Goal: Task Accomplishment & Management: Use online tool/utility

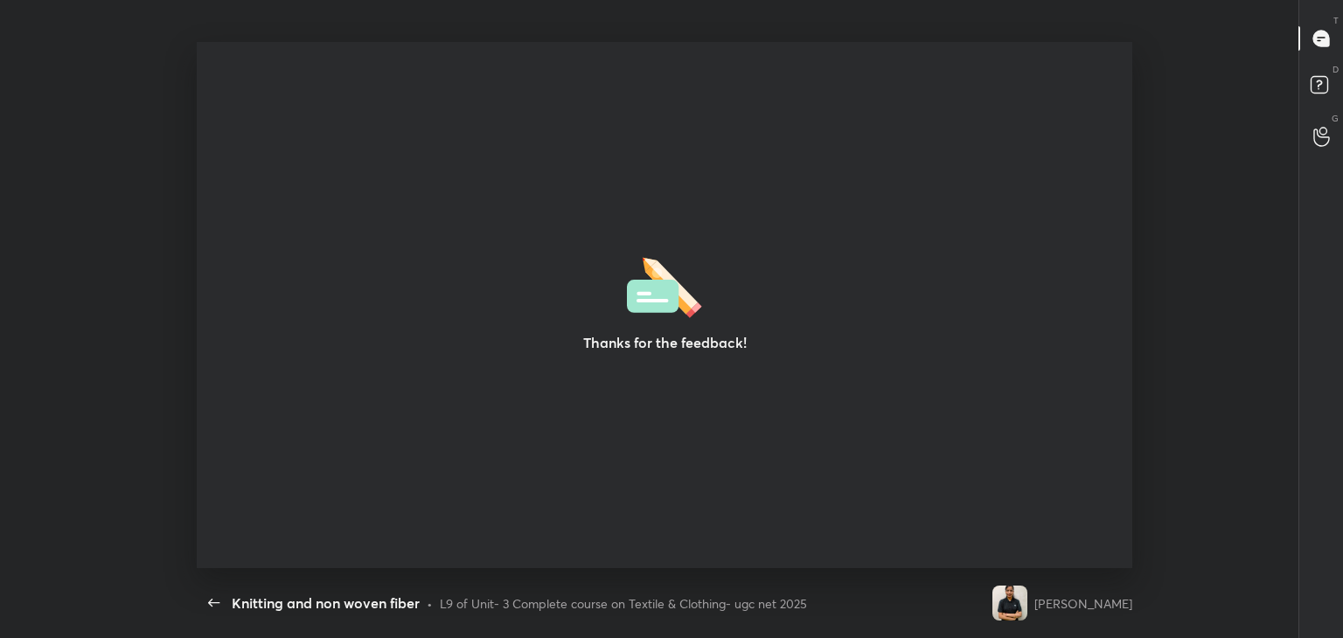
scroll to position [5, 0]
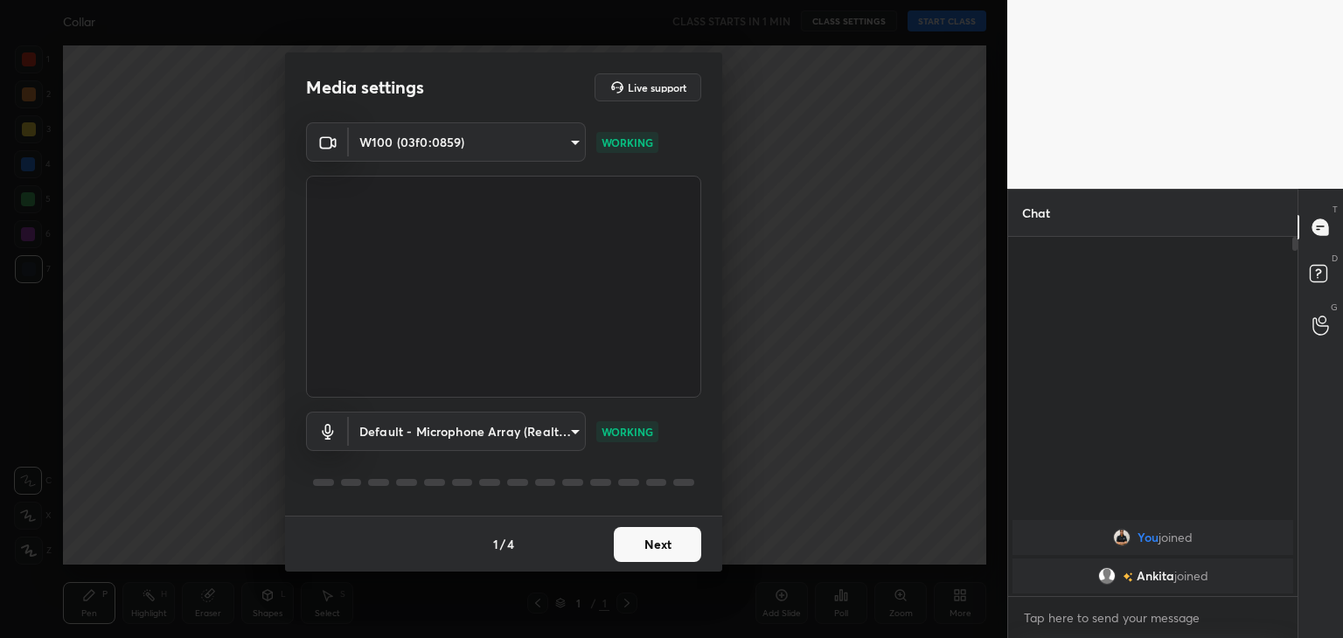
click at [663, 536] on button "Next" at bounding box center [657, 544] width 87 height 35
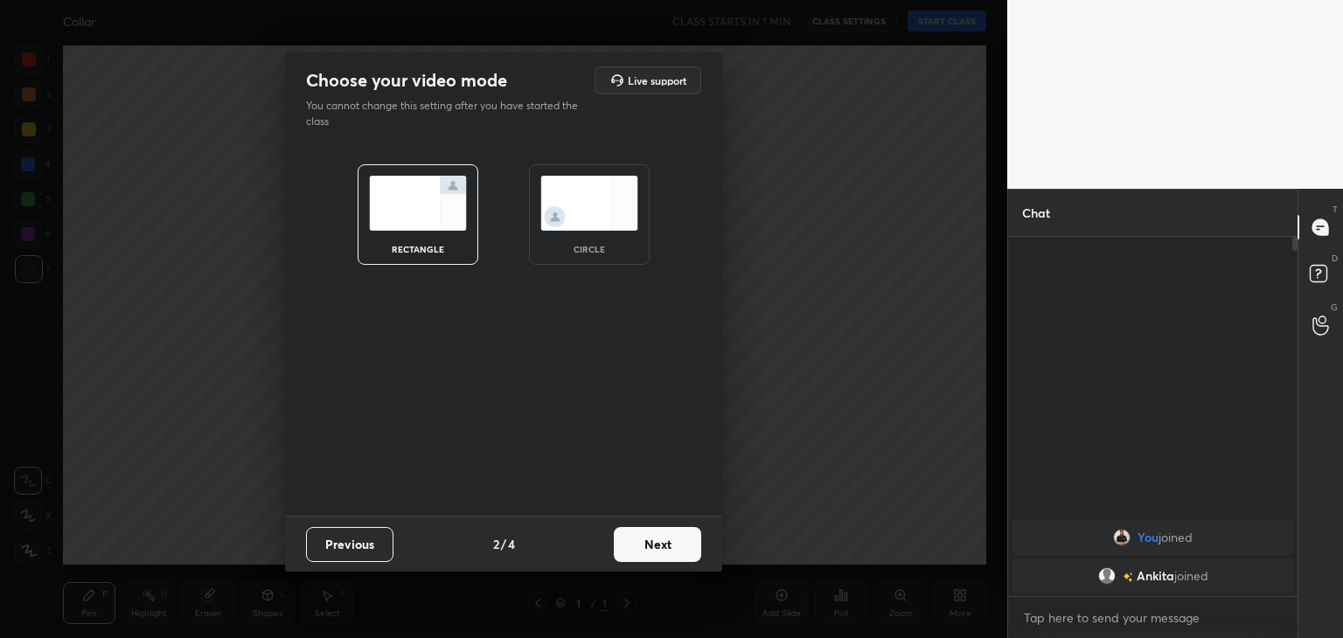
click at [601, 199] on img at bounding box center [589, 203] width 98 height 55
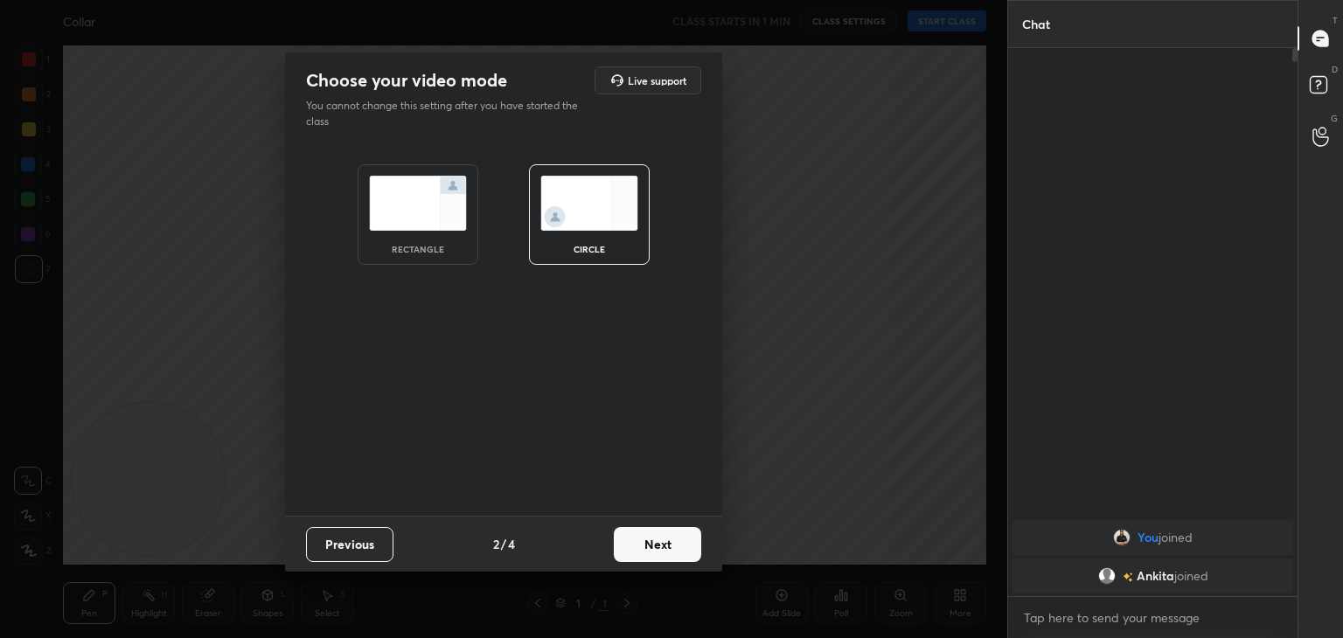
scroll to position [399, 284]
click at [664, 549] on button "Next" at bounding box center [657, 544] width 87 height 35
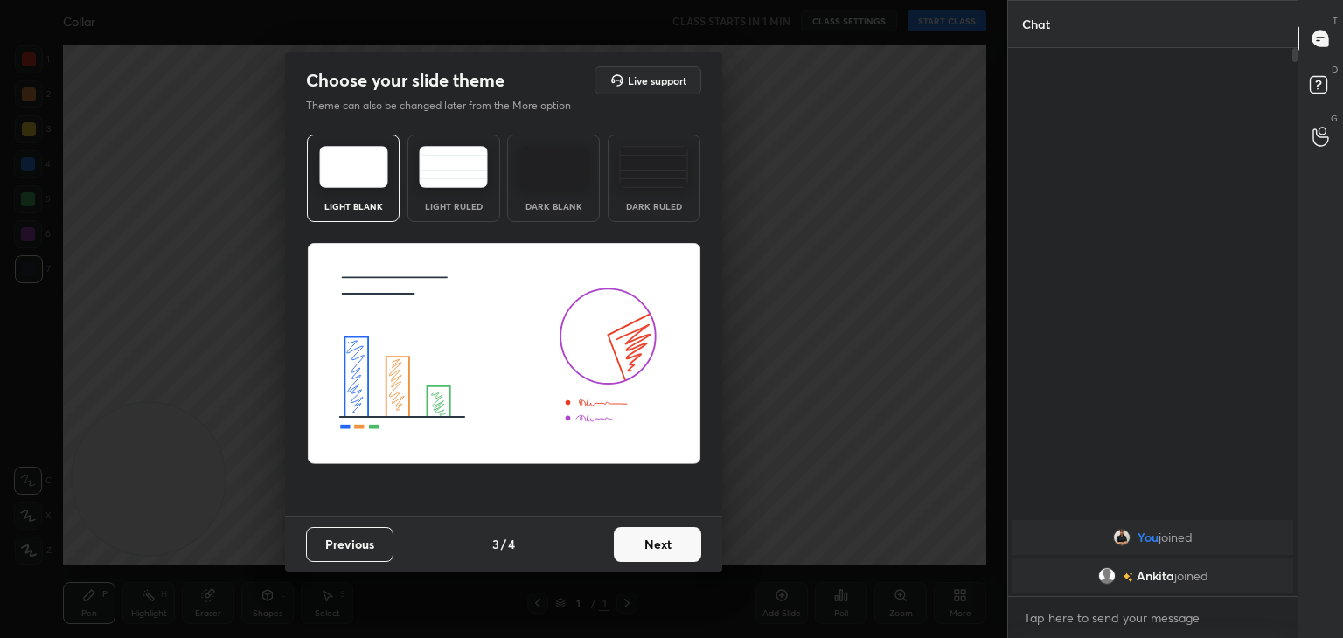
click at [664, 549] on button "Next" at bounding box center [657, 544] width 87 height 35
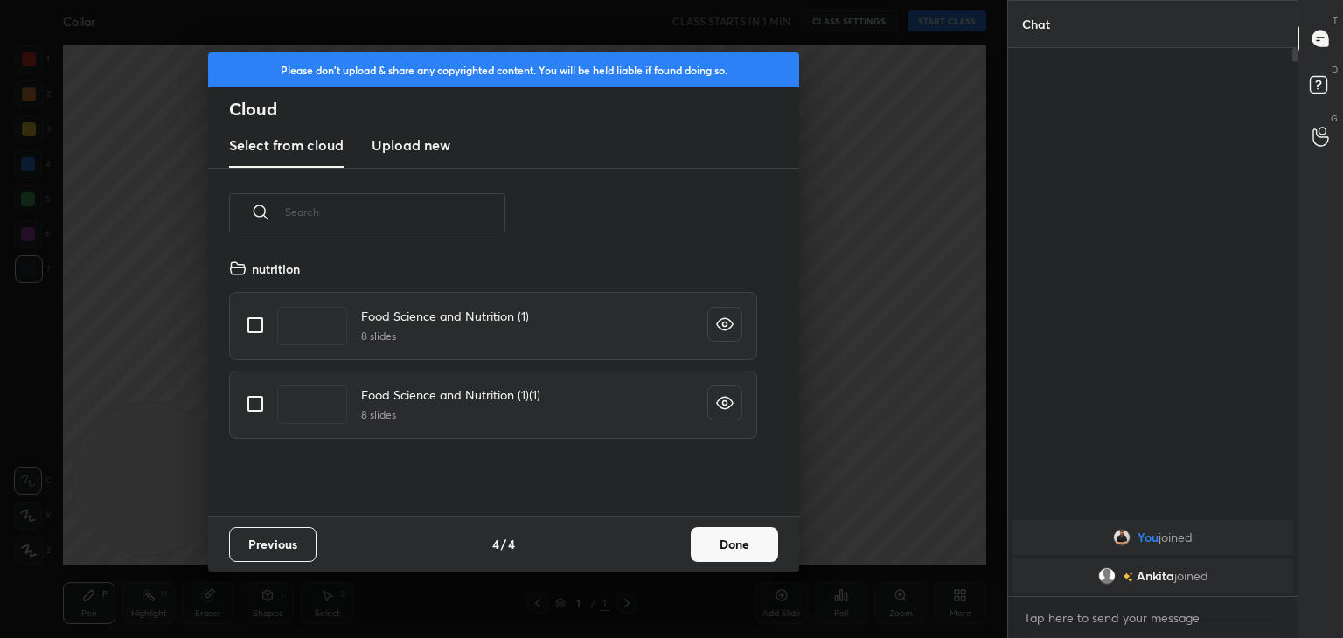
scroll to position [259, 561]
click at [420, 144] on h3 "Upload new" at bounding box center [411, 145] width 79 height 21
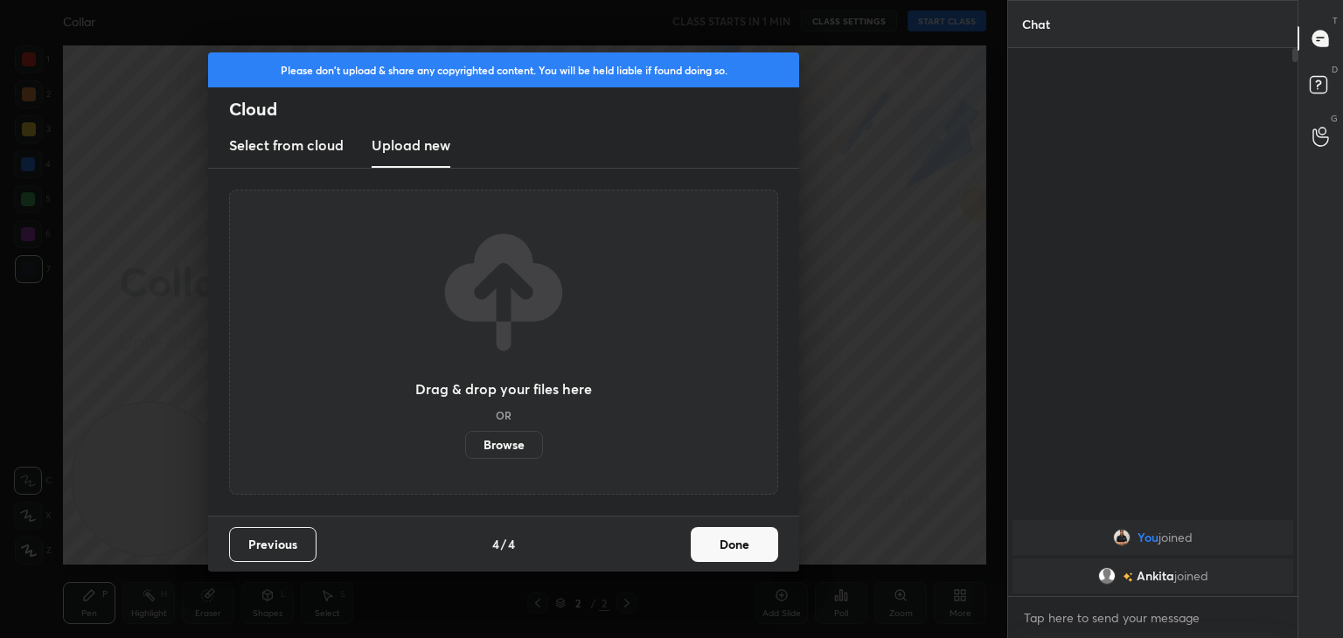
click at [511, 440] on label "Browse" at bounding box center [504, 445] width 78 height 28
click at [465, 440] on input "Browse" at bounding box center [465, 445] width 0 height 28
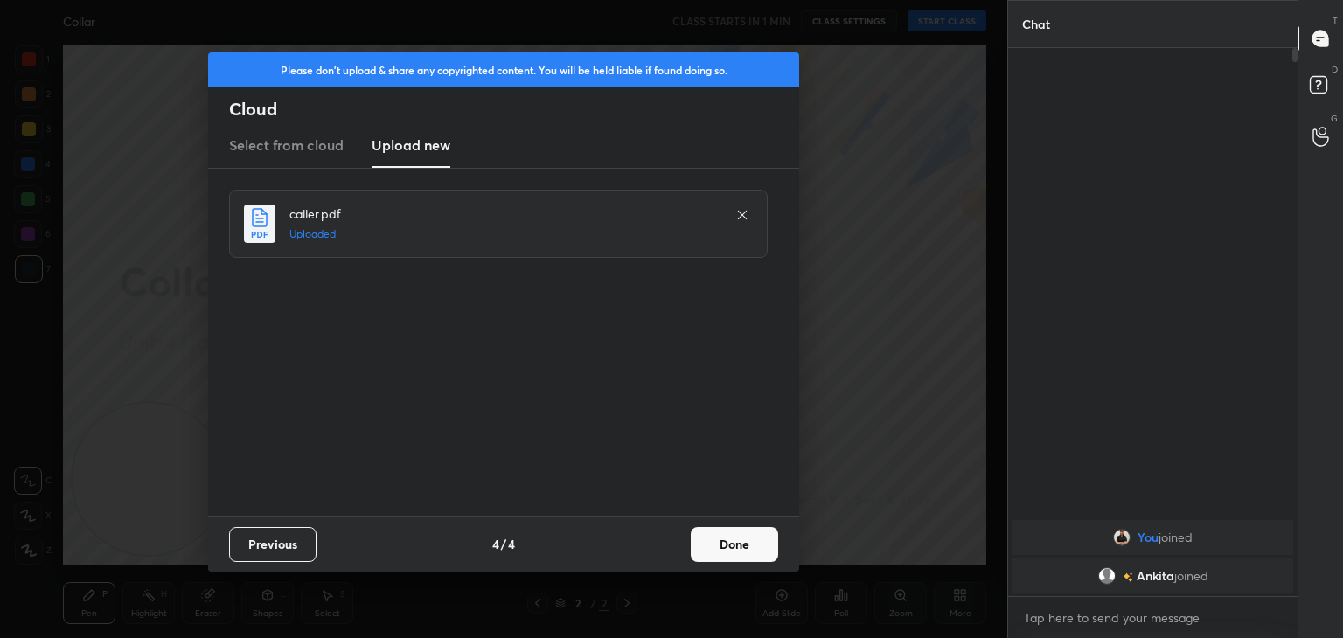
click at [752, 553] on button "Done" at bounding box center [734, 544] width 87 height 35
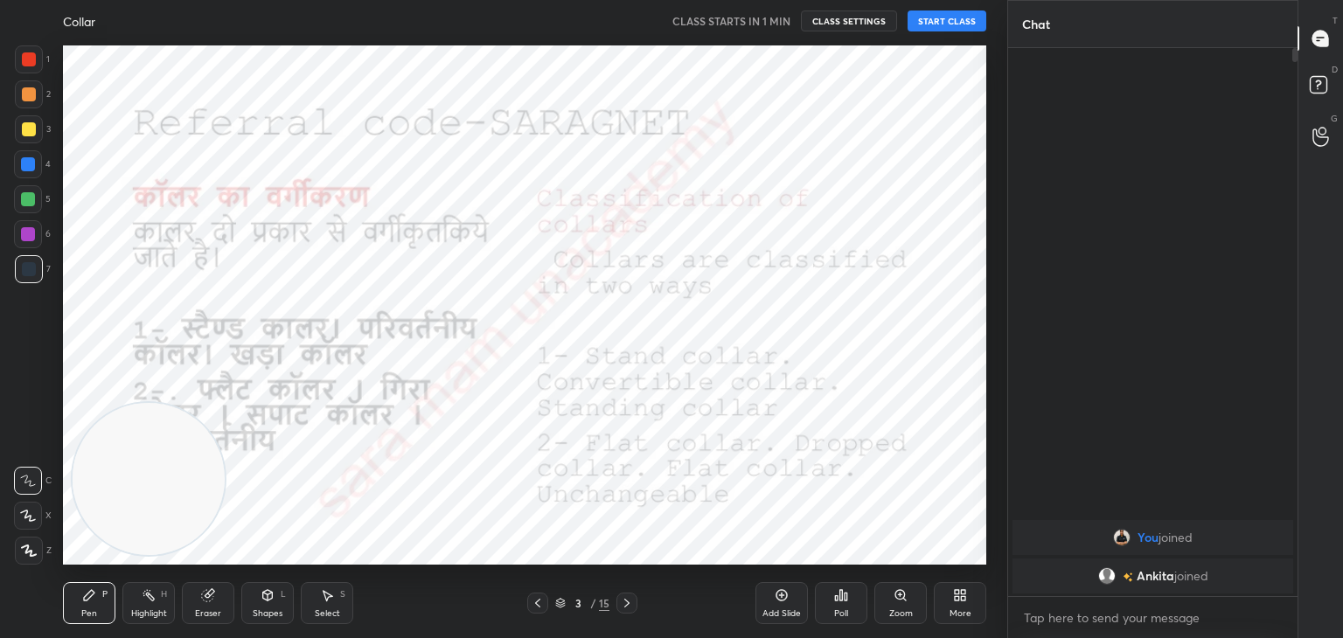
click at [631, 602] on icon at bounding box center [627, 603] width 14 height 14
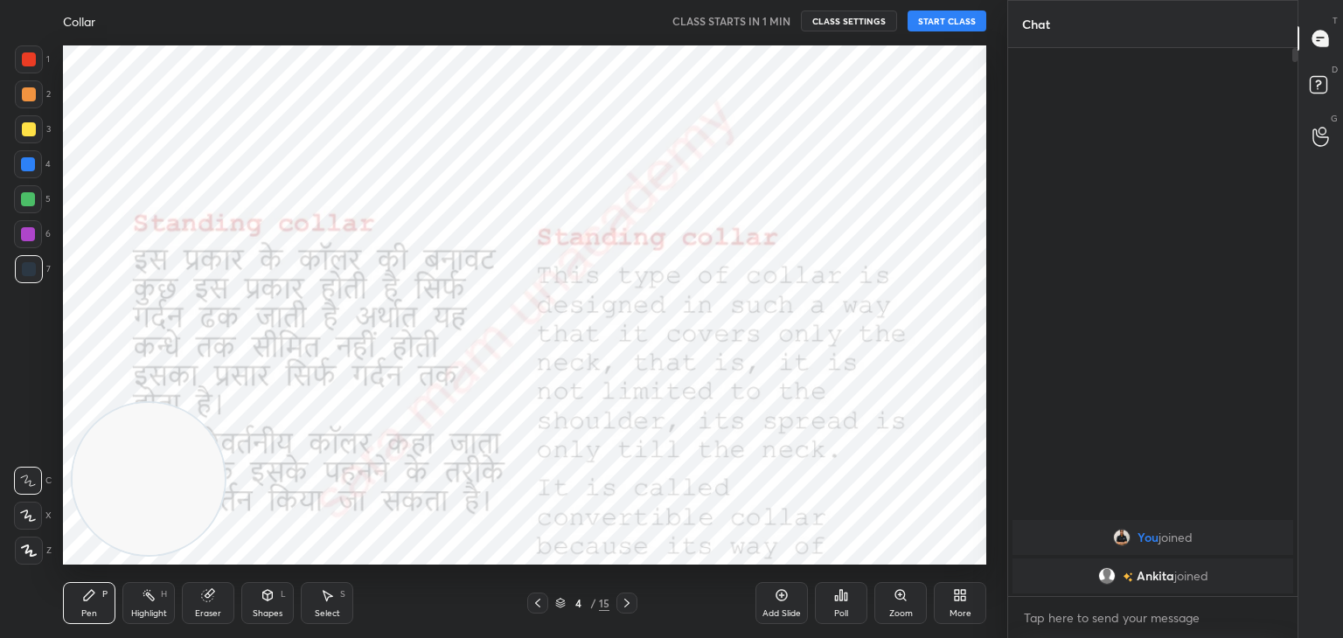
click at [631, 602] on icon at bounding box center [627, 603] width 14 height 14
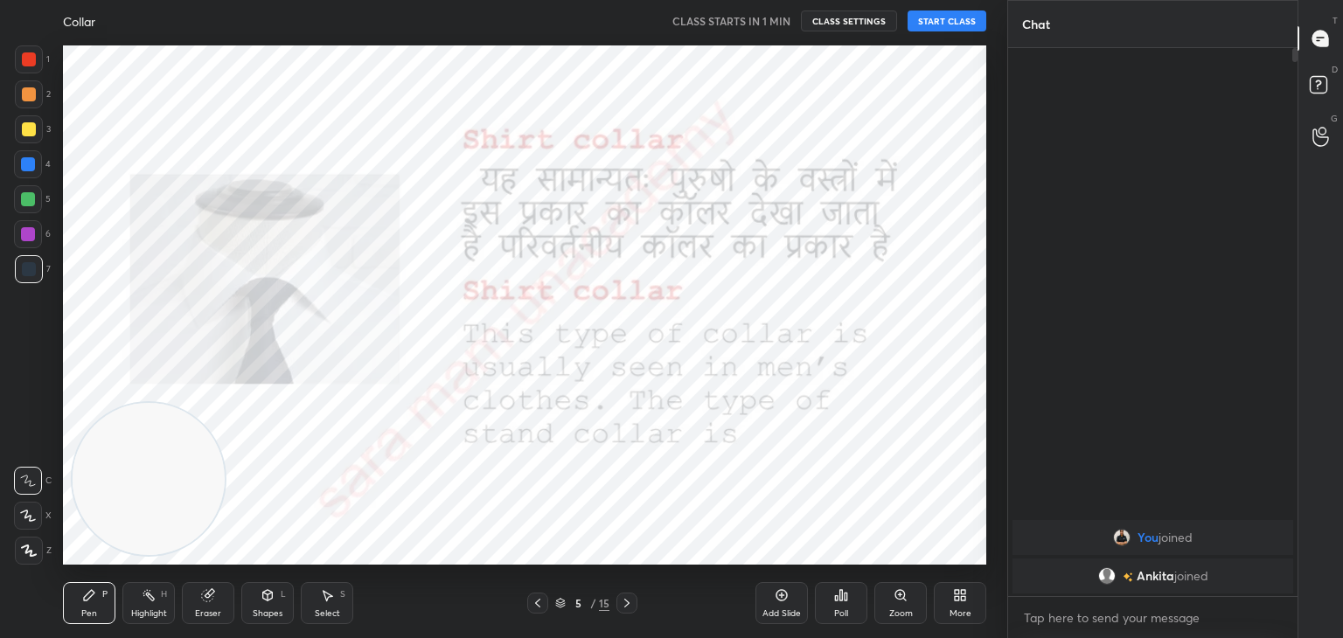
click at [631, 602] on icon at bounding box center [627, 603] width 14 height 14
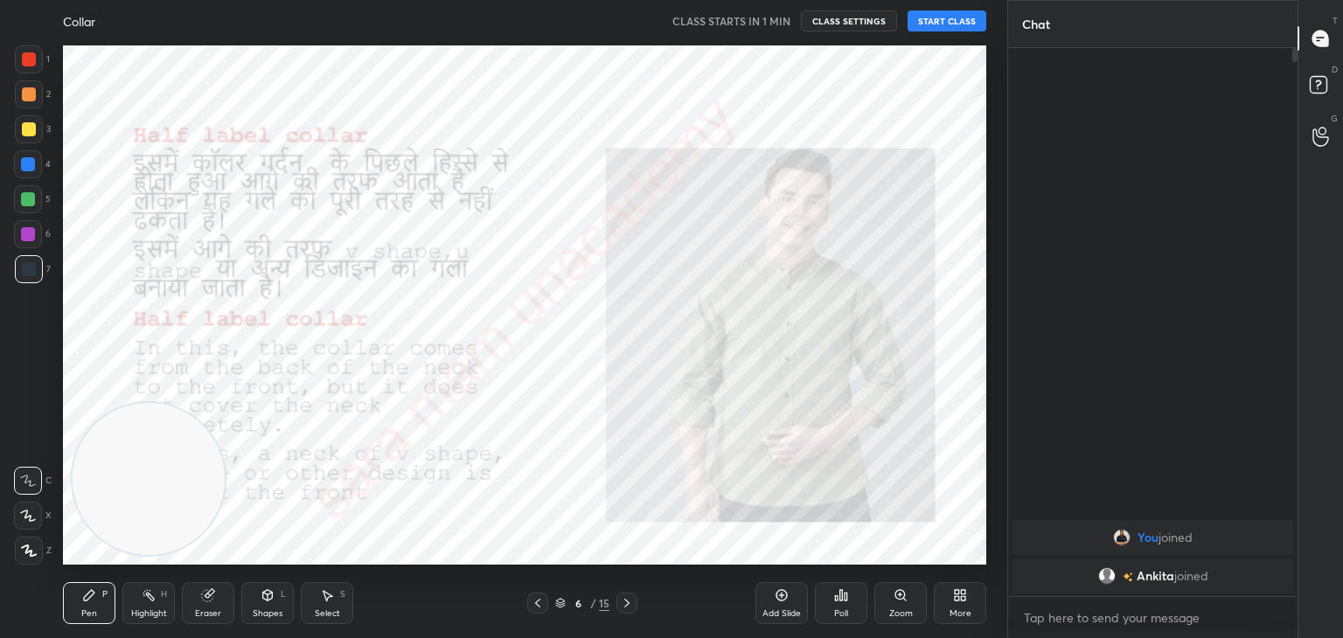
click at [538, 599] on icon at bounding box center [538, 603] width 14 height 14
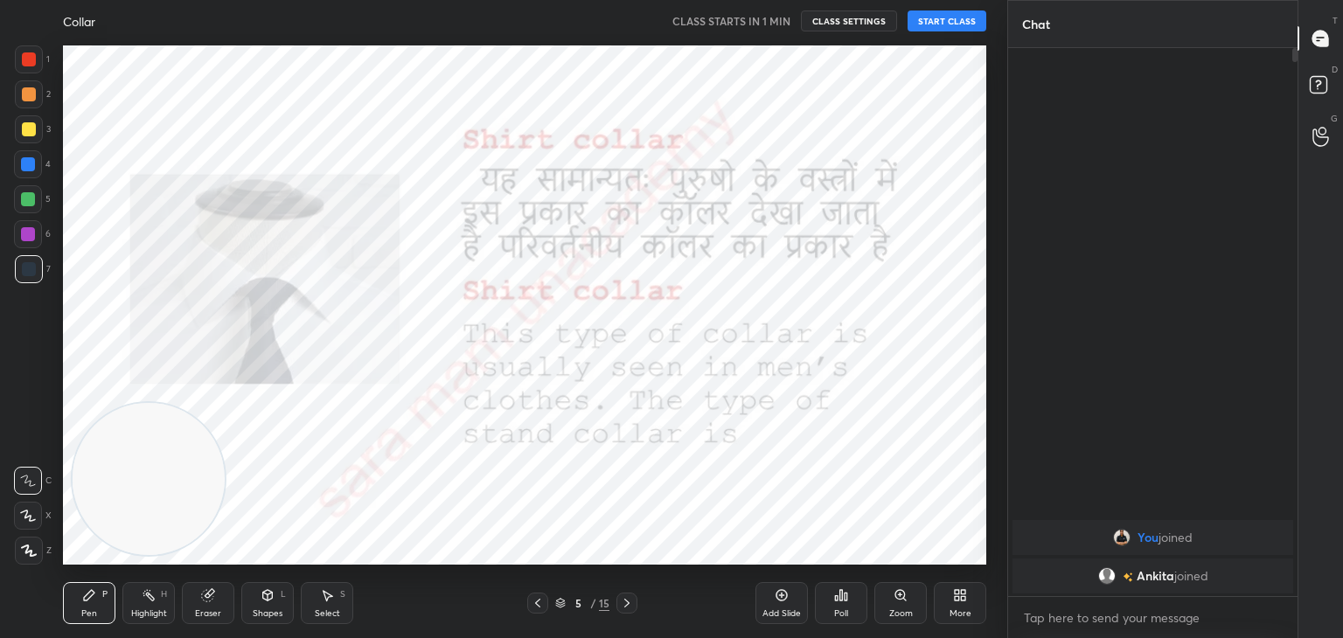
click at [626, 602] on icon at bounding box center [627, 603] width 14 height 14
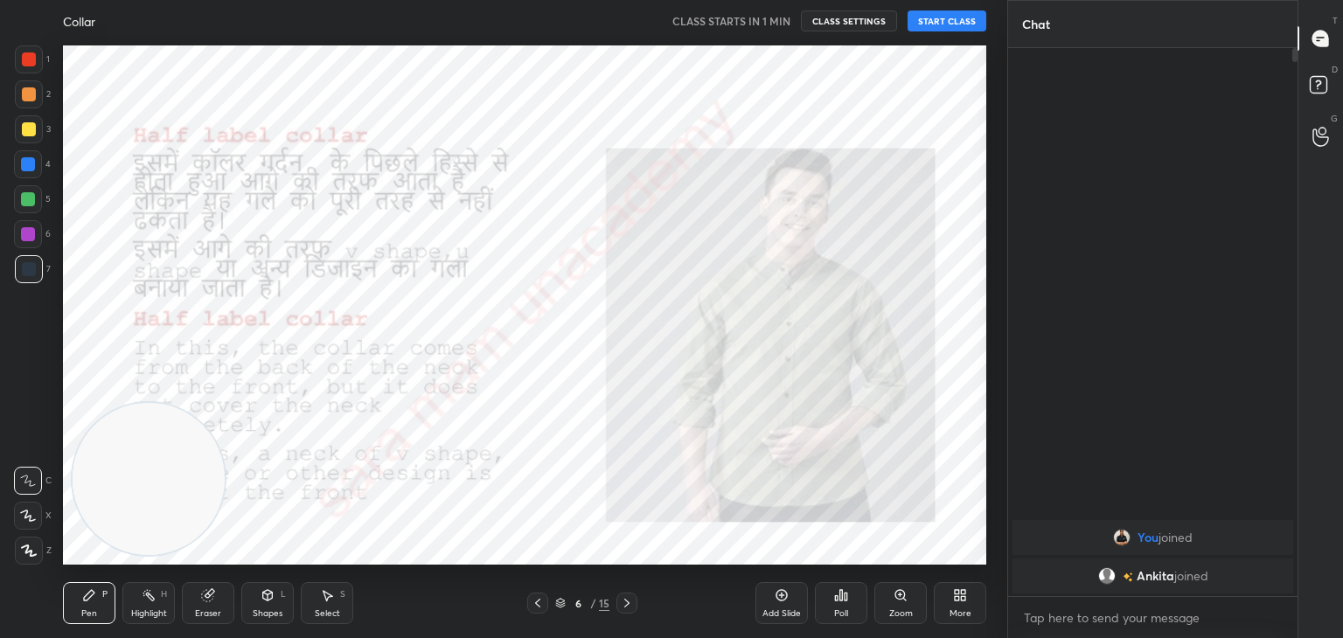
click at [626, 602] on icon at bounding box center [627, 603] width 14 height 14
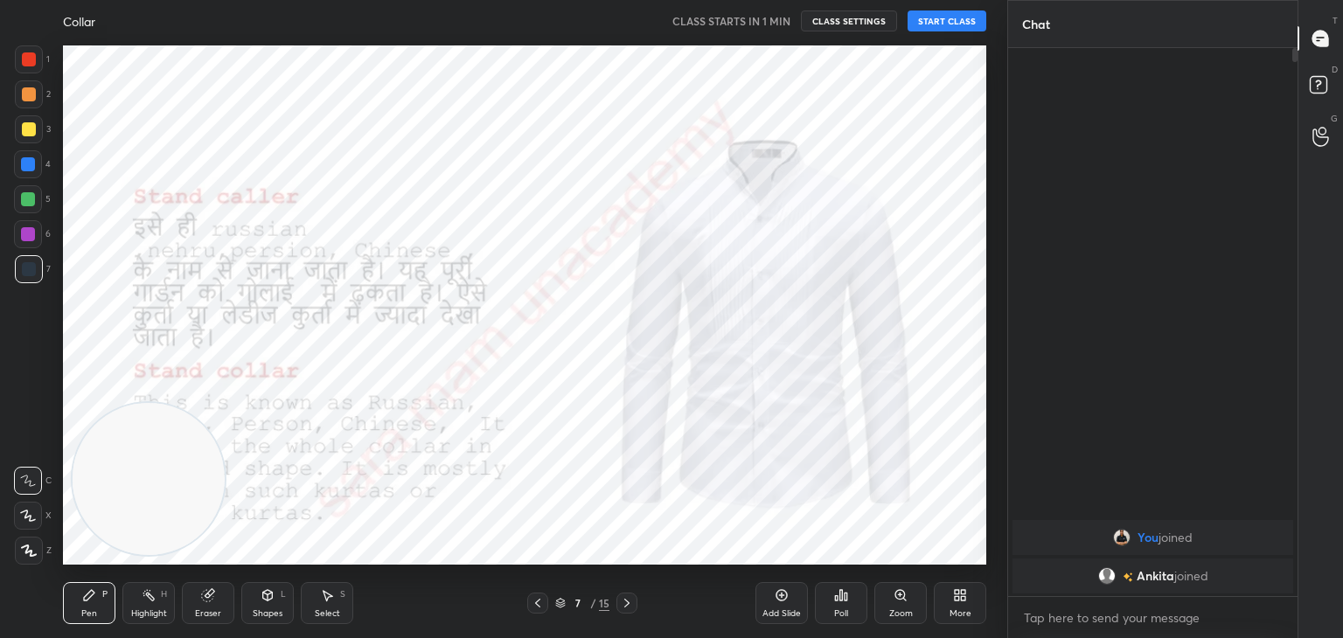
click at [626, 602] on icon at bounding box center [627, 603] width 14 height 14
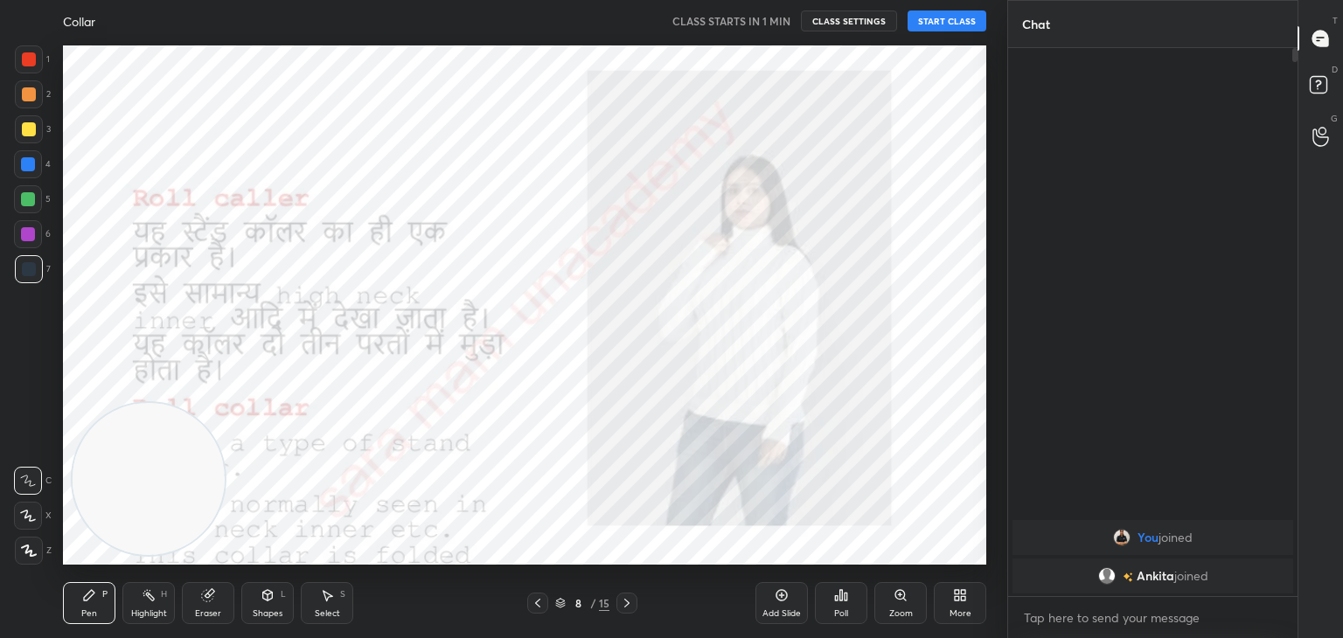
click at [626, 602] on icon at bounding box center [627, 603] width 14 height 14
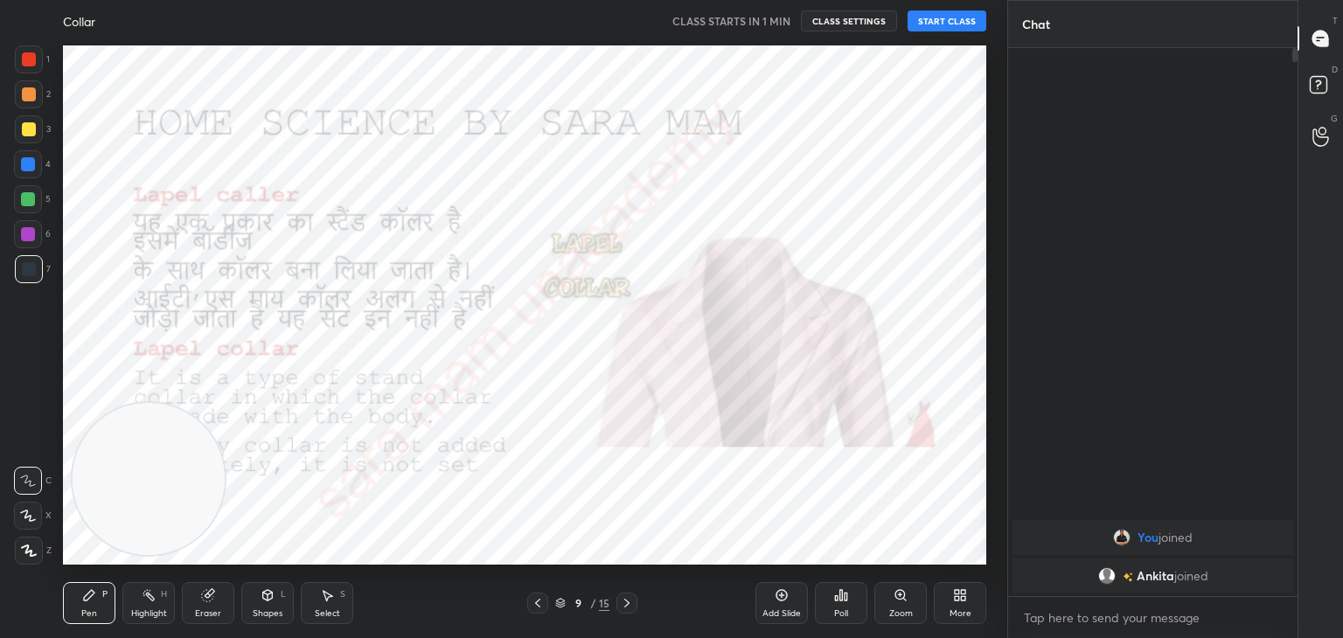
click at [539, 604] on icon at bounding box center [538, 603] width 14 height 14
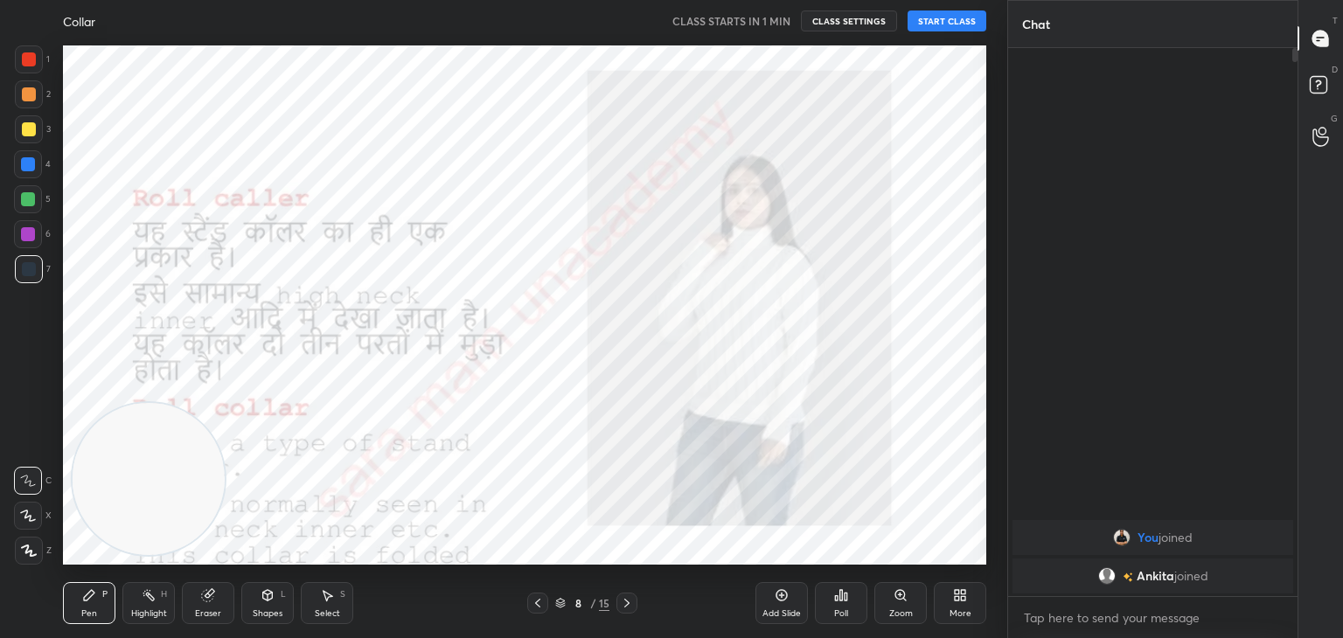
click at [539, 604] on icon at bounding box center [538, 603] width 14 height 14
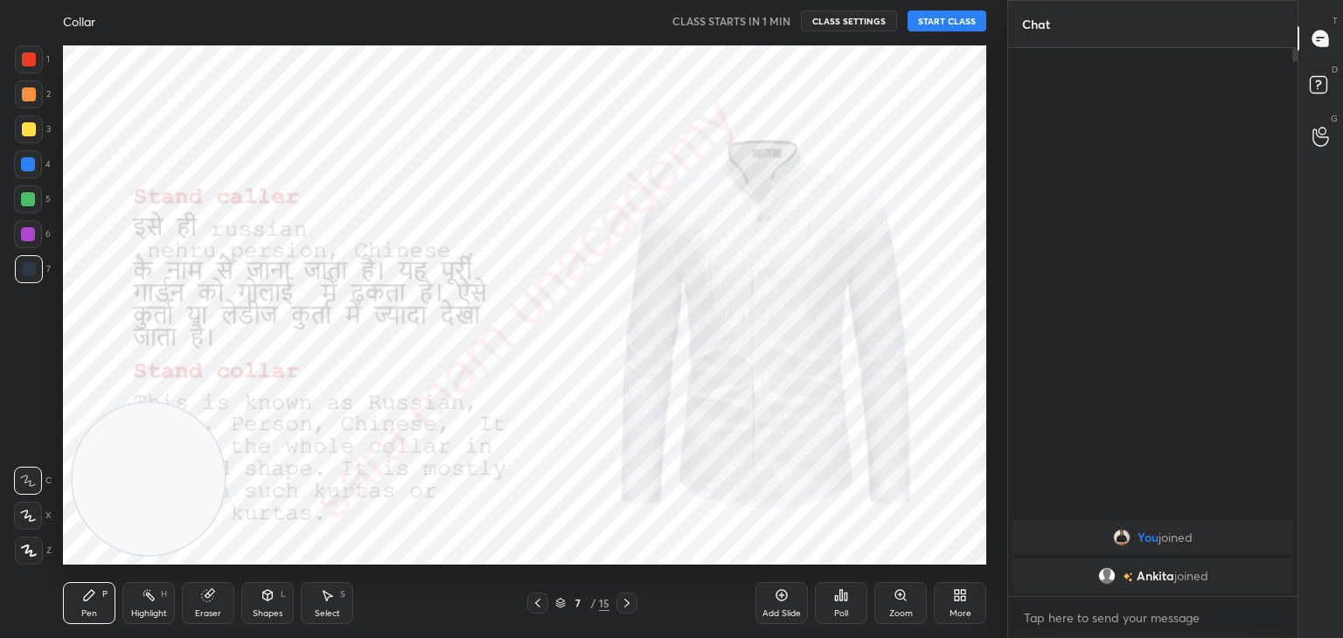
click at [539, 604] on icon at bounding box center [538, 603] width 14 height 14
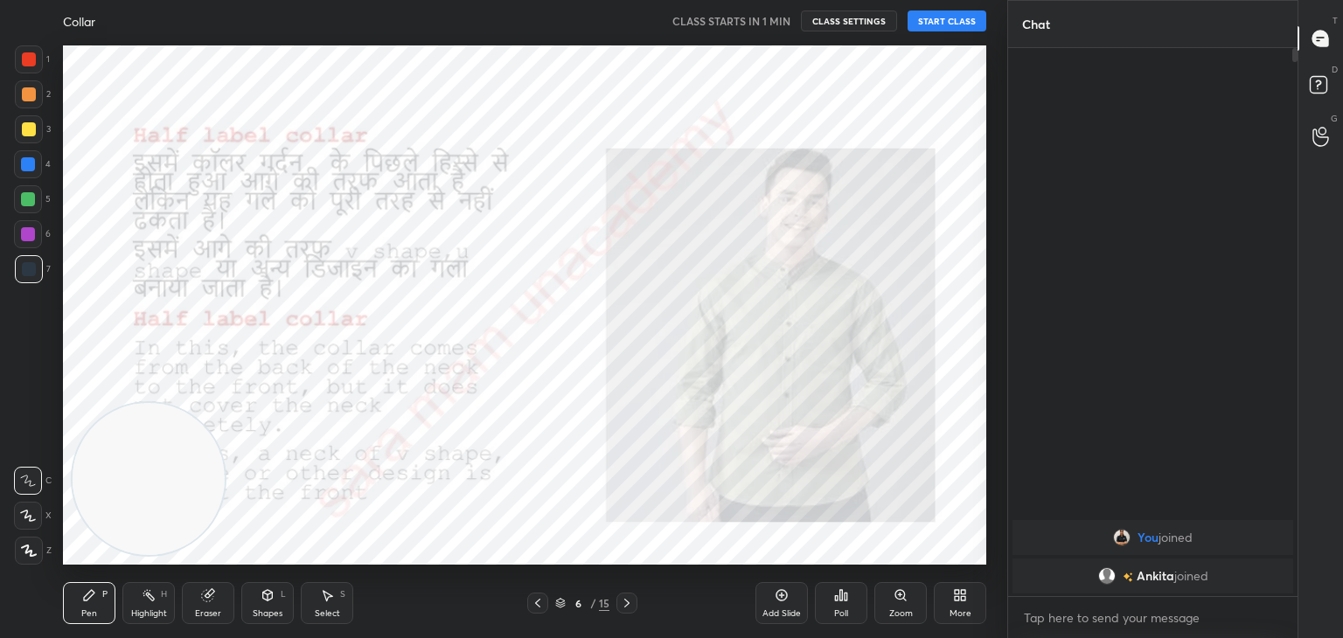
click at [539, 604] on icon at bounding box center [538, 603] width 14 height 14
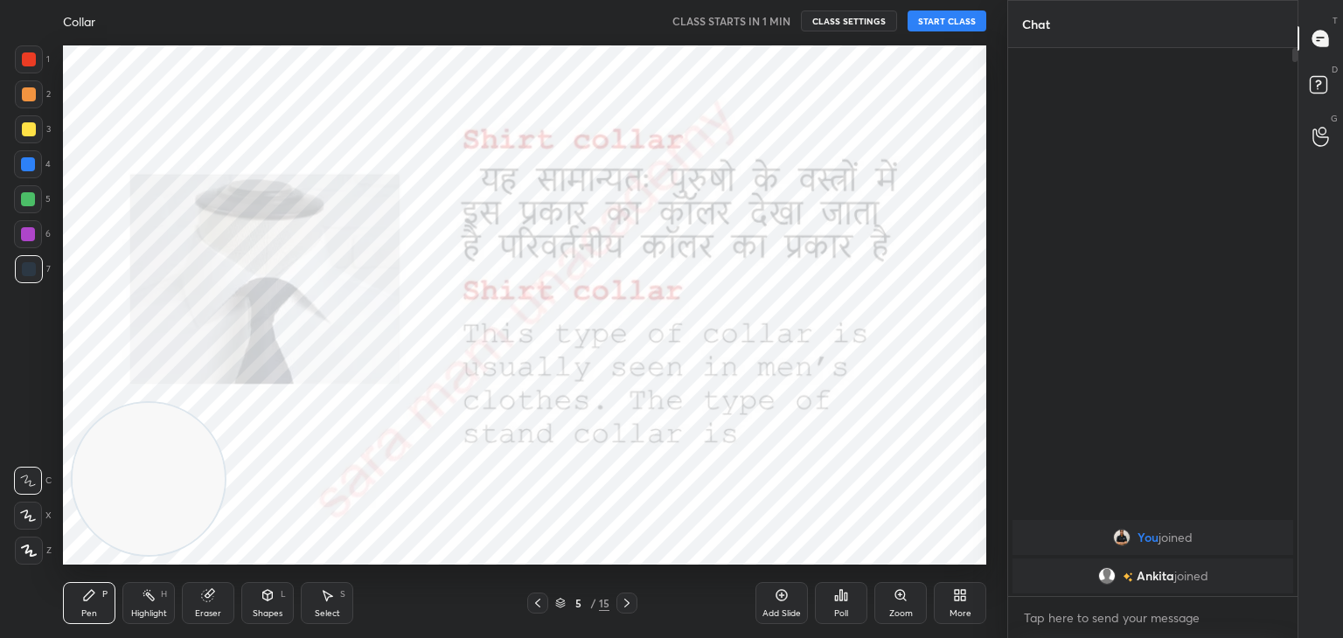
click at [539, 604] on icon at bounding box center [538, 603] width 14 height 14
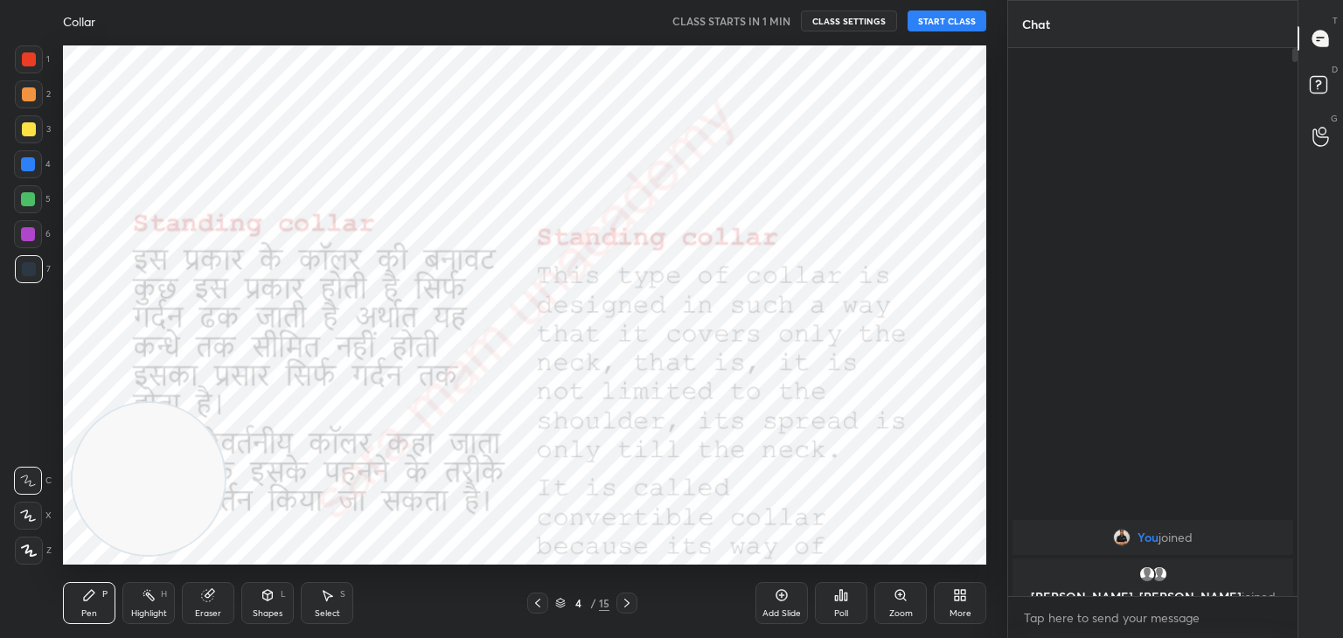
click at [539, 604] on icon at bounding box center [538, 603] width 14 height 14
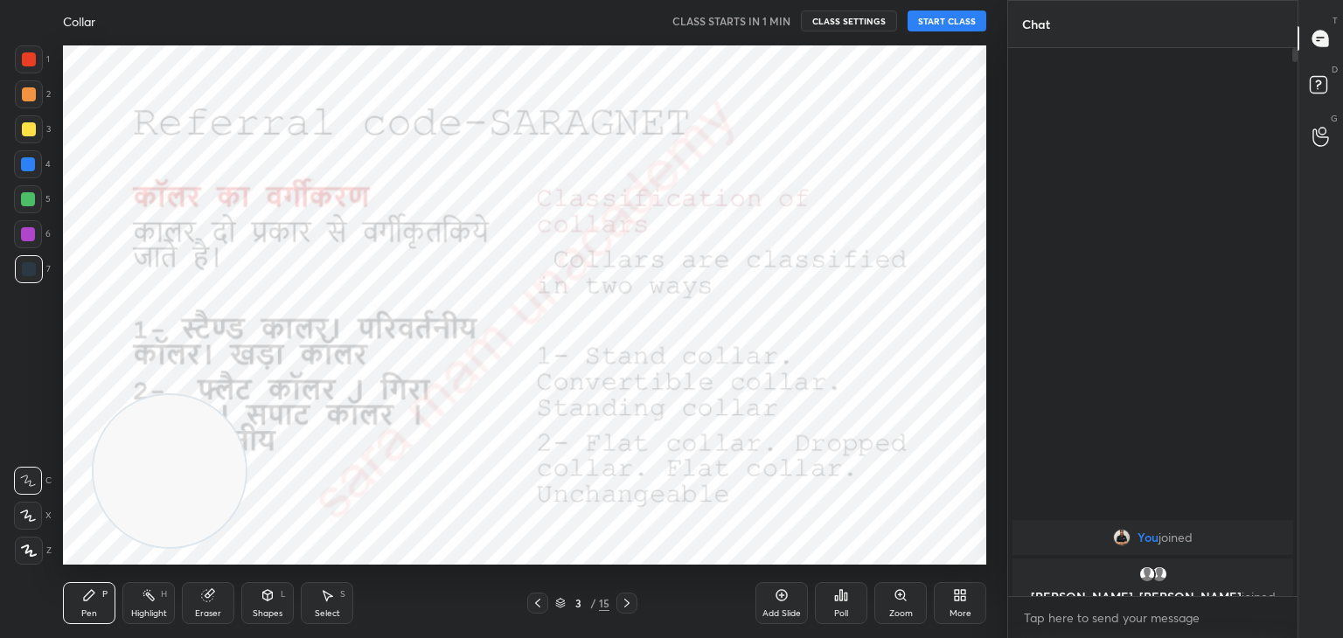
drag, startPoint x: 126, startPoint y: 487, endPoint x: 859, endPoint y: 178, distance: 795.0
click at [246, 395] on video at bounding box center [170, 471] width 152 height 152
drag, startPoint x: 859, startPoint y: 178, endPoint x: 1097, endPoint y: 18, distance: 287.3
click at [1097, 18] on div "1 2 3 4 5 6 7 C X Z C X Z E E Erase all H H Collar CLASS STARTS IN 1 MIN CLASS …" at bounding box center [671, 319] width 1343 height 638
click at [538, 596] on icon at bounding box center [538, 603] width 14 height 14
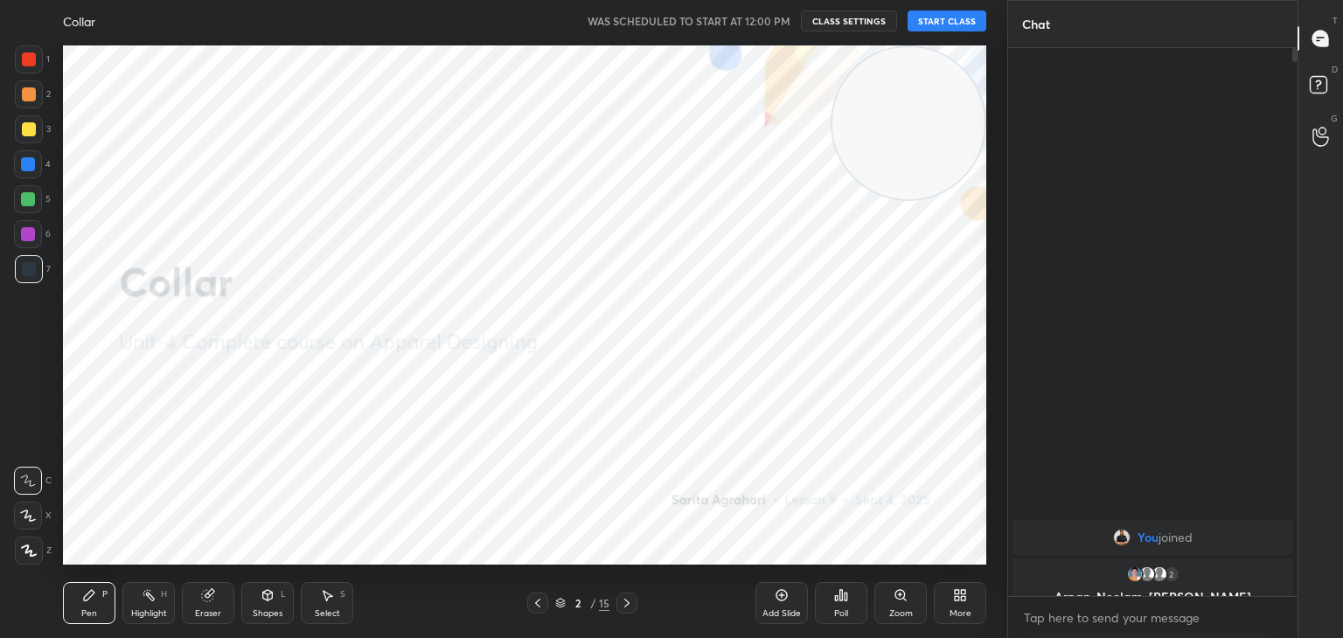
click at [948, 25] on button "START CLASS" at bounding box center [947, 20] width 79 height 21
click at [620, 606] on icon at bounding box center [627, 603] width 14 height 14
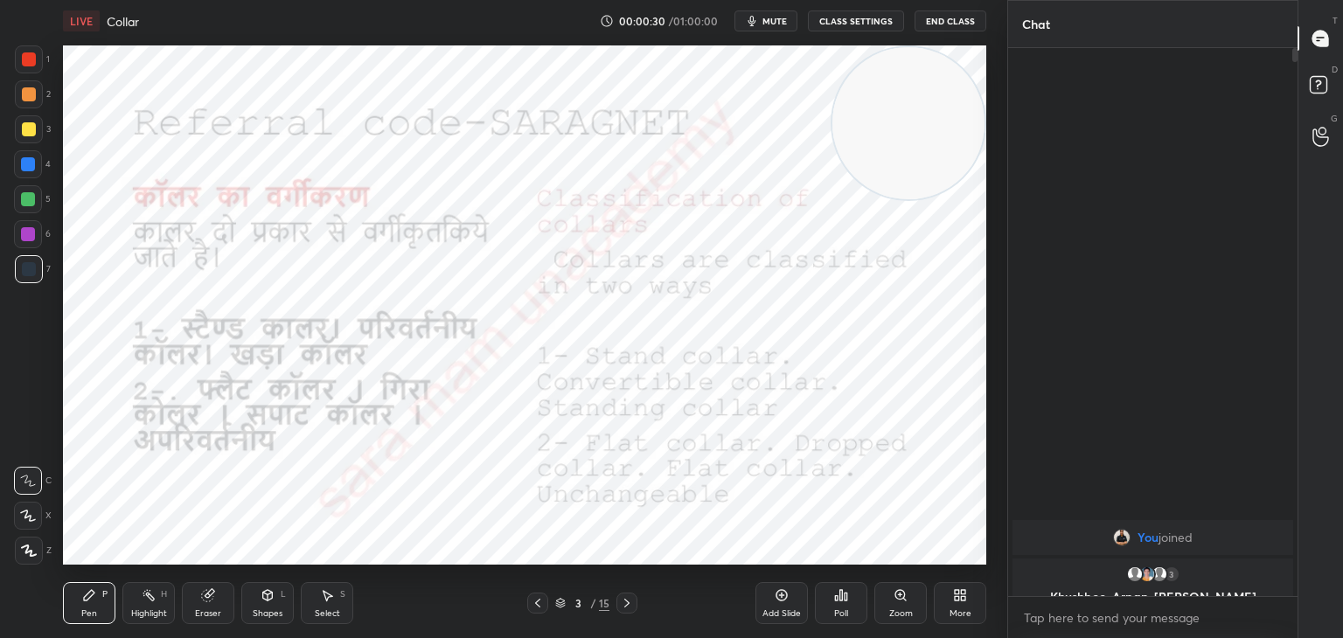
click at [620, 606] on icon at bounding box center [627, 603] width 14 height 14
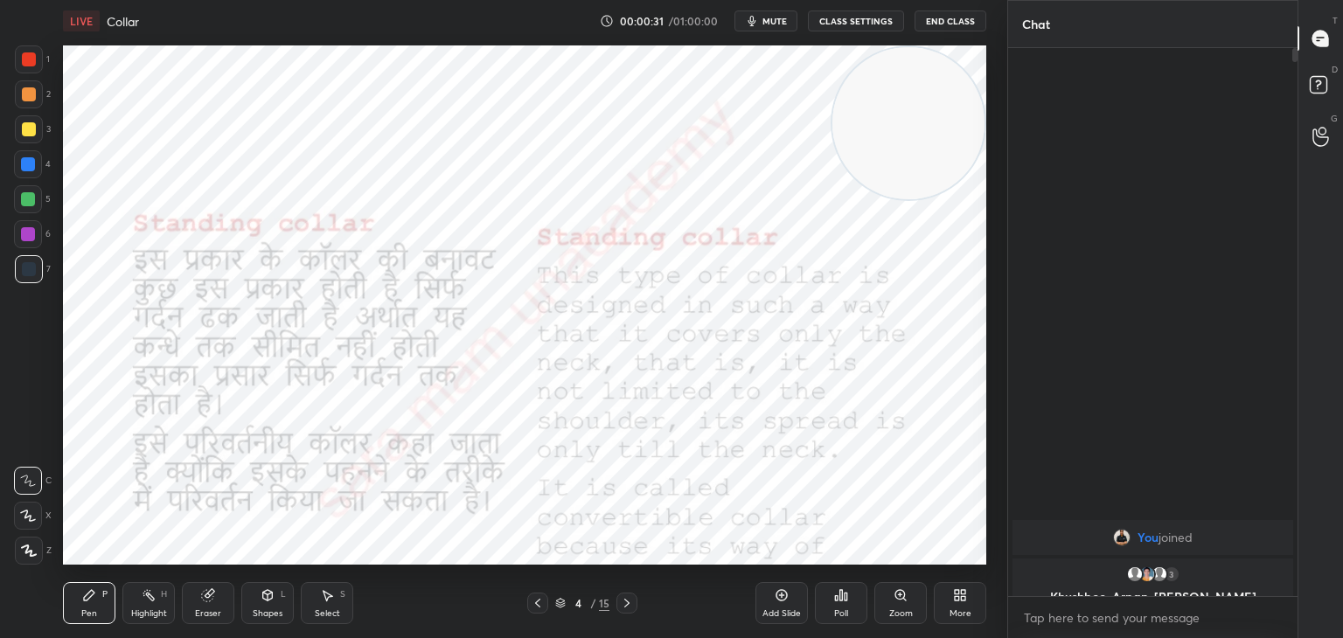
click at [620, 606] on icon at bounding box center [627, 603] width 14 height 14
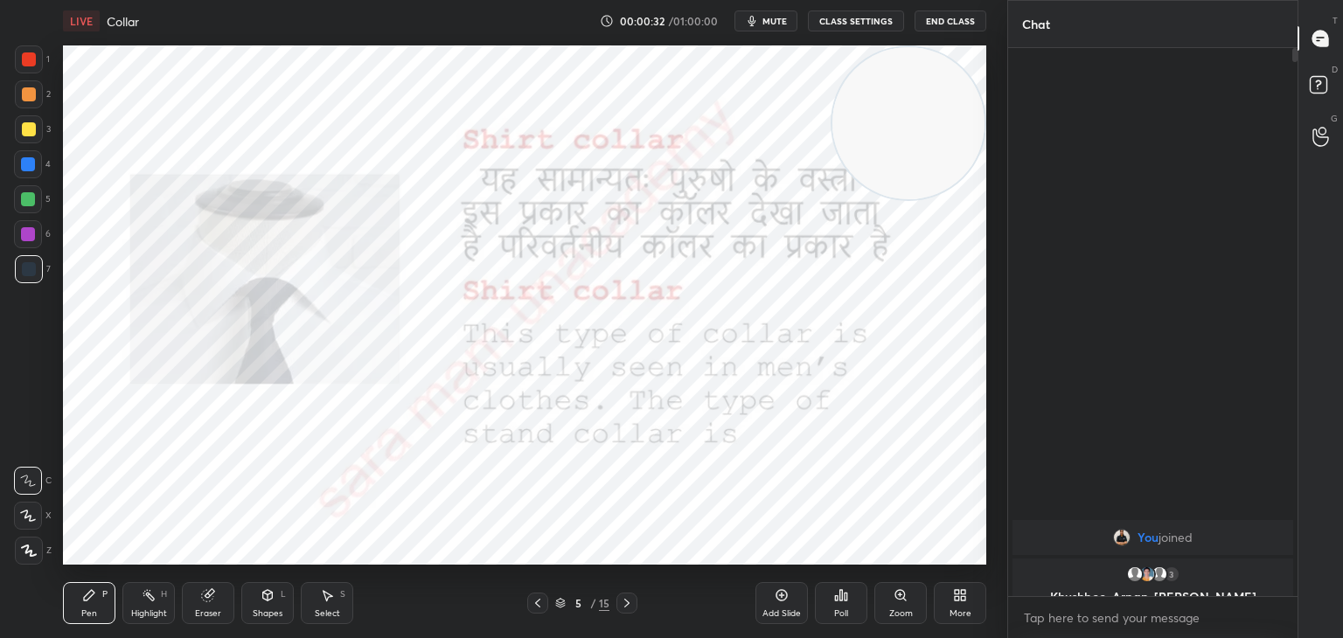
click at [620, 606] on icon at bounding box center [627, 603] width 14 height 14
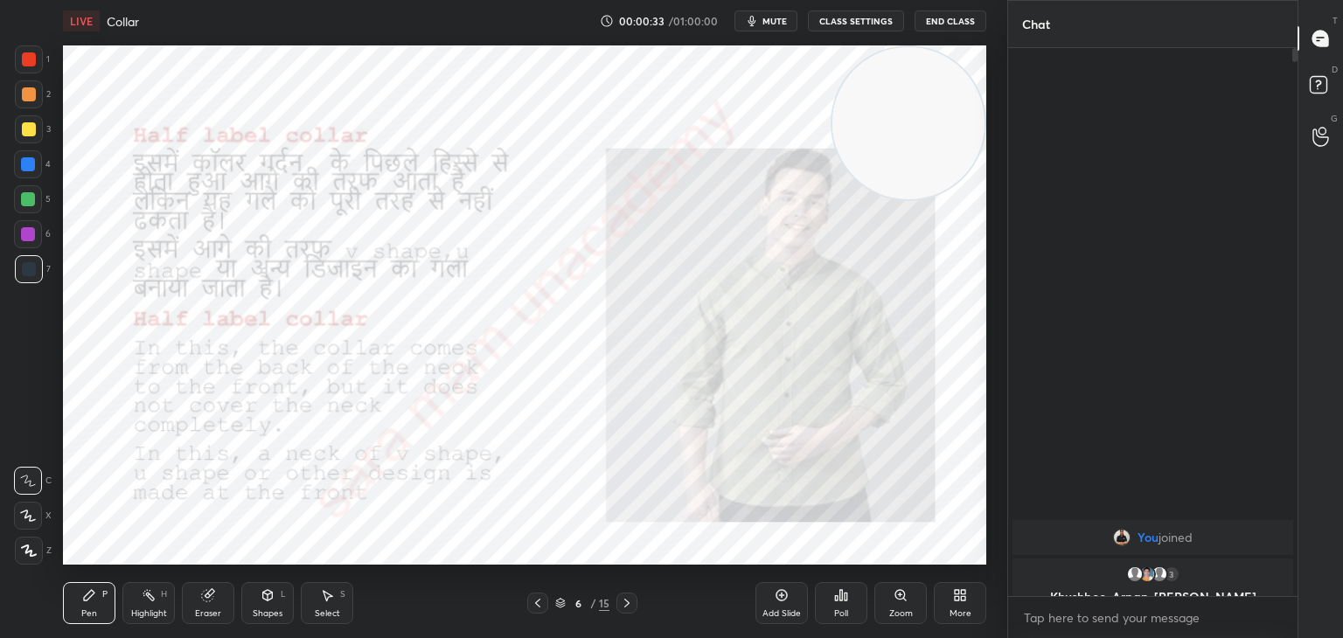
click at [620, 606] on icon at bounding box center [627, 603] width 14 height 14
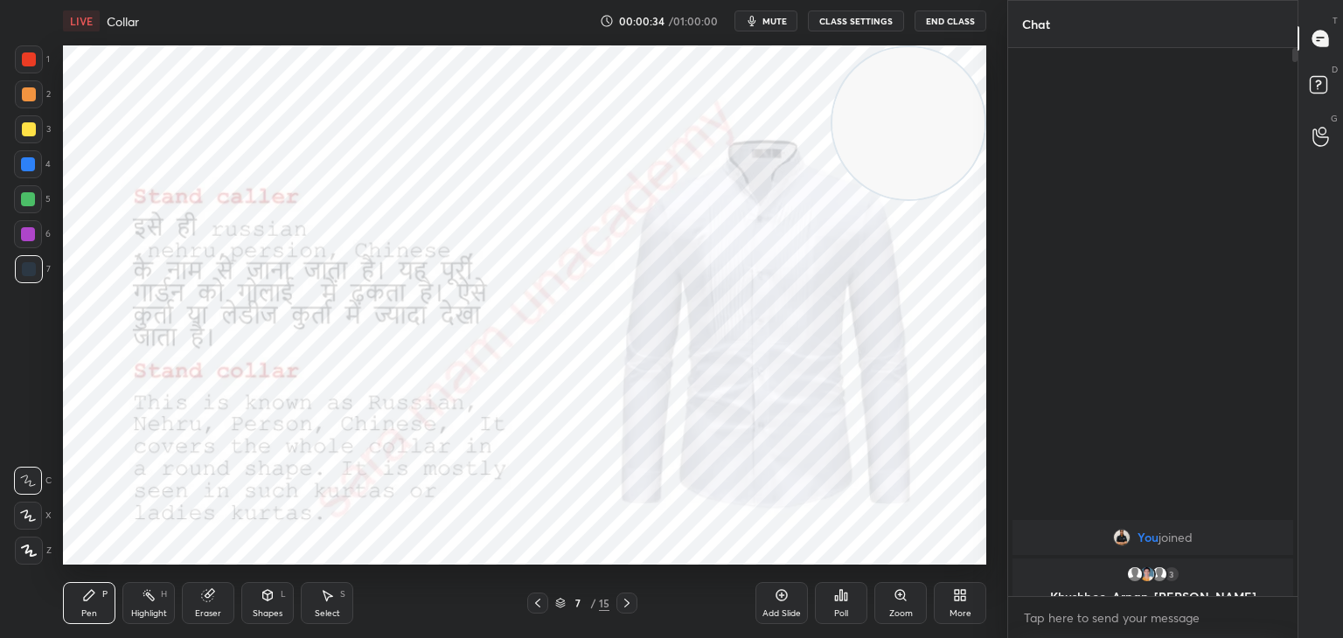
click at [620, 606] on icon at bounding box center [627, 603] width 14 height 14
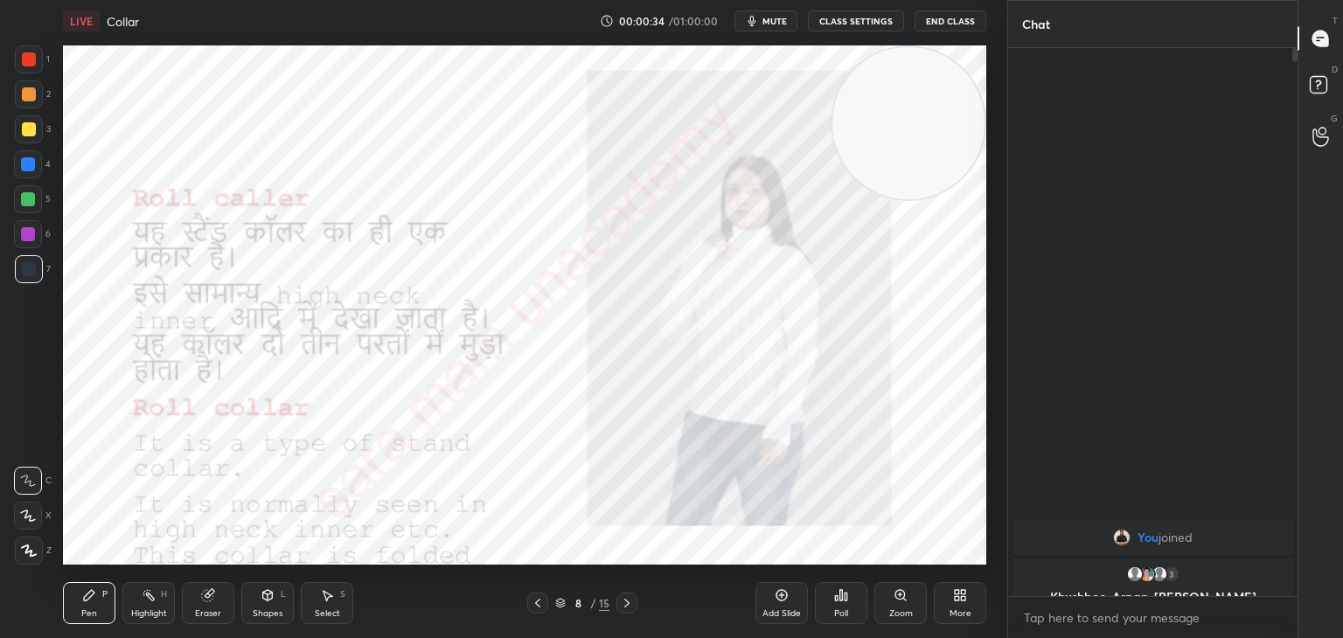
click at [620, 606] on icon at bounding box center [627, 603] width 14 height 14
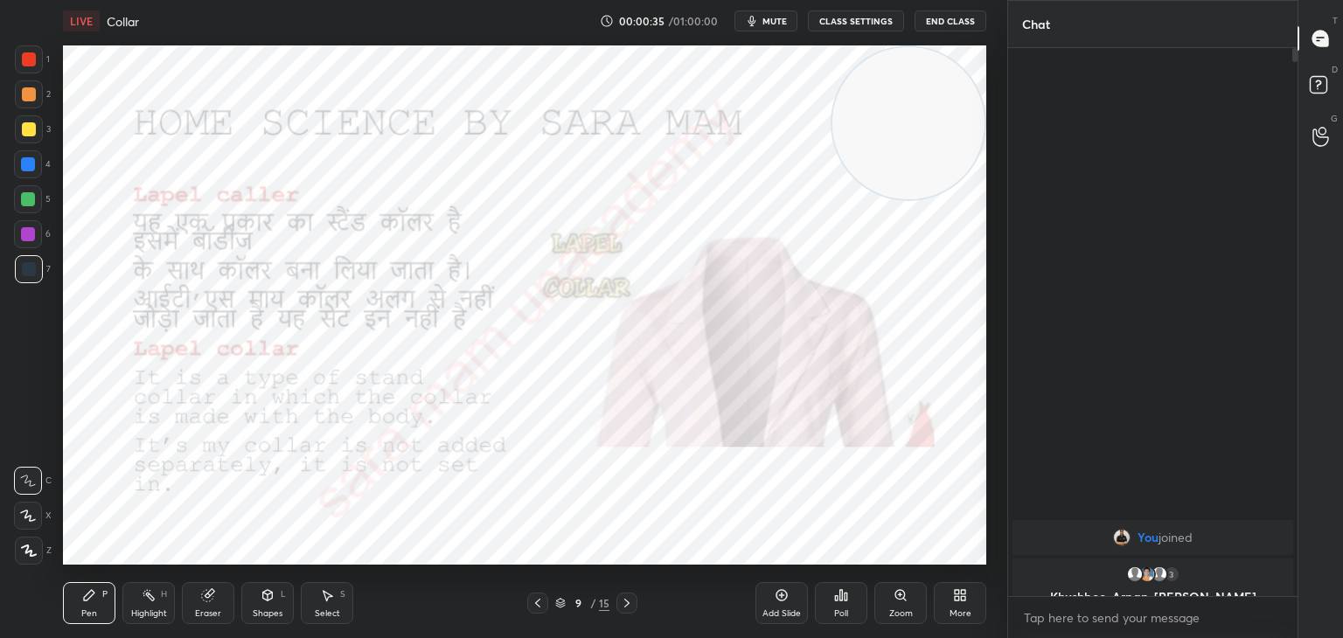
click at [620, 606] on icon at bounding box center [627, 603] width 14 height 14
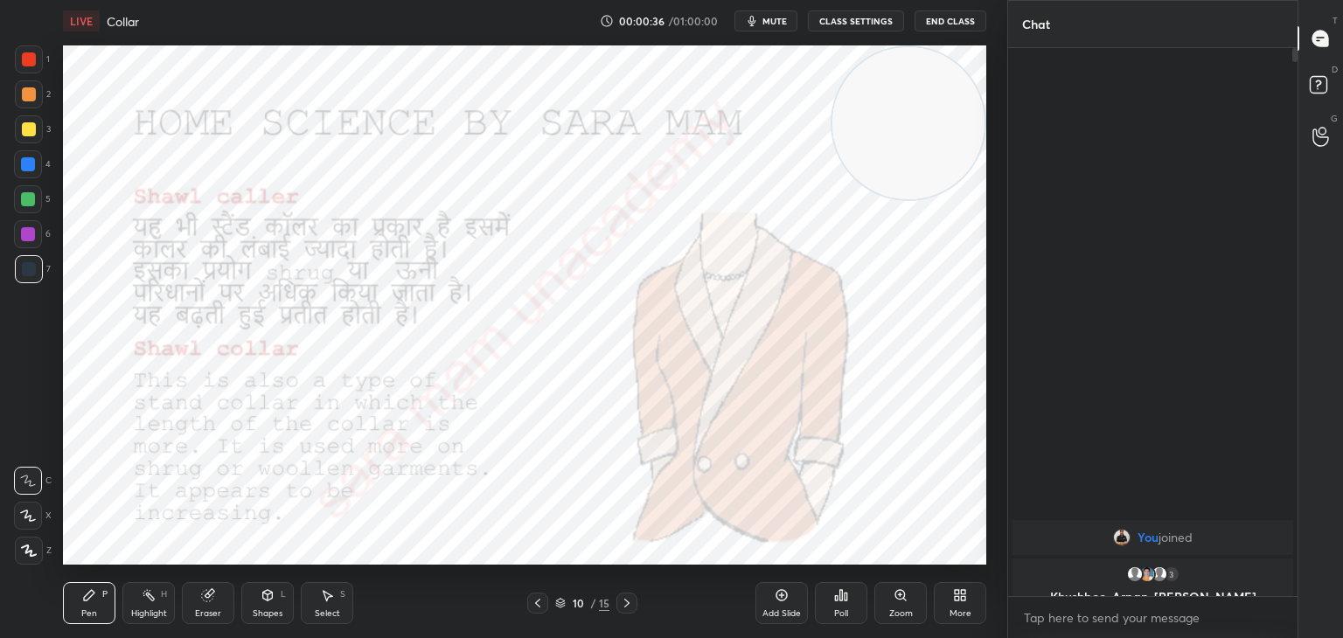
click at [620, 606] on icon at bounding box center [627, 603] width 14 height 14
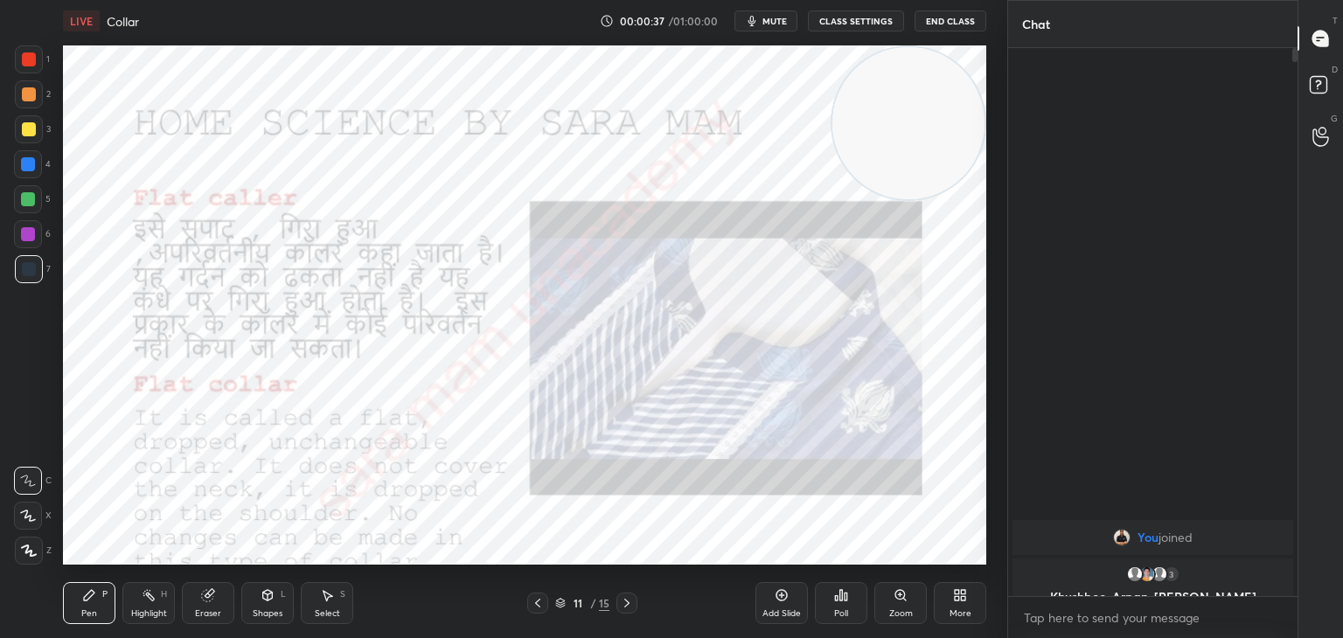
click at [620, 606] on icon at bounding box center [627, 603] width 14 height 14
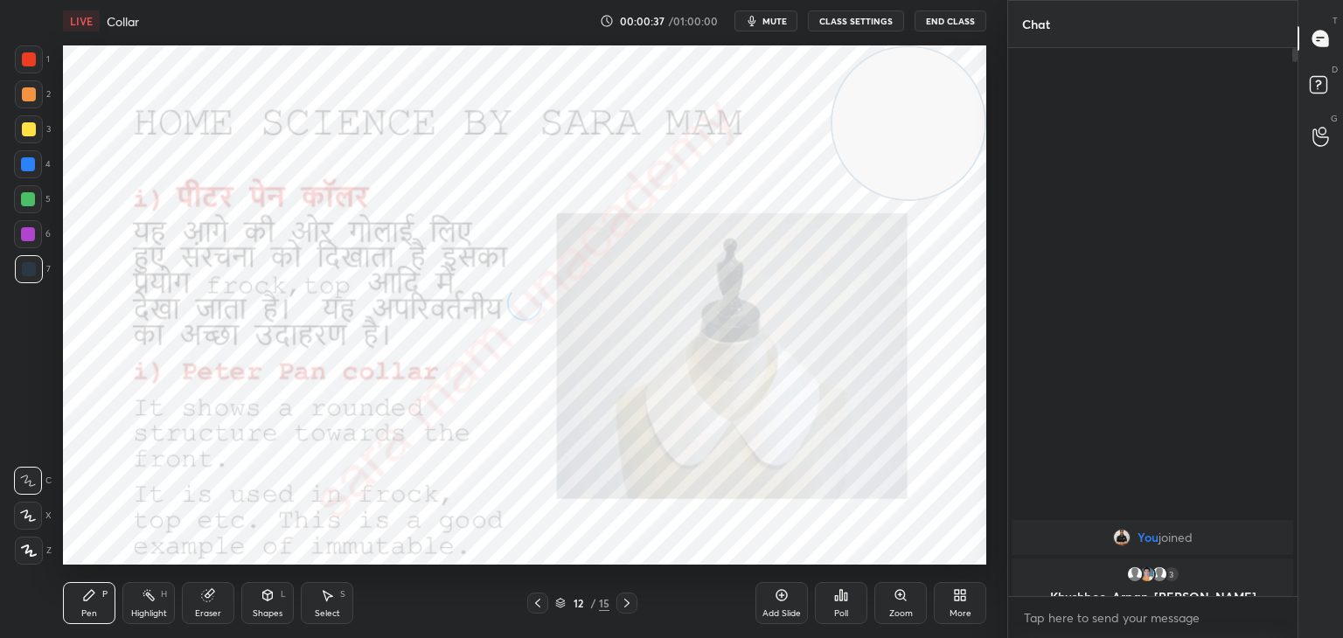
click at [620, 606] on icon at bounding box center [627, 603] width 14 height 14
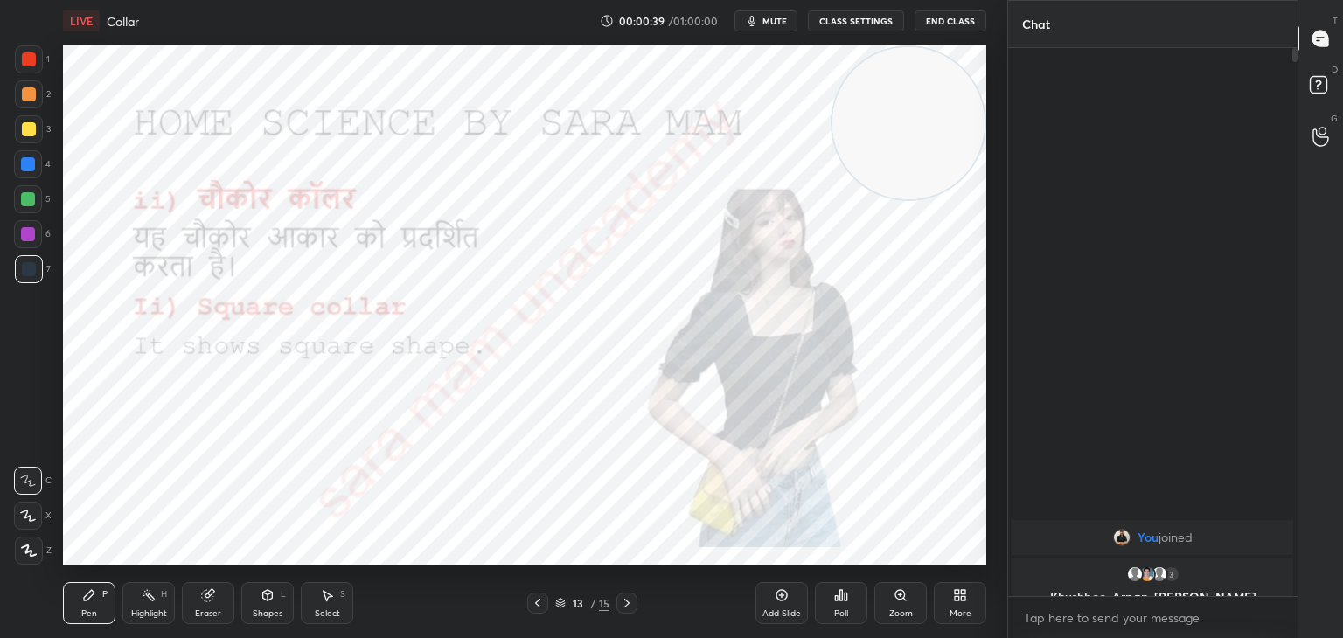
click at [620, 606] on icon at bounding box center [627, 603] width 14 height 14
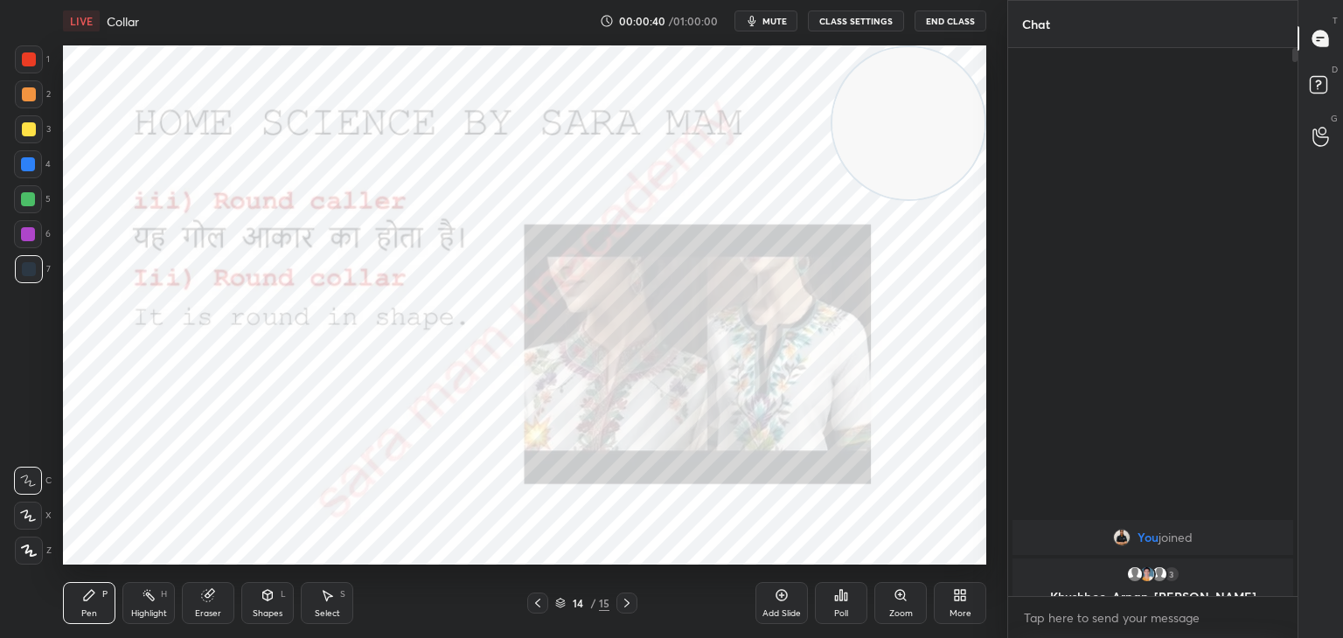
click at [620, 606] on icon at bounding box center [627, 603] width 14 height 14
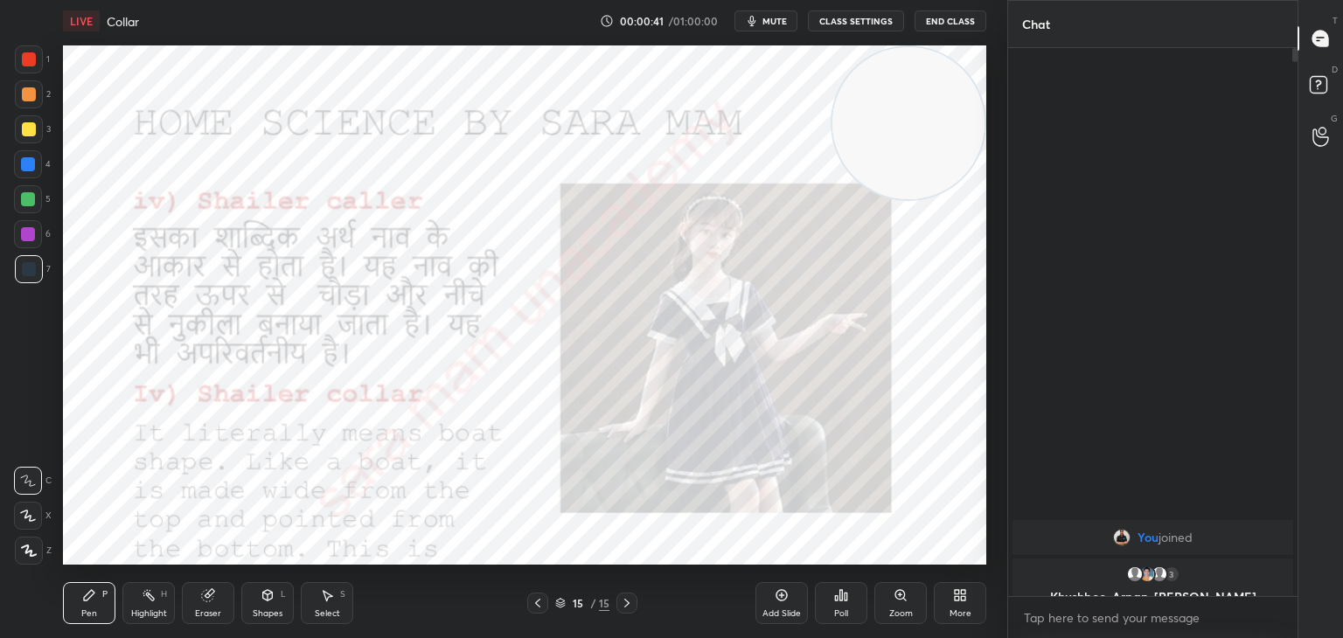
click at [620, 606] on icon at bounding box center [627, 603] width 14 height 14
click at [626, 606] on icon at bounding box center [626, 603] width 5 height 9
click at [542, 605] on icon at bounding box center [538, 603] width 14 height 14
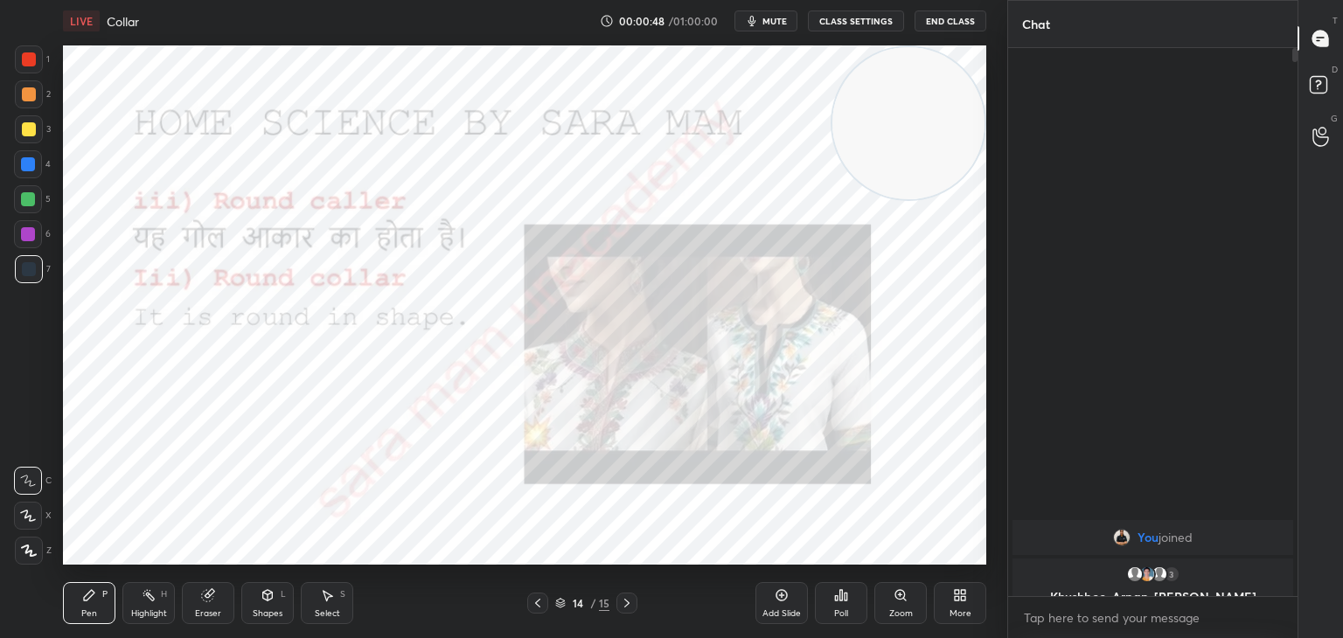
click at [542, 605] on icon at bounding box center [538, 603] width 14 height 14
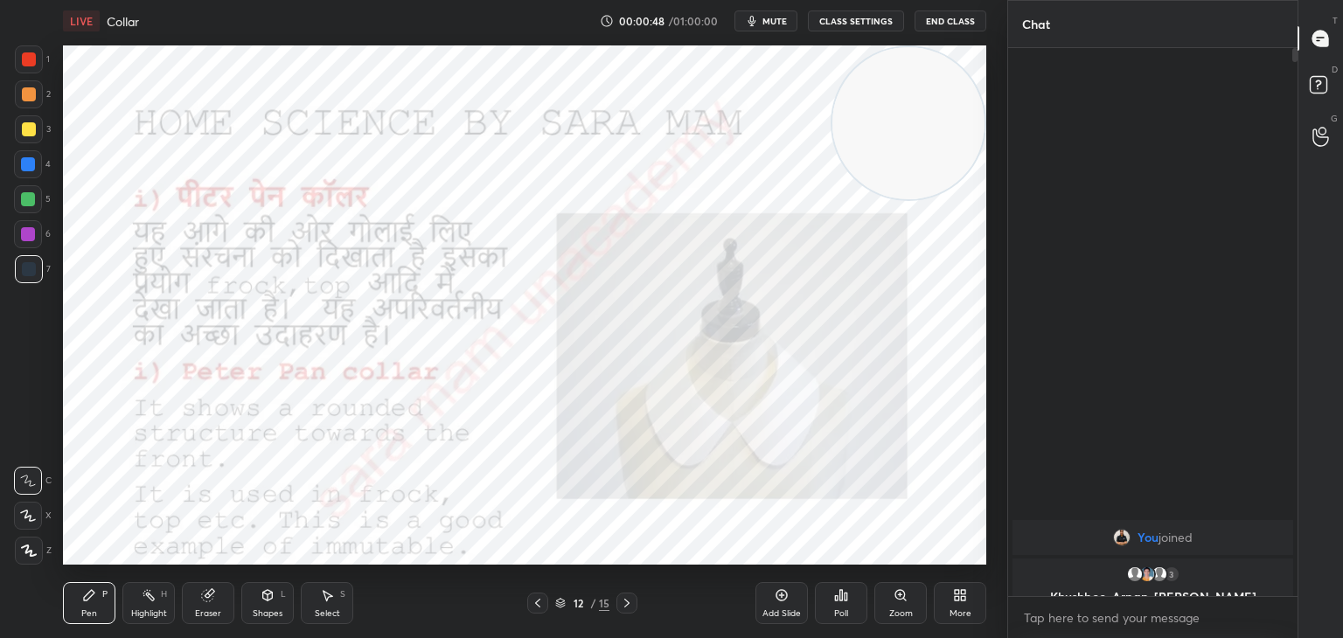
click at [542, 605] on icon at bounding box center [538, 603] width 14 height 14
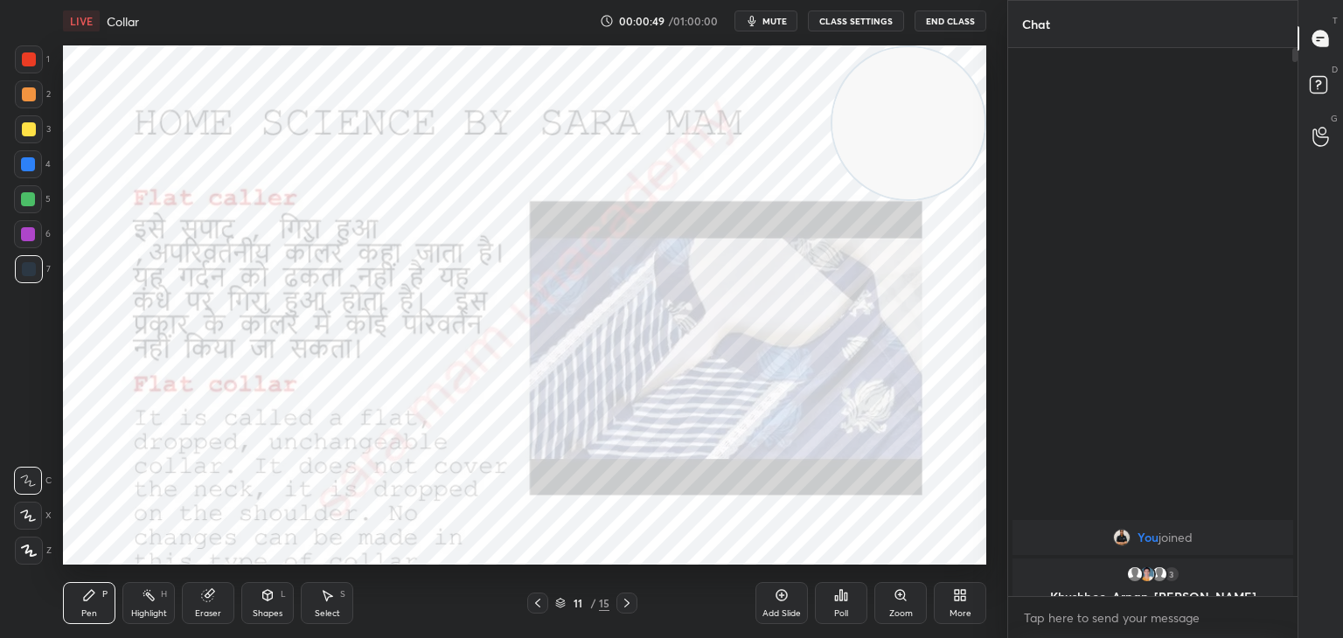
click at [542, 605] on icon at bounding box center [538, 603] width 14 height 14
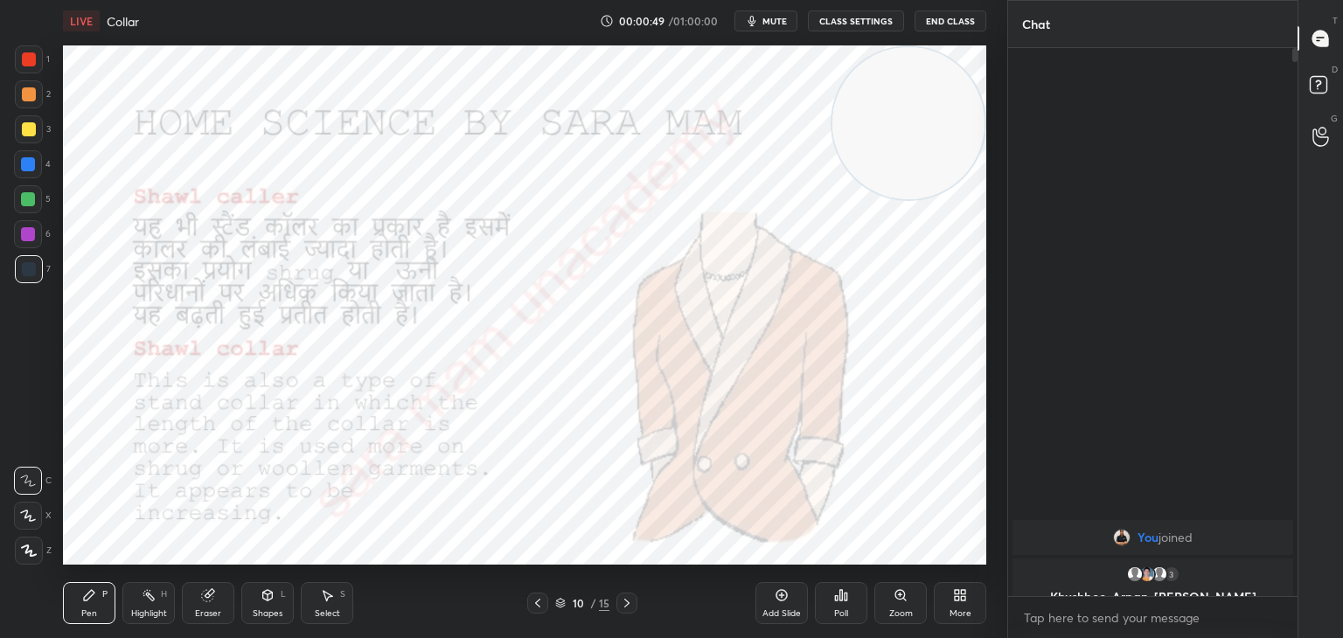
click at [542, 605] on icon at bounding box center [538, 603] width 14 height 14
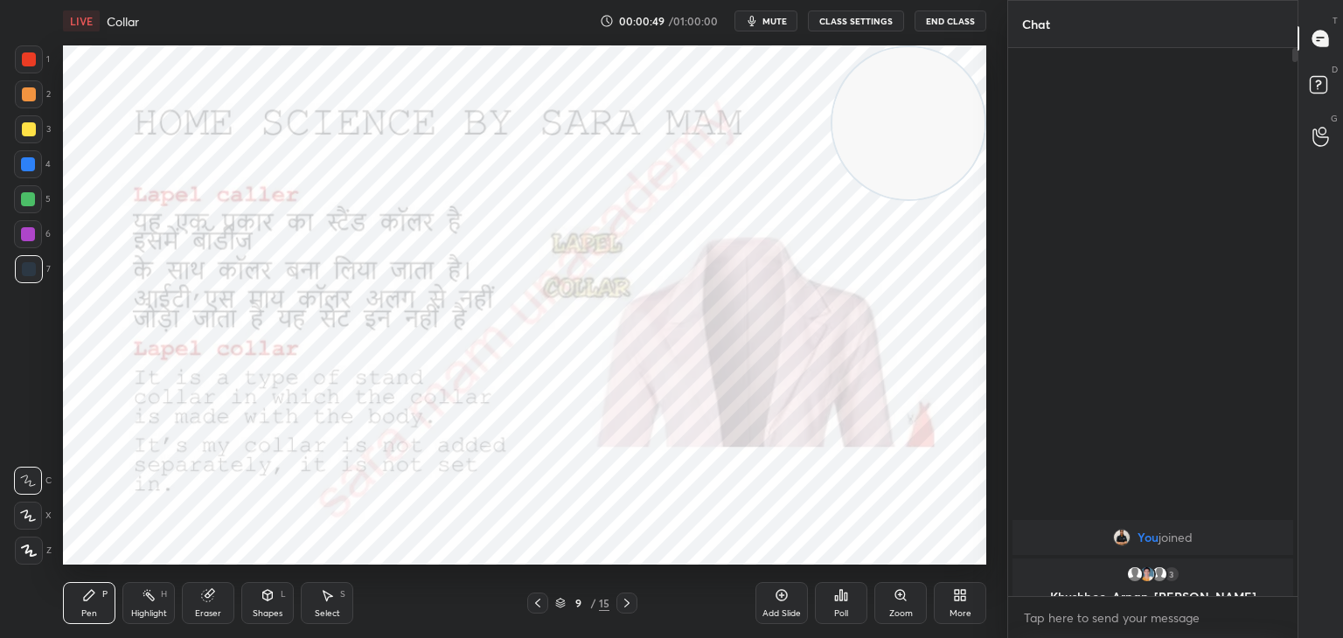
click at [542, 605] on icon at bounding box center [538, 603] width 14 height 14
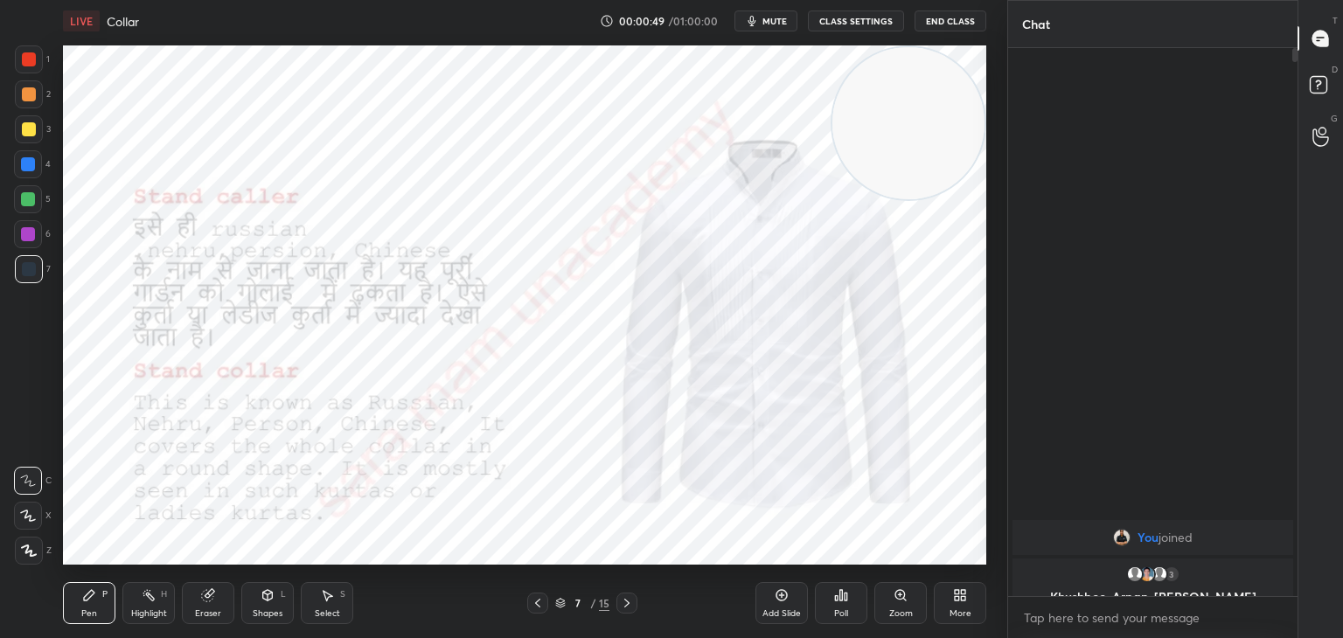
click at [542, 605] on icon at bounding box center [538, 603] width 14 height 14
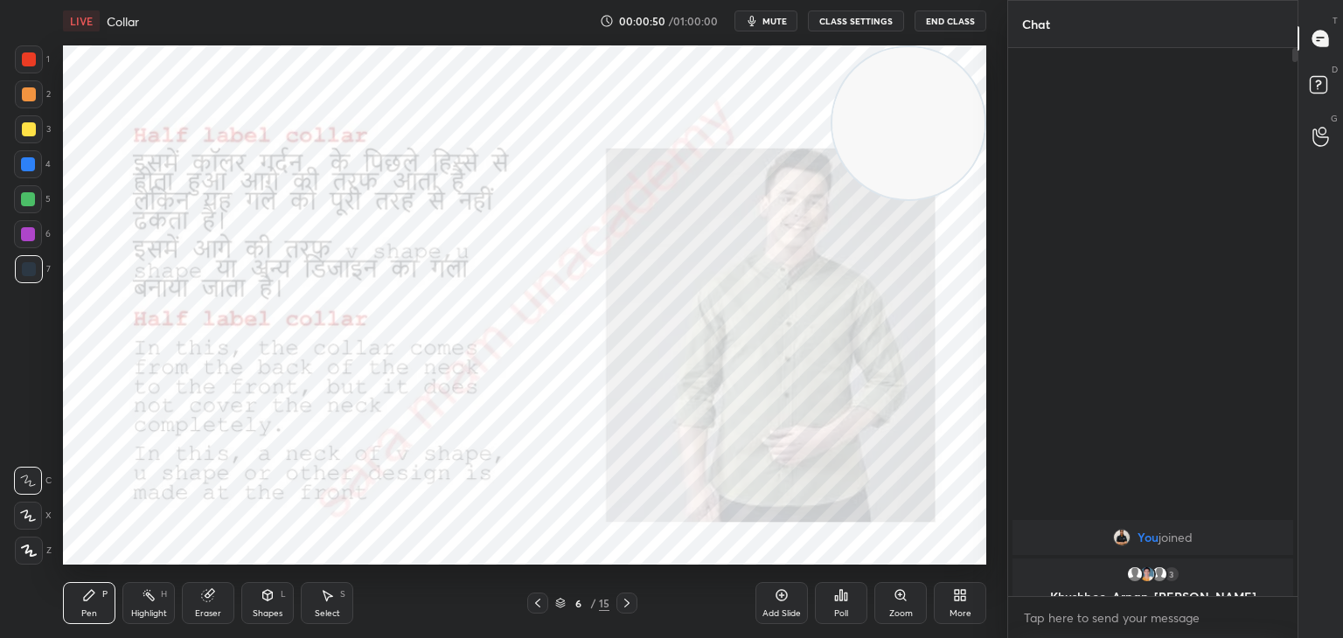
click at [542, 605] on icon at bounding box center [538, 603] width 14 height 14
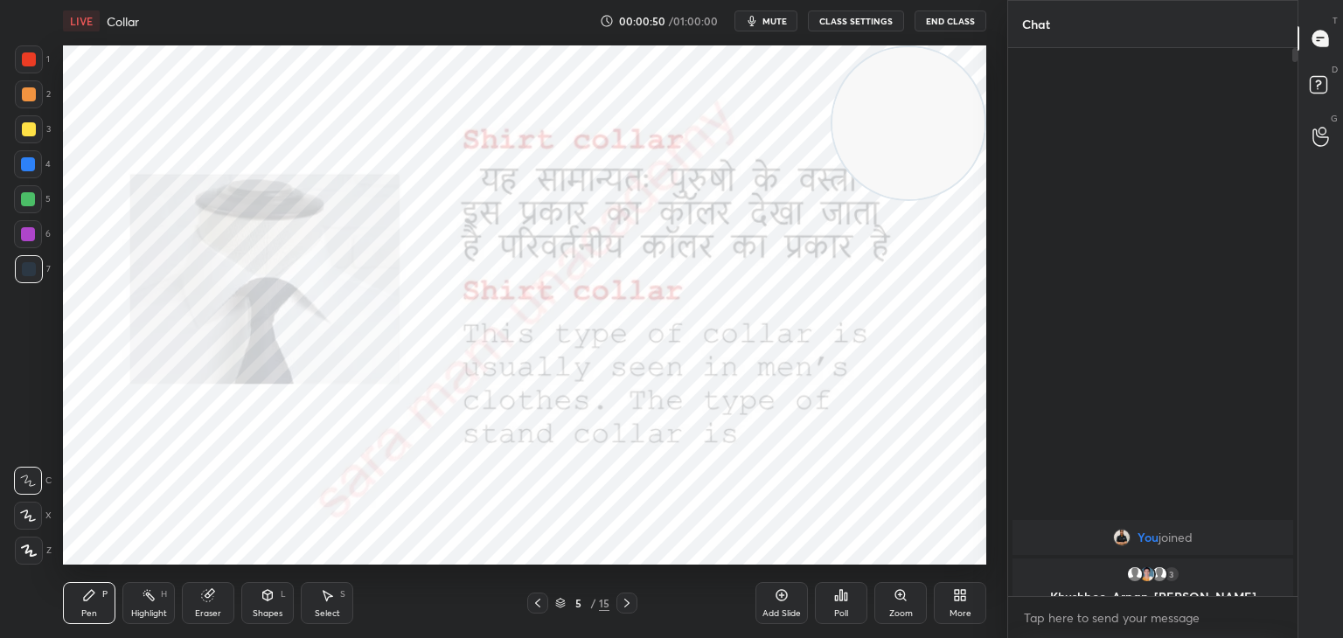
click at [542, 605] on icon at bounding box center [538, 603] width 14 height 14
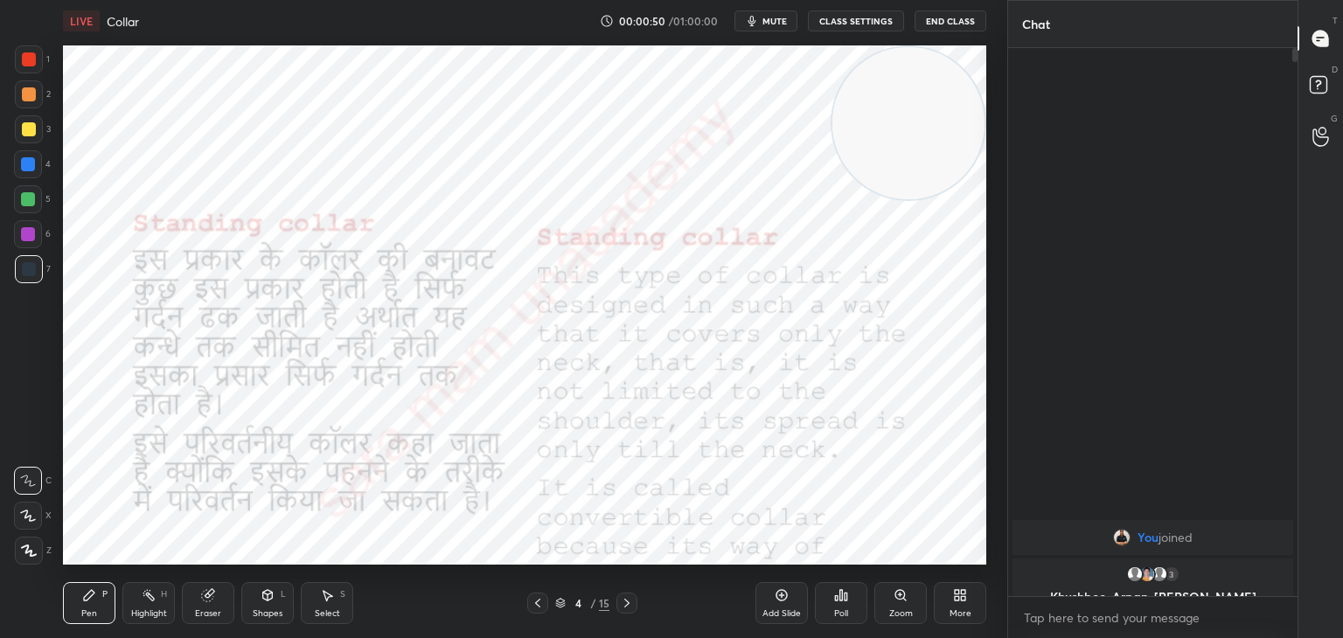
click at [542, 605] on icon at bounding box center [538, 603] width 14 height 14
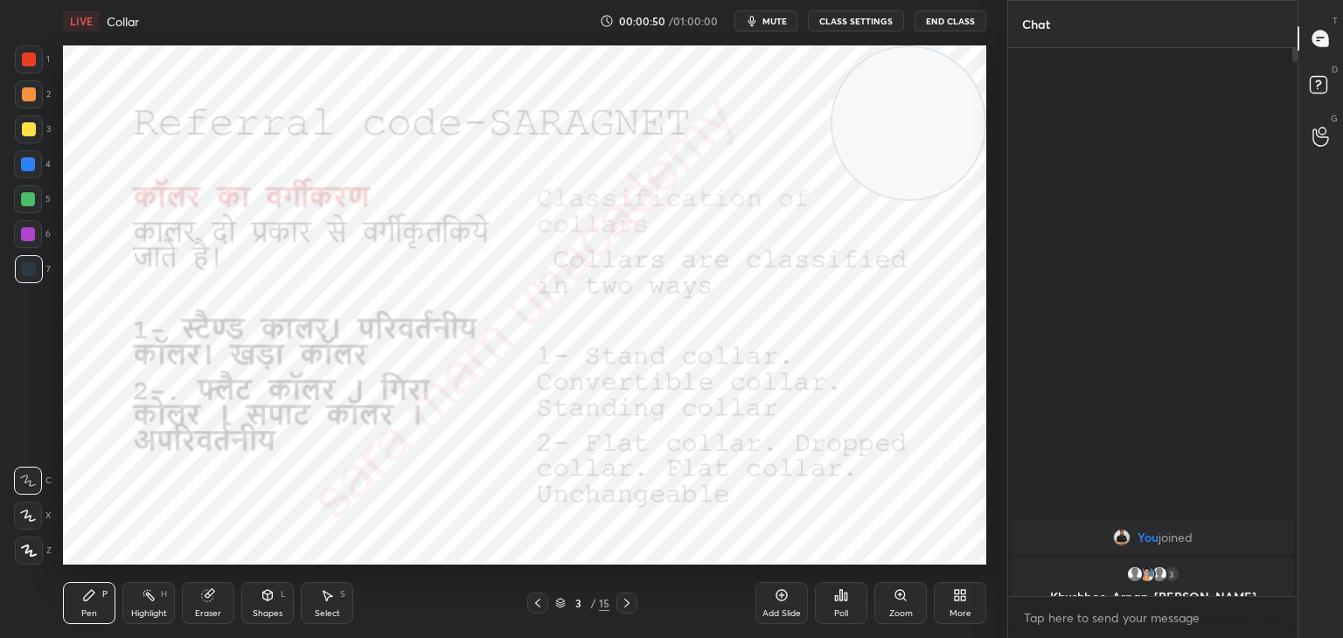
click at [542, 605] on icon at bounding box center [538, 603] width 14 height 14
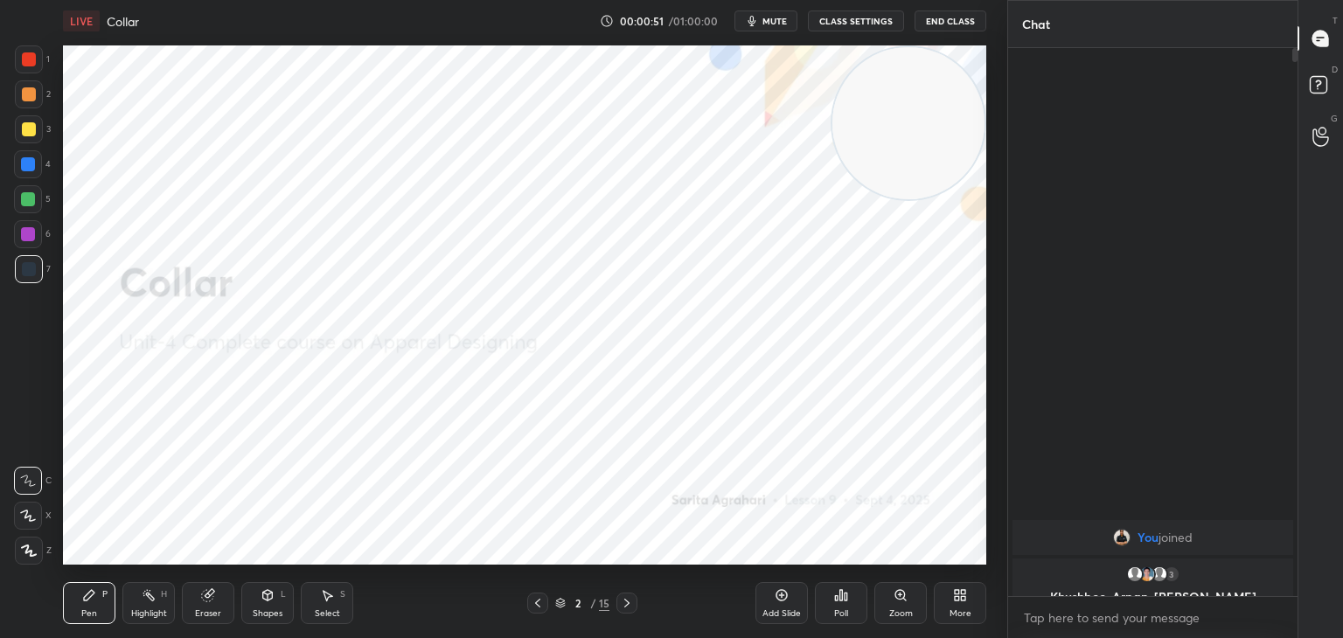
click at [542, 605] on icon at bounding box center [538, 603] width 14 height 14
click at [620, 604] on icon at bounding box center [627, 603] width 14 height 14
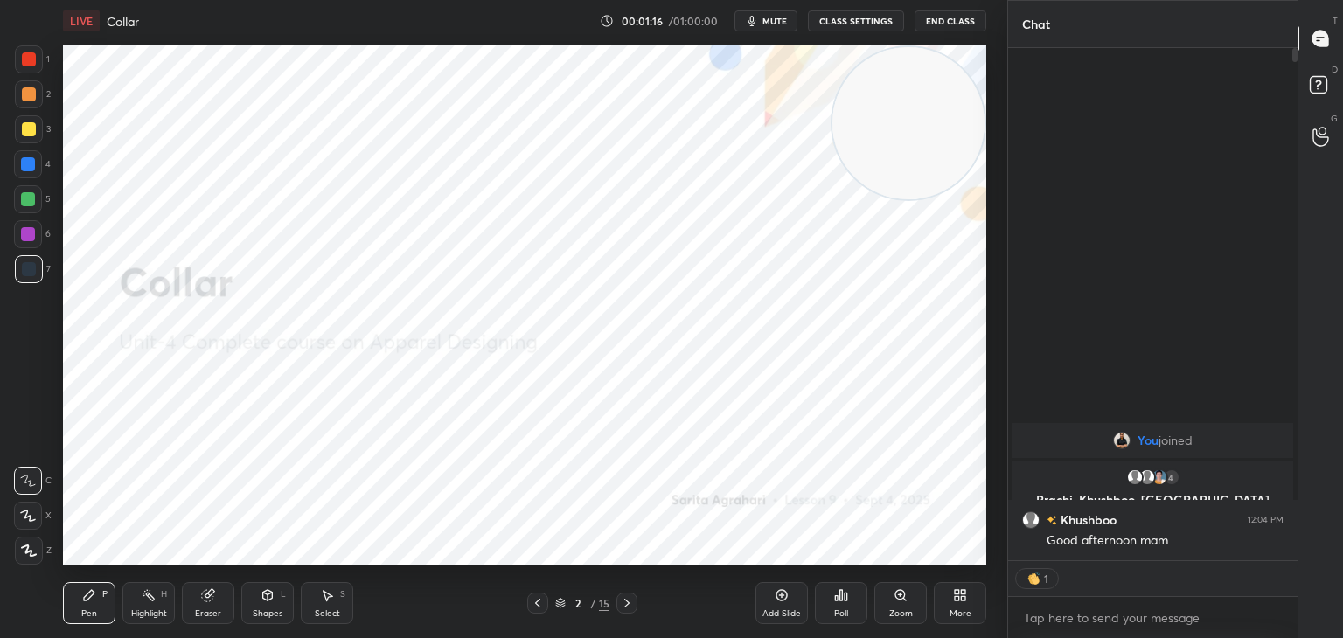
scroll to position [543, 284]
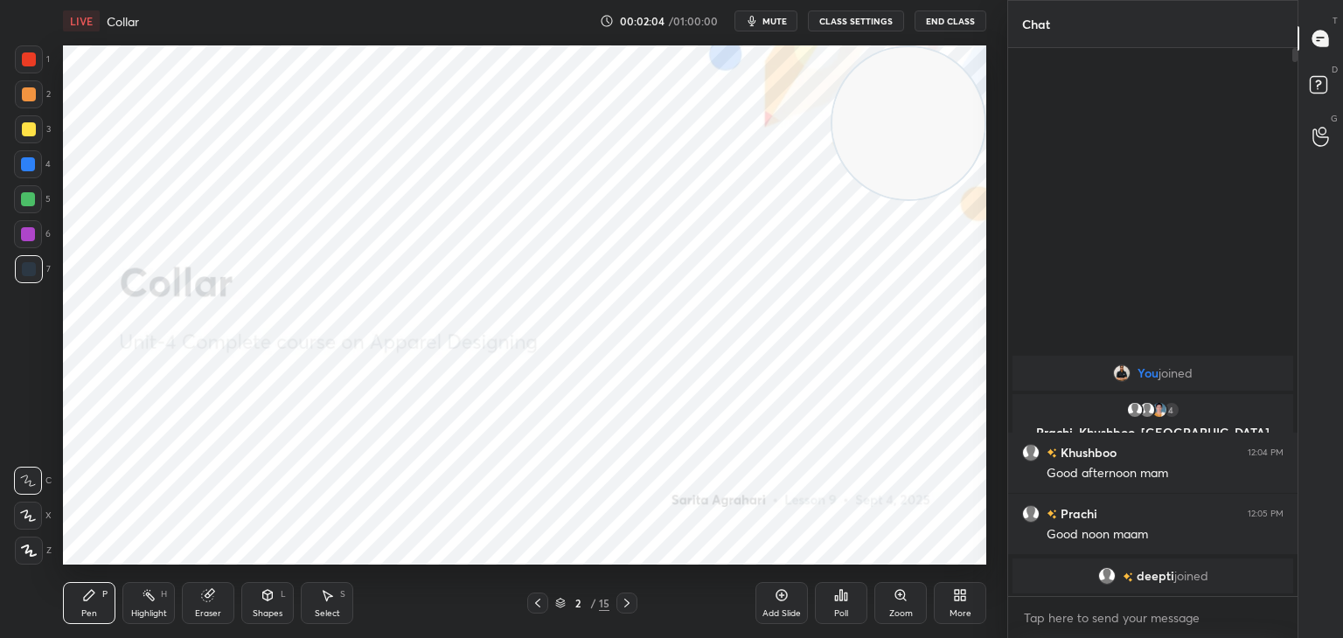
click at [622, 599] on icon at bounding box center [627, 603] width 14 height 14
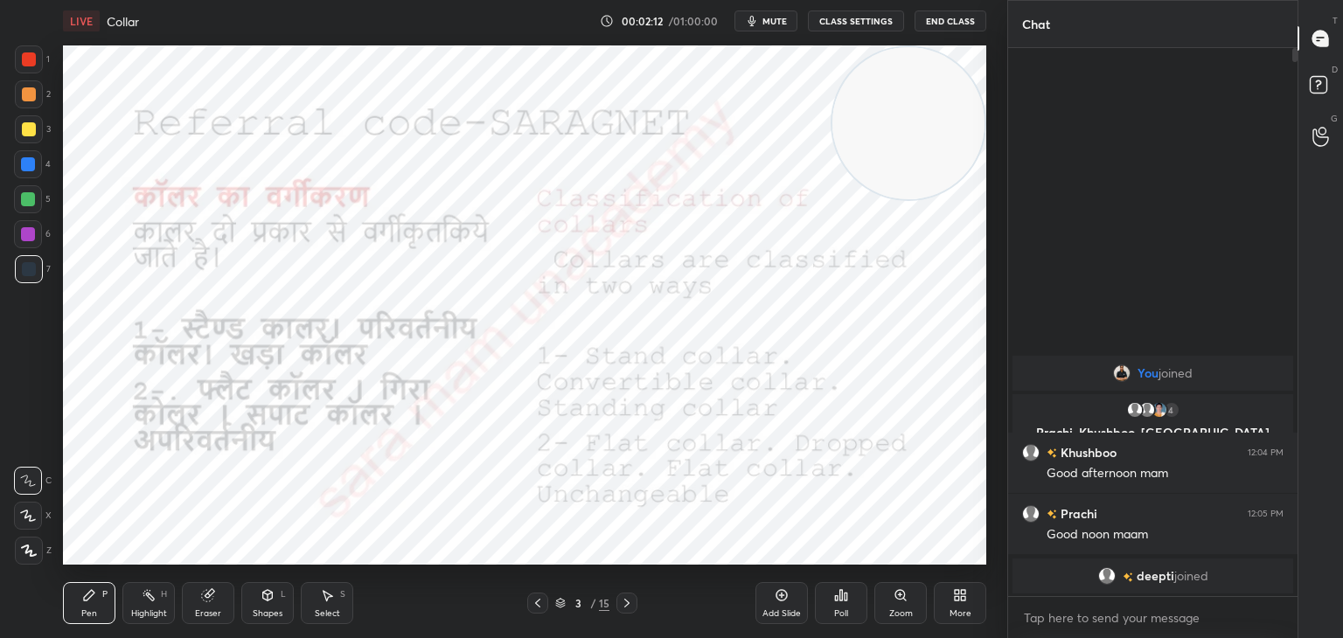
click at [35, 553] on icon at bounding box center [29, 551] width 16 height 12
click at [629, 599] on icon at bounding box center [627, 603] width 14 height 14
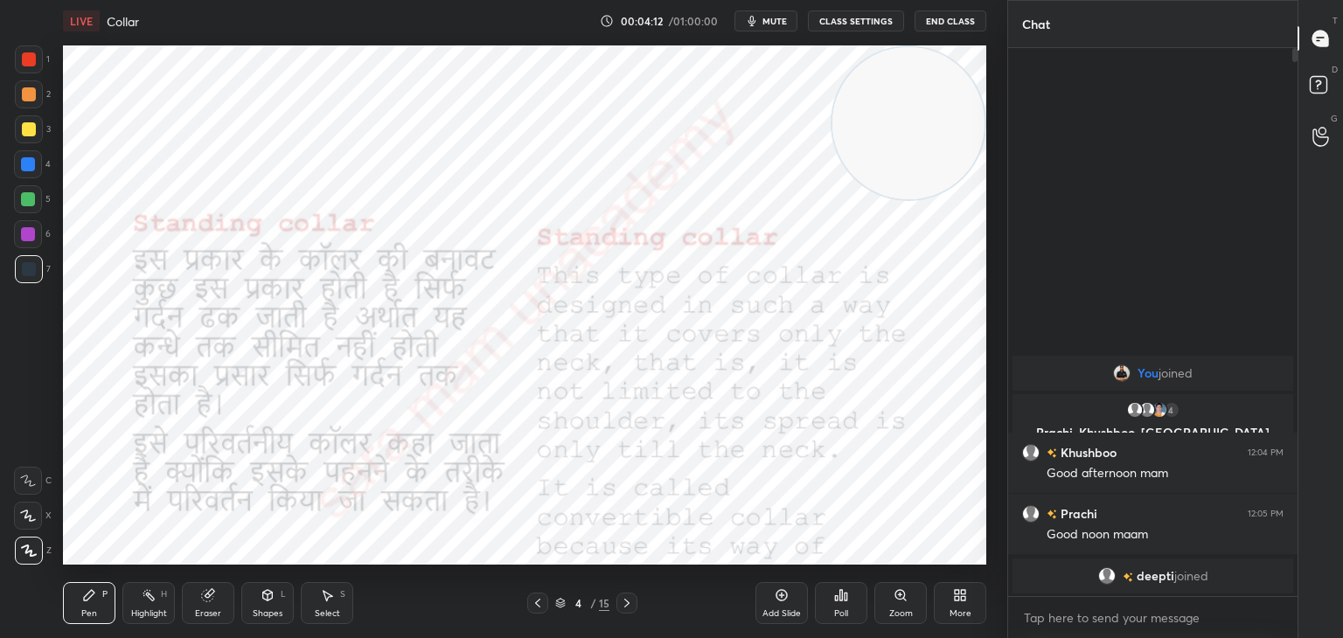
click at [640, 601] on div "4 / 15" at bounding box center [582, 603] width 346 height 21
click at [625, 600] on icon at bounding box center [626, 603] width 5 height 9
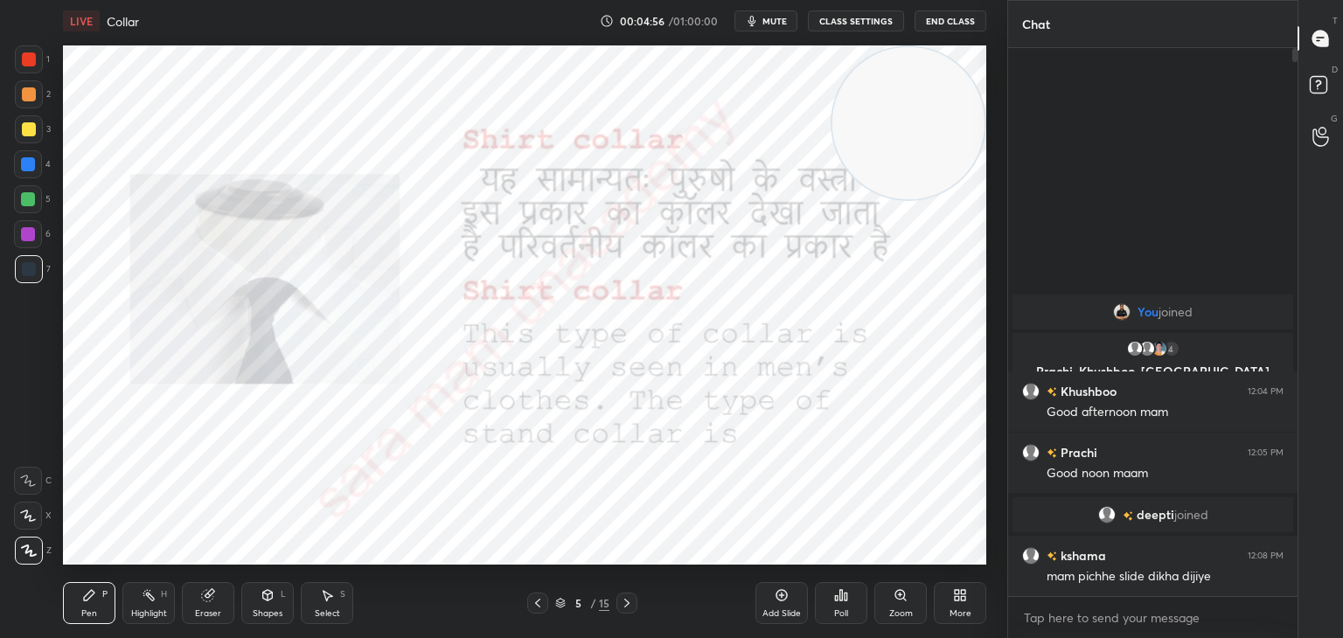
click at [535, 612] on div at bounding box center [537, 603] width 21 height 21
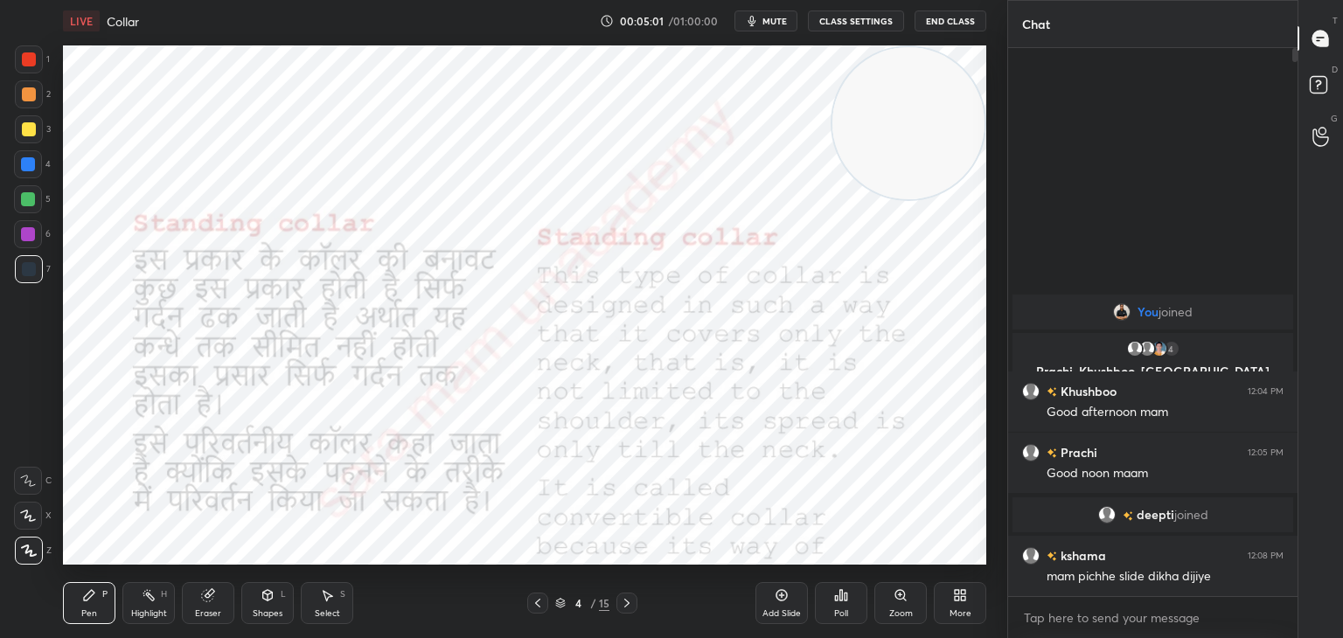
click at [629, 600] on icon at bounding box center [627, 603] width 14 height 14
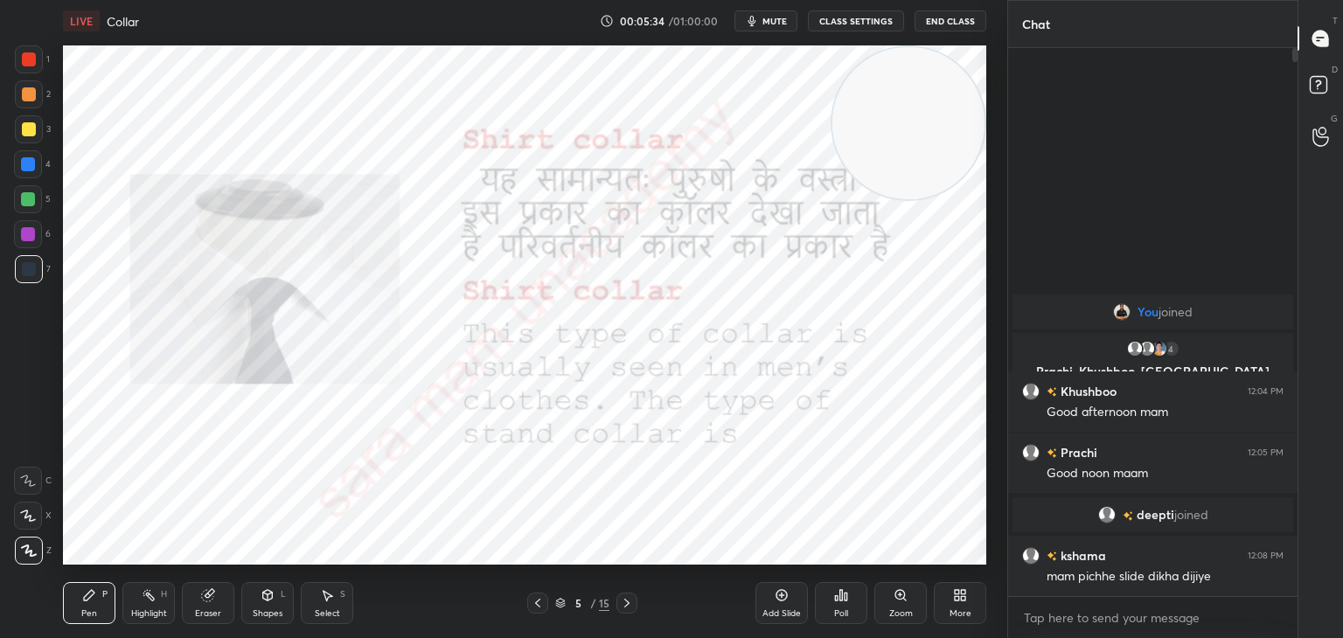
click at [629, 601] on icon at bounding box center [627, 603] width 14 height 14
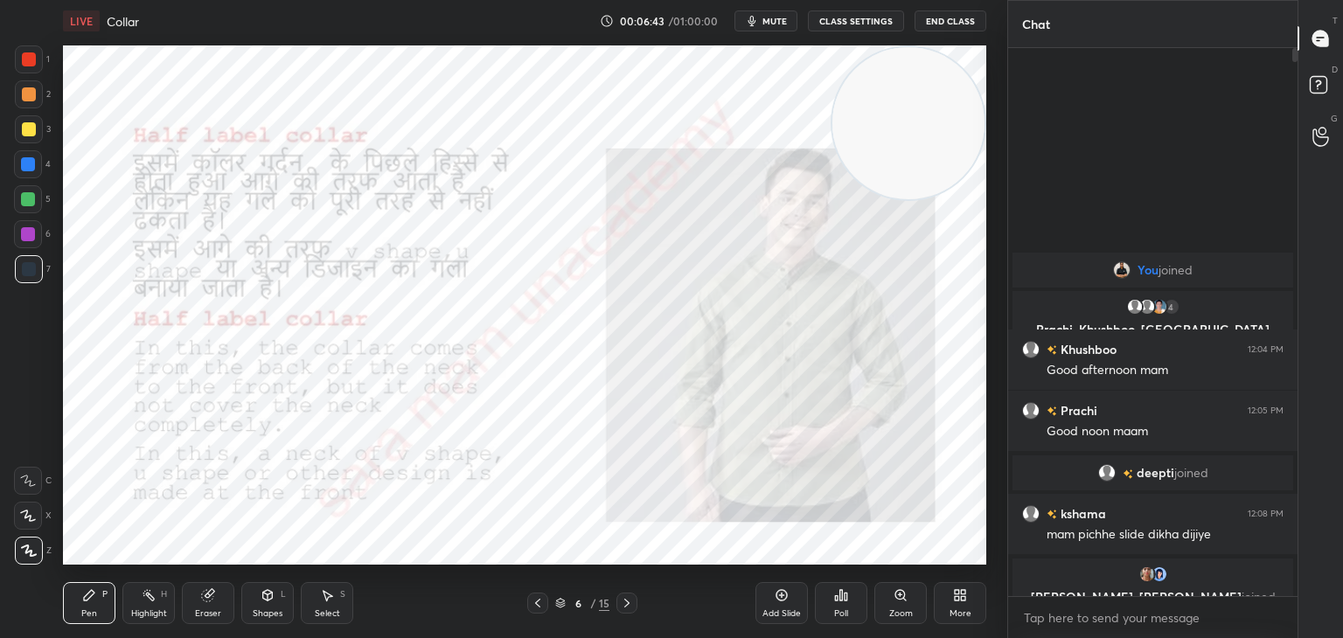
click at [629, 599] on icon at bounding box center [627, 603] width 14 height 14
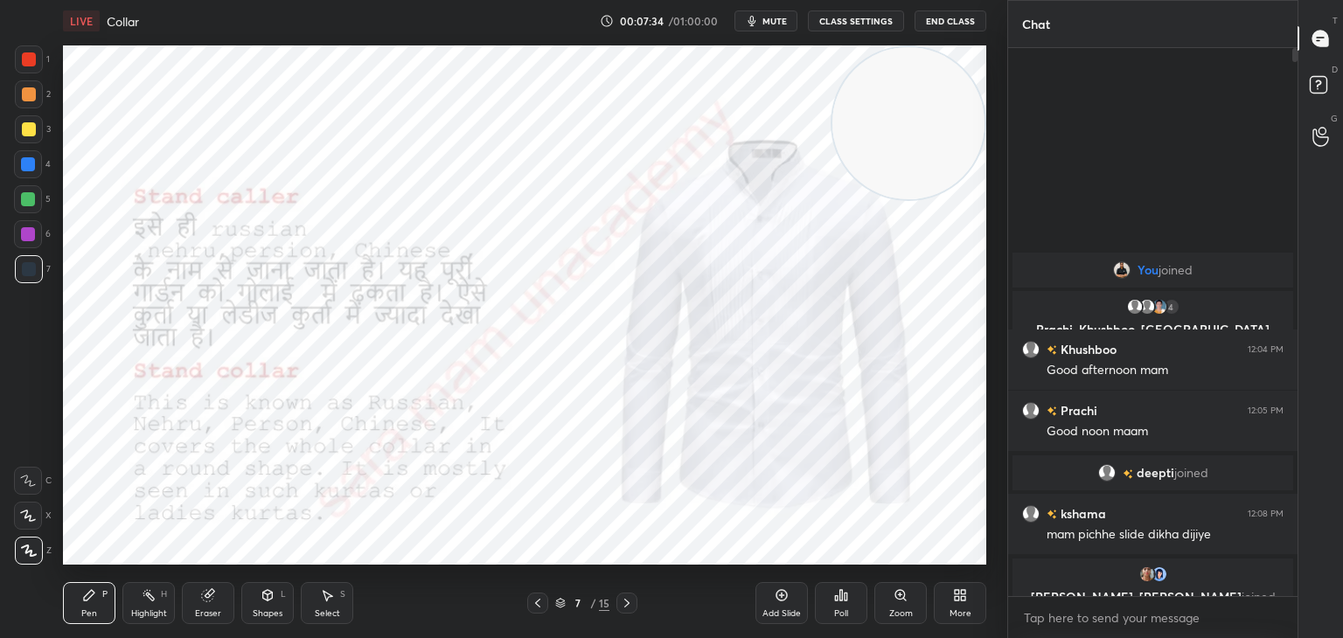
click at [616, 605] on div at bounding box center [626, 603] width 21 height 21
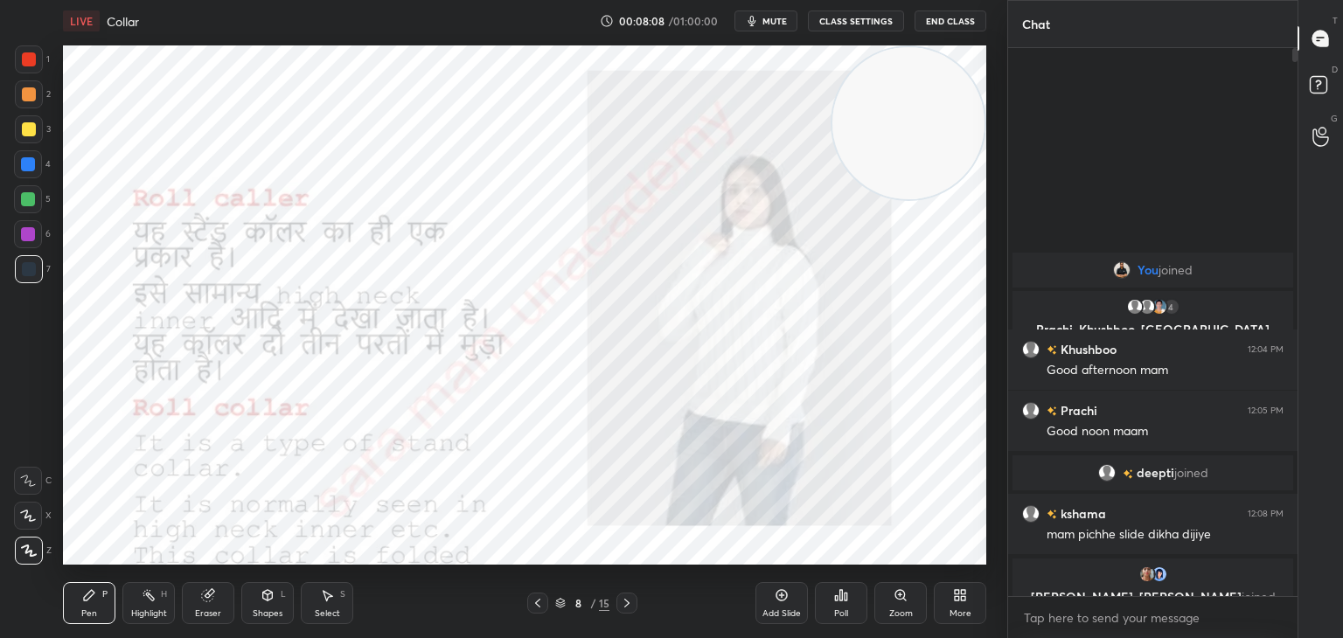
click at [627, 602] on icon at bounding box center [627, 603] width 14 height 14
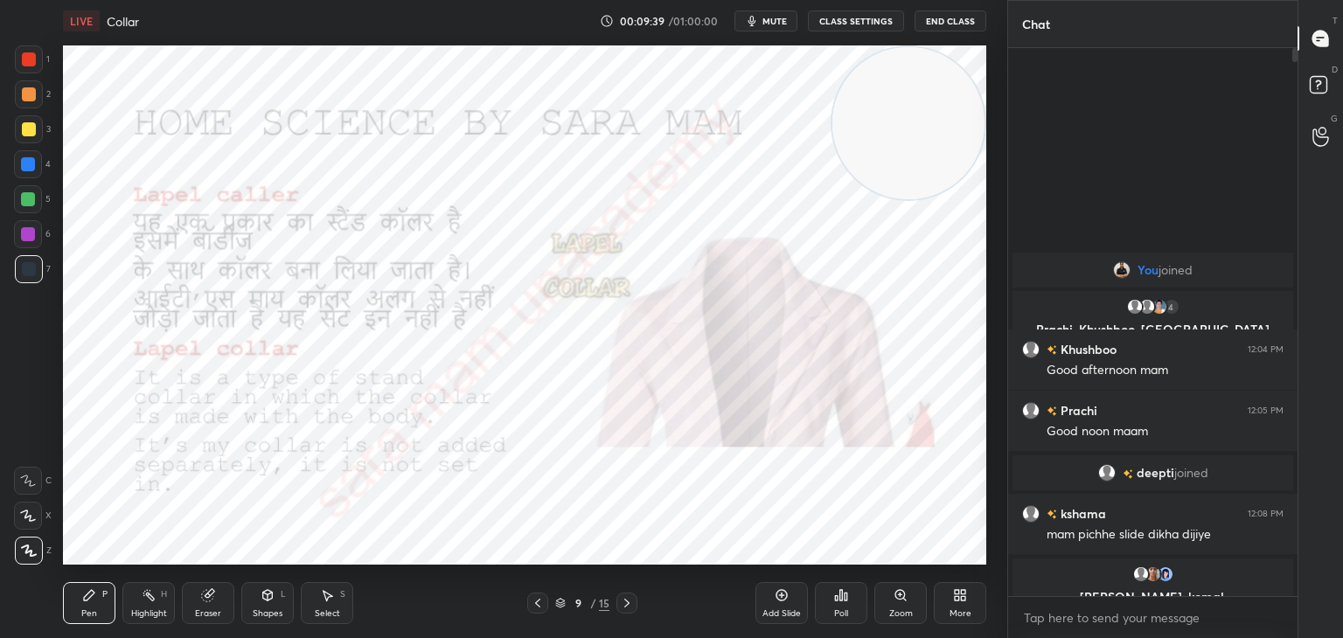
click at [624, 602] on icon at bounding box center [627, 603] width 14 height 14
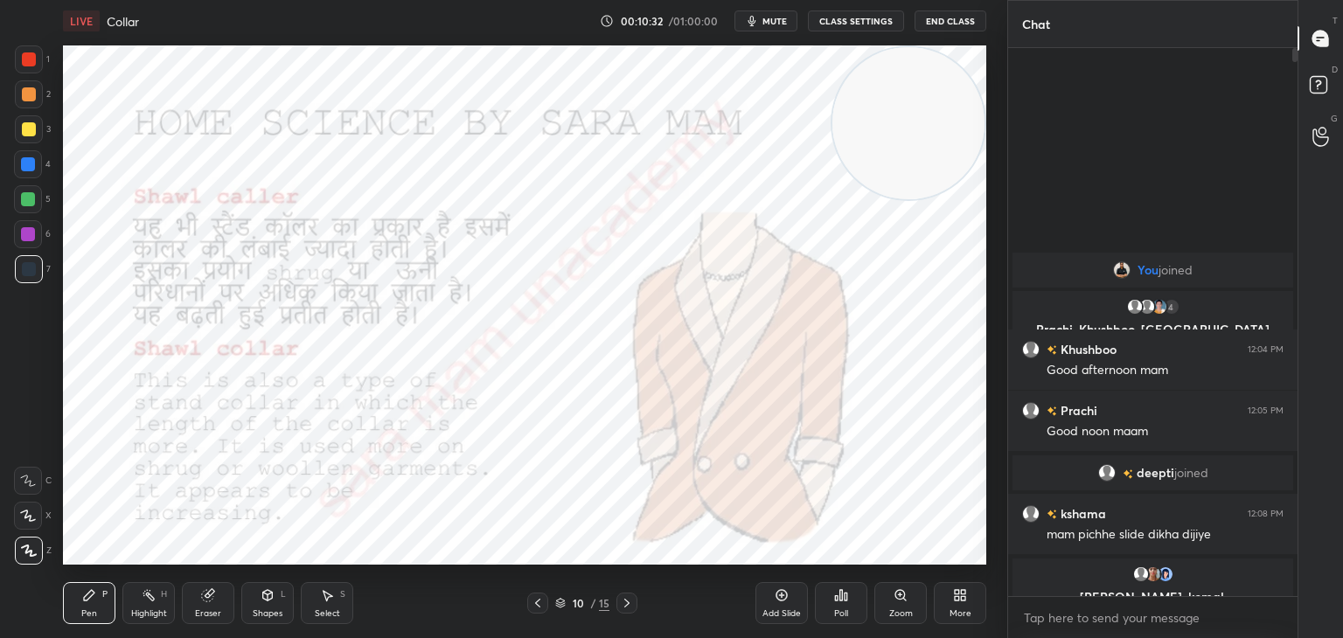
click at [620, 599] on icon at bounding box center [627, 603] width 14 height 14
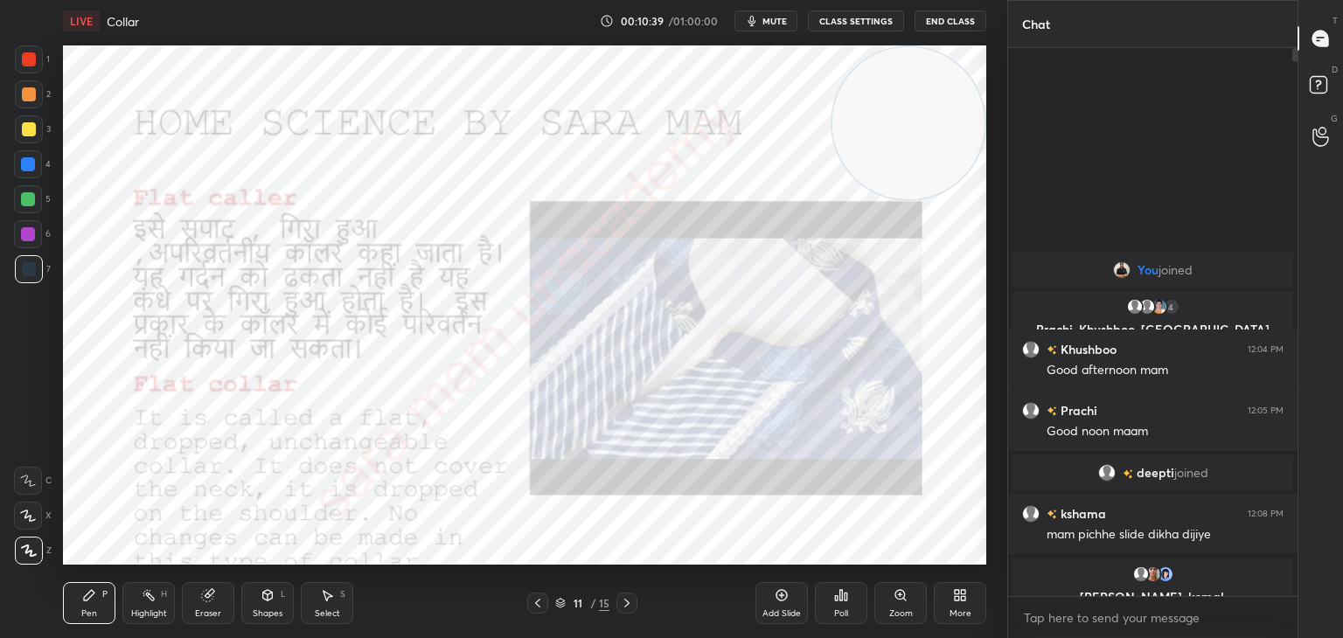
click at [537, 600] on icon at bounding box center [538, 603] width 14 height 14
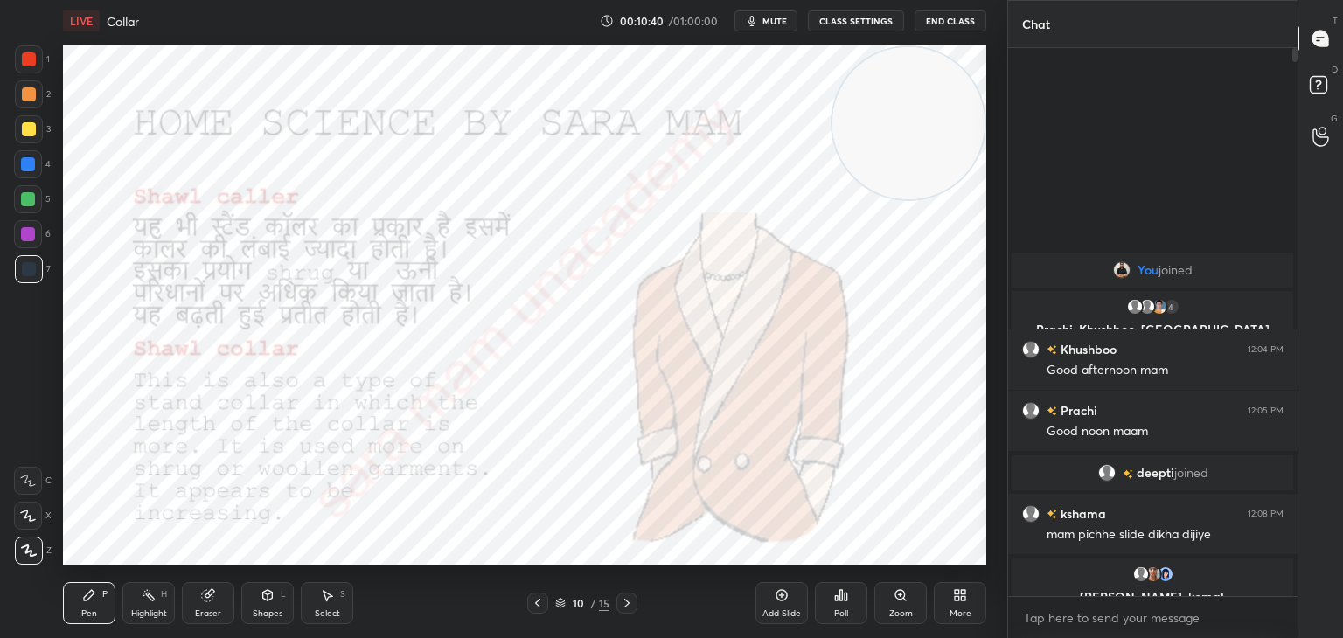
click at [539, 599] on icon at bounding box center [537, 603] width 5 height 9
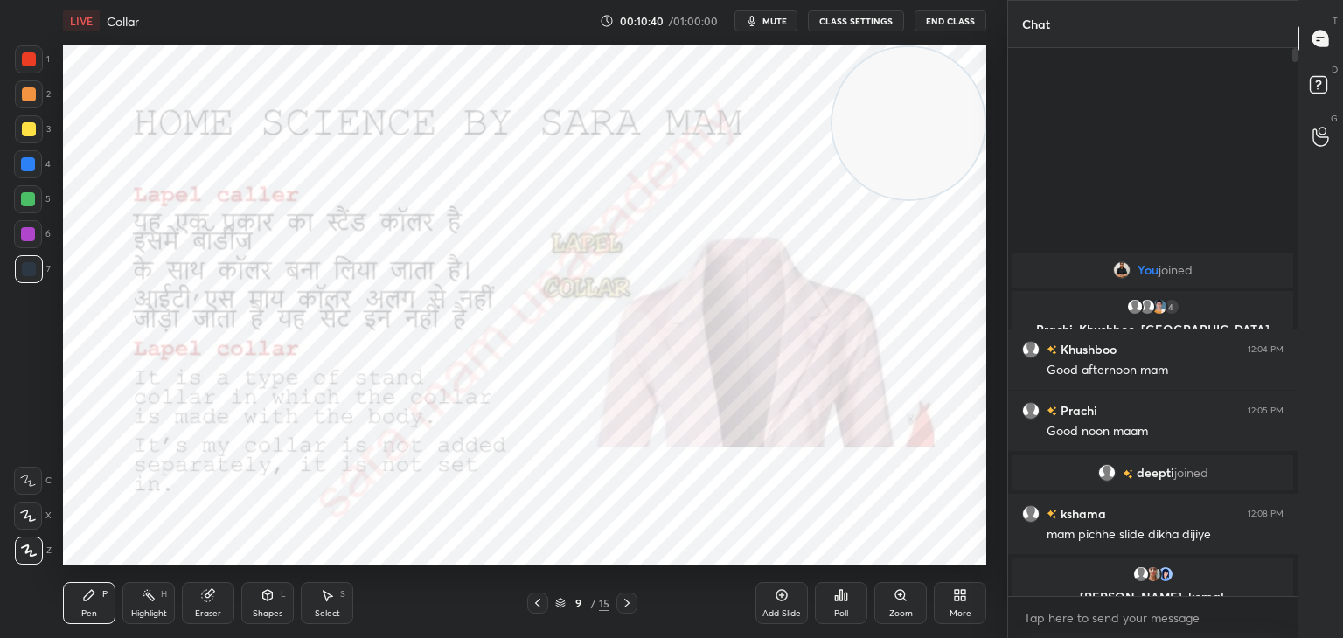
click at [539, 598] on icon at bounding box center [538, 603] width 14 height 14
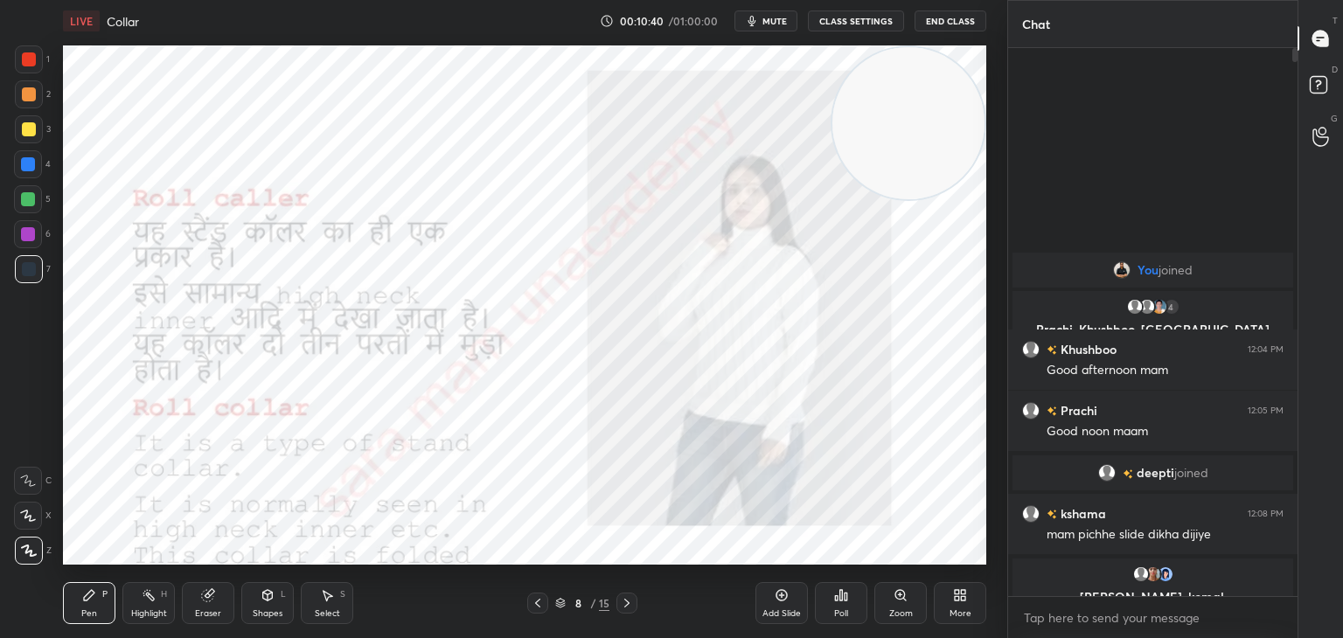
click at [541, 595] on div at bounding box center [537, 603] width 21 height 21
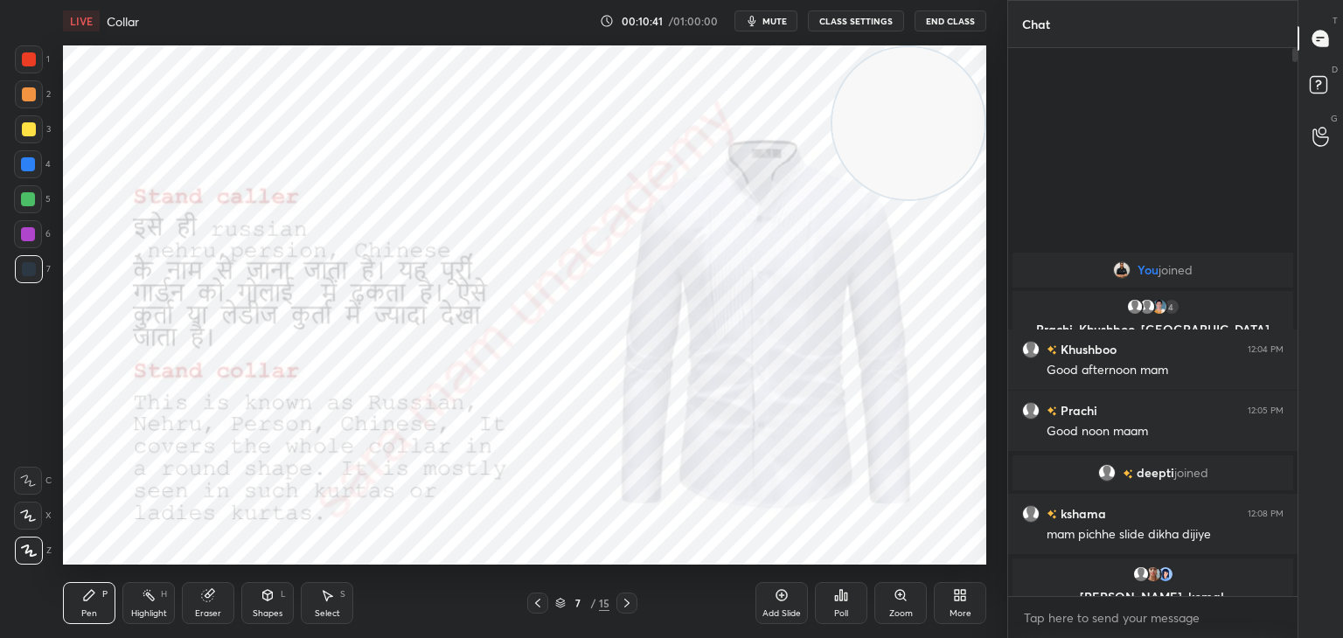
click at [545, 595] on div at bounding box center [537, 603] width 21 height 21
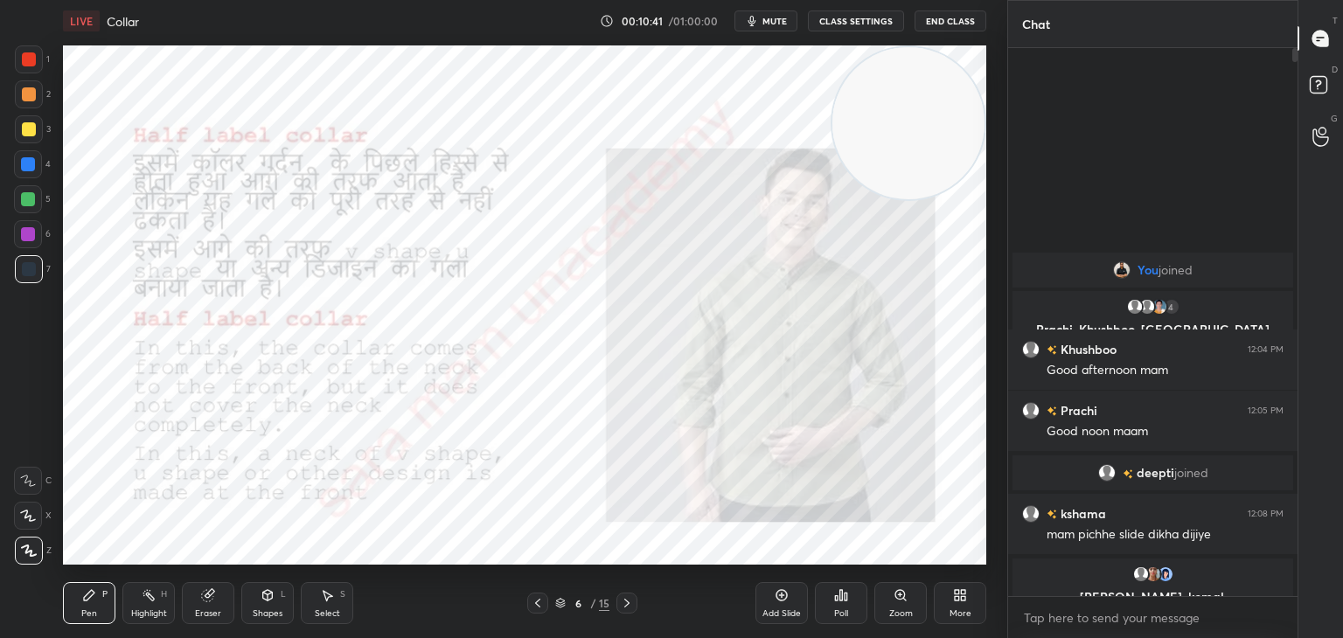
click at [547, 593] on div at bounding box center [537, 603] width 21 height 21
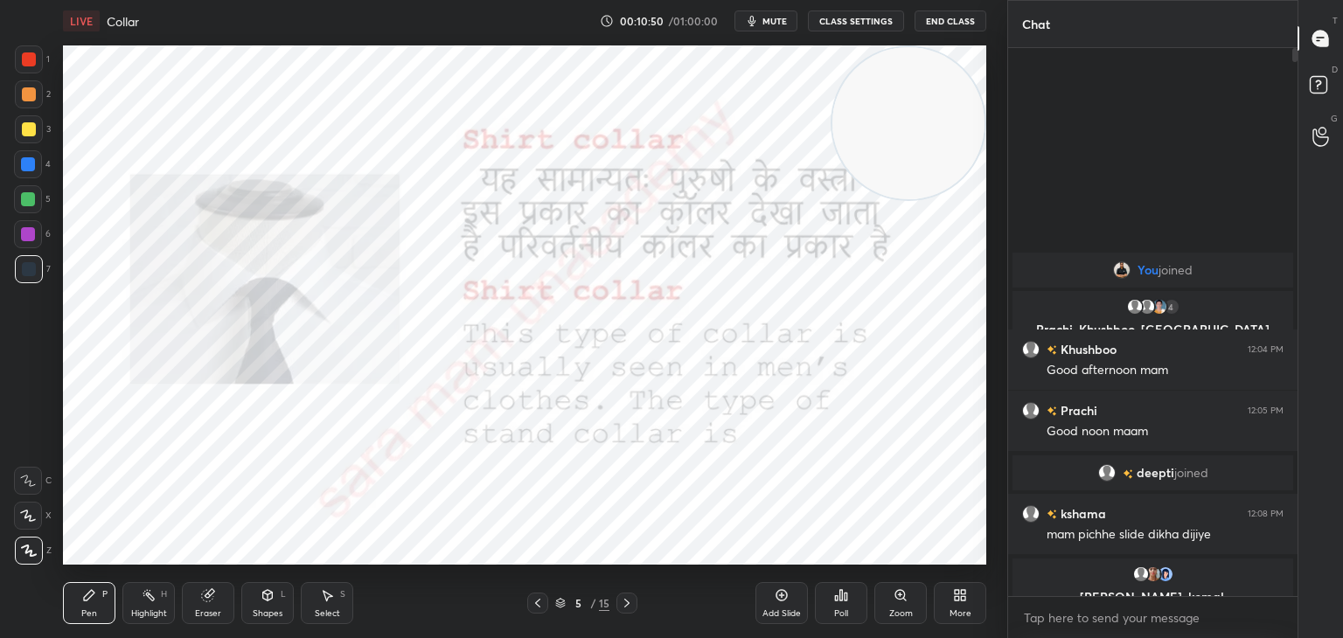
click at [620, 606] on icon at bounding box center [627, 603] width 14 height 14
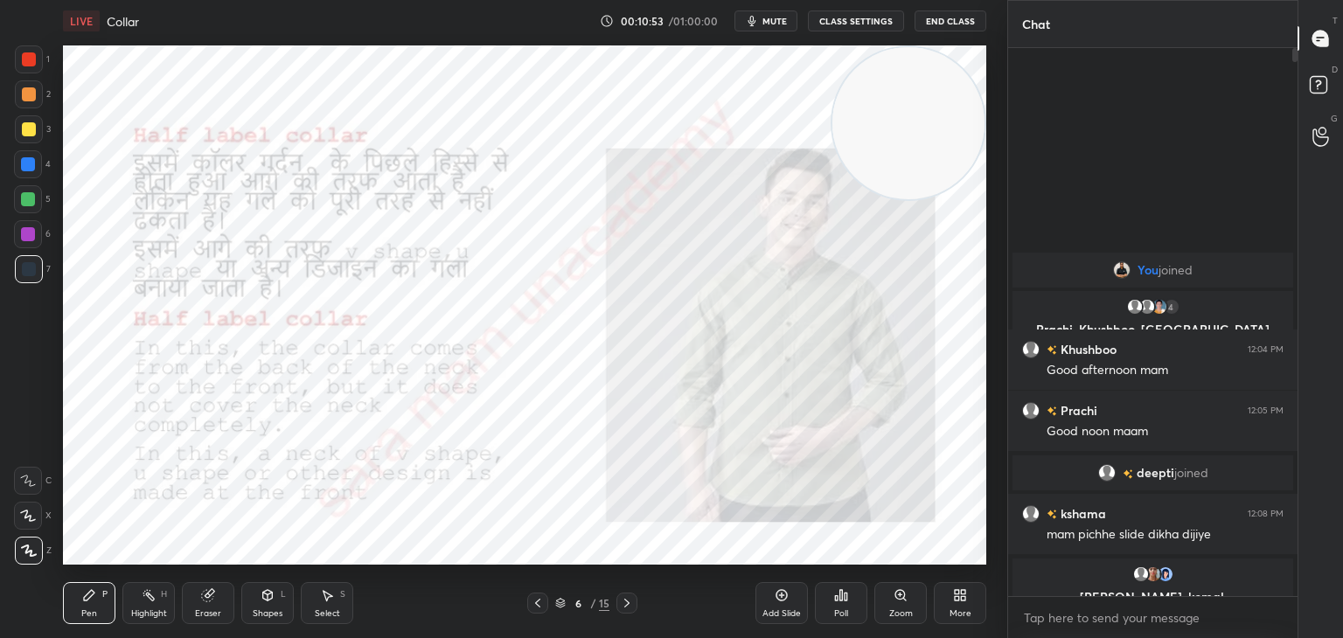
click at [619, 595] on div at bounding box center [626, 603] width 21 height 21
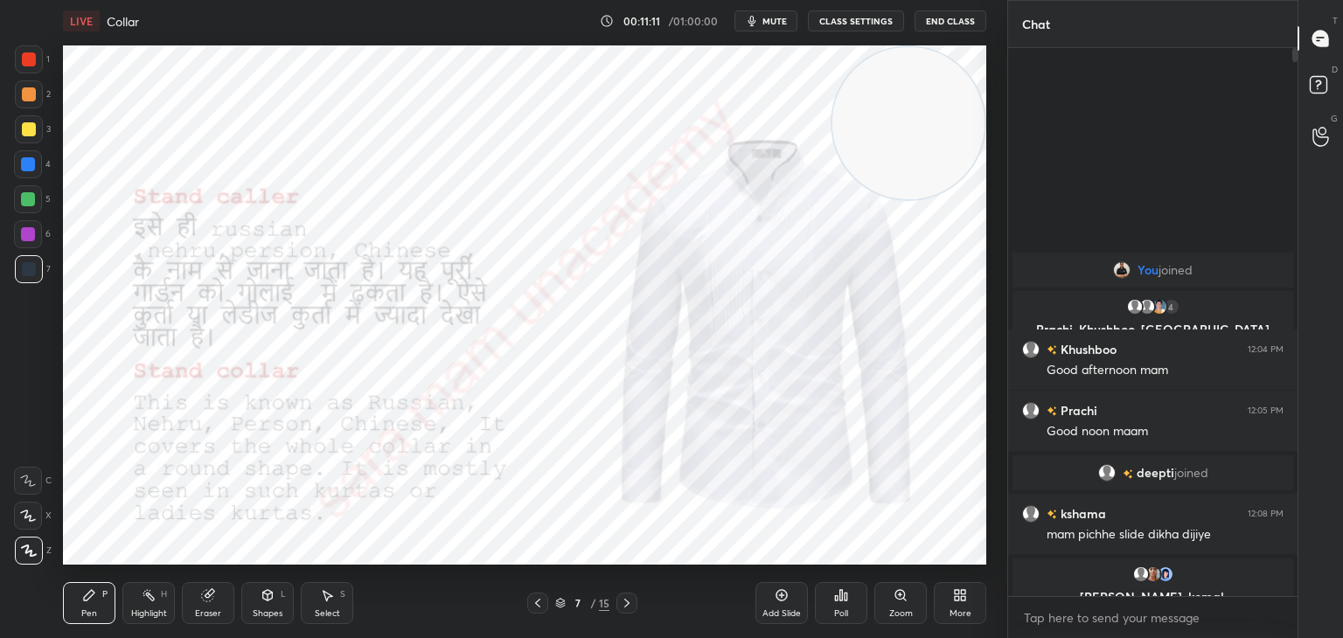
click at [636, 608] on div at bounding box center [626, 603] width 21 height 21
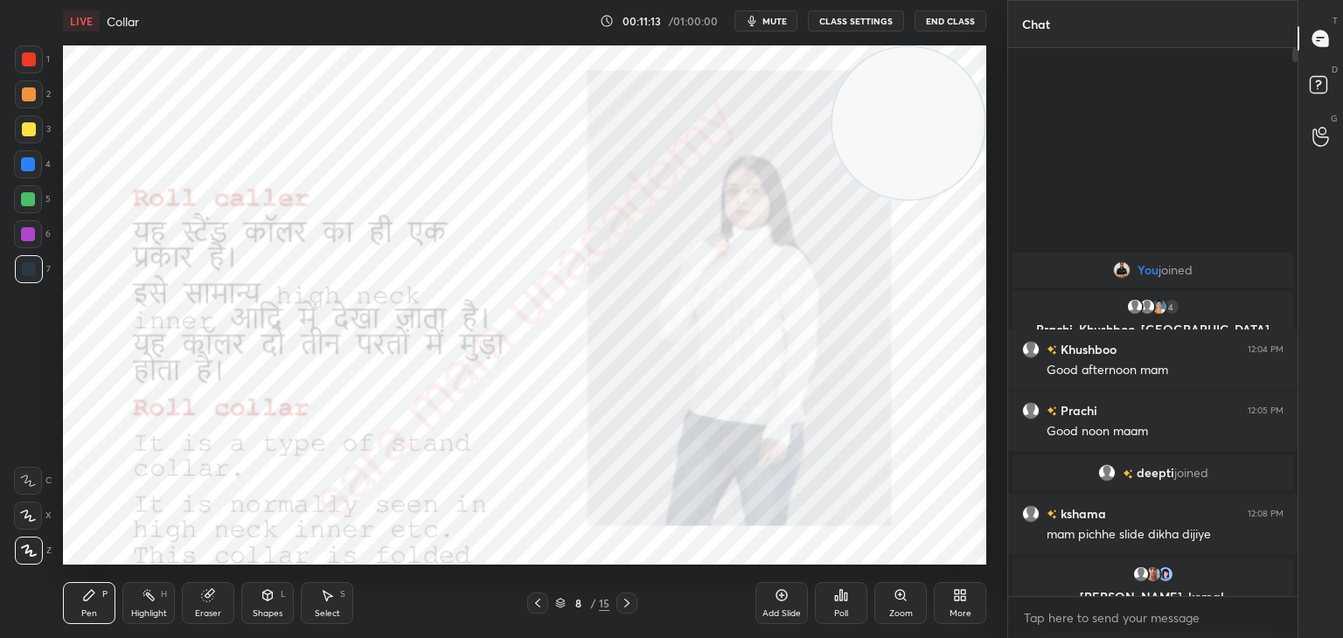
click at [636, 607] on div at bounding box center [626, 603] width 21 height 21
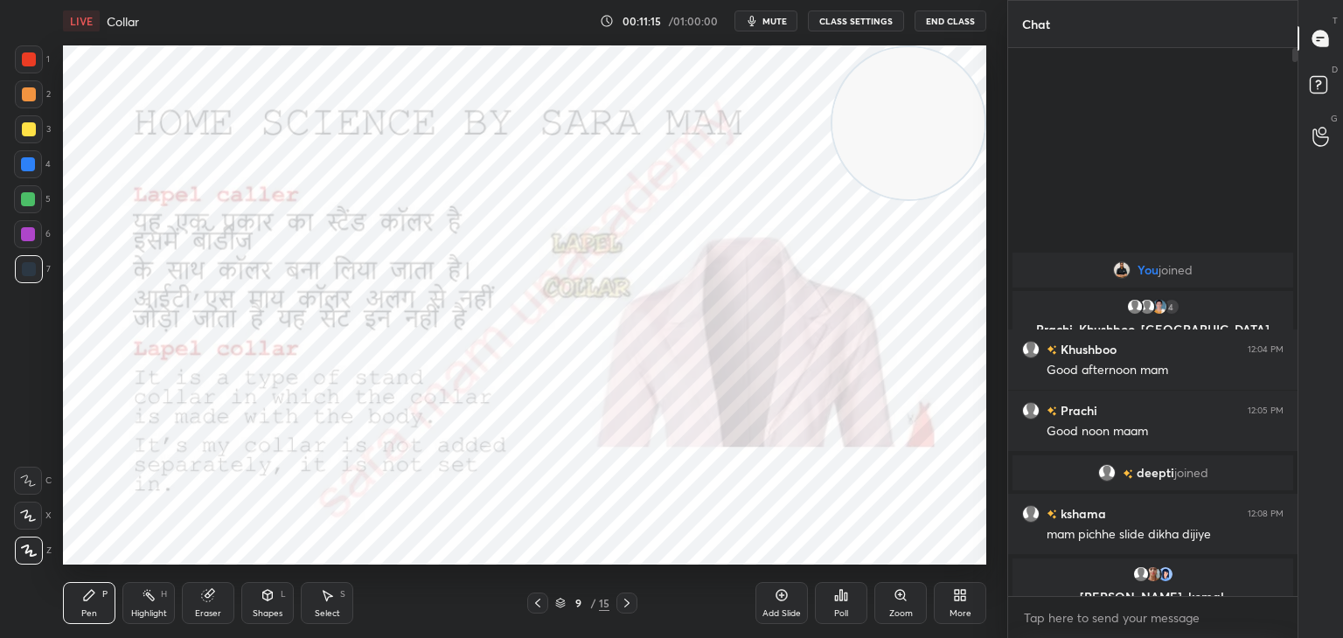
click at [630, 605] on icon at bounding box center [627, 603] width 14 height 14
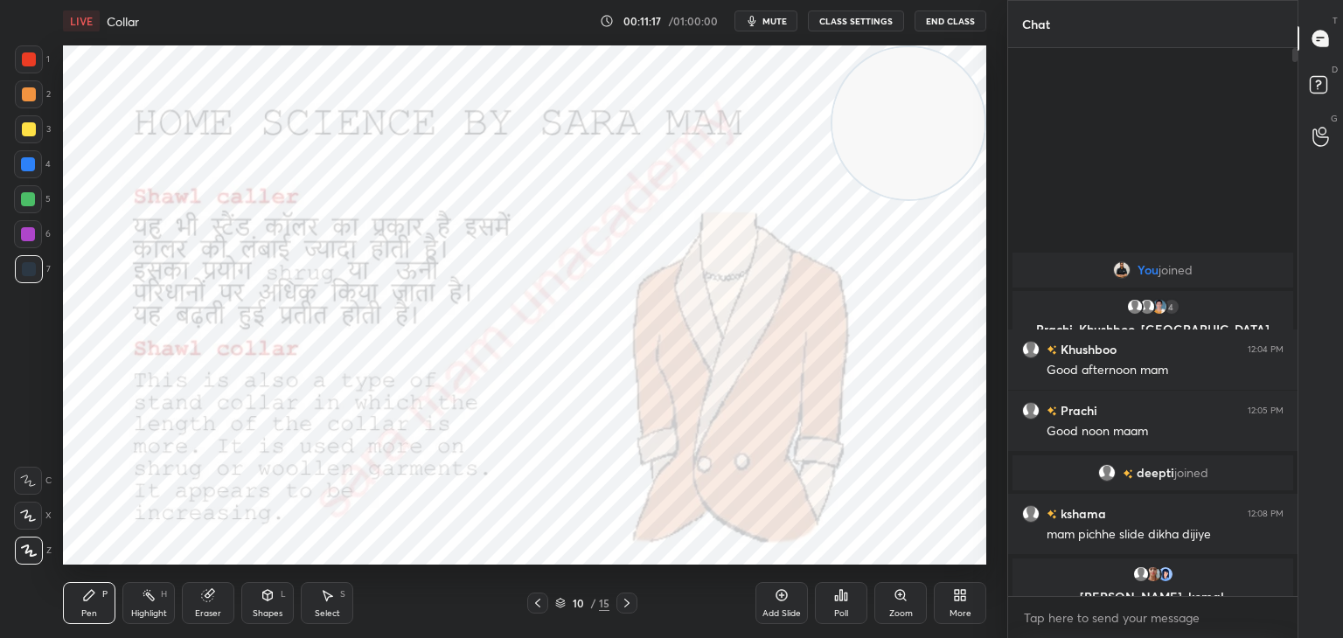
click at [630, 602] on icon at bounding box center [627, 603] width 14 height 14
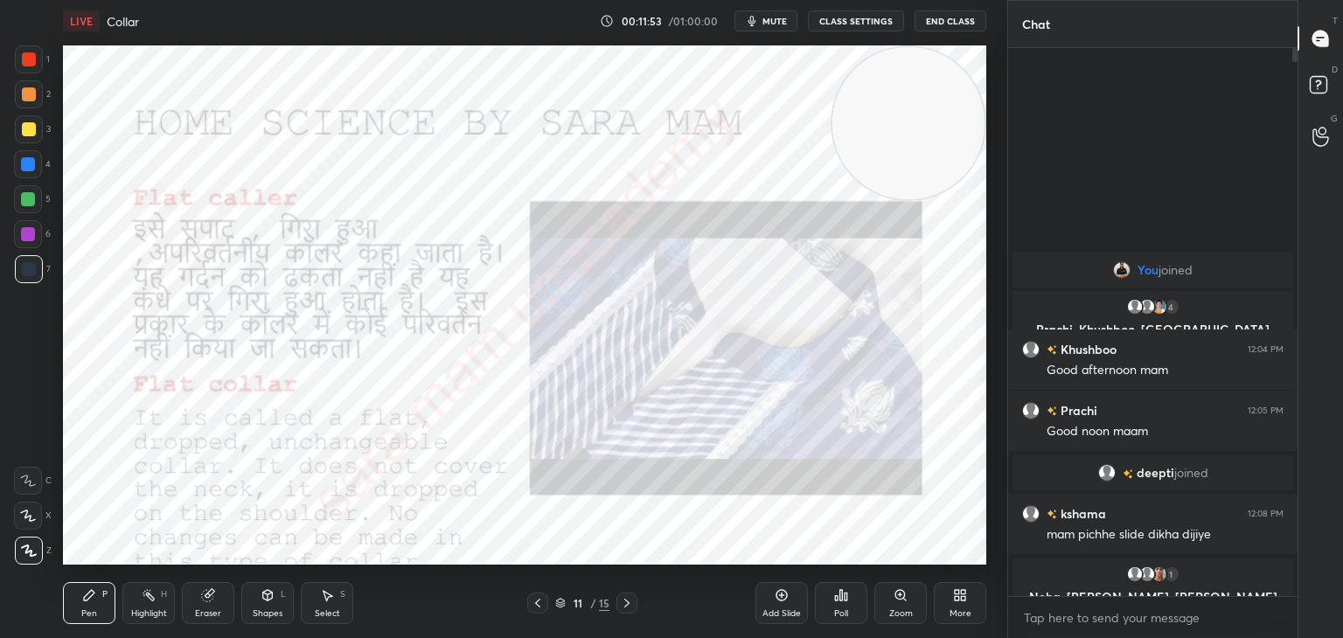
click at [622, 602] on icon at bounding box center [627, 603] width 14 height 14
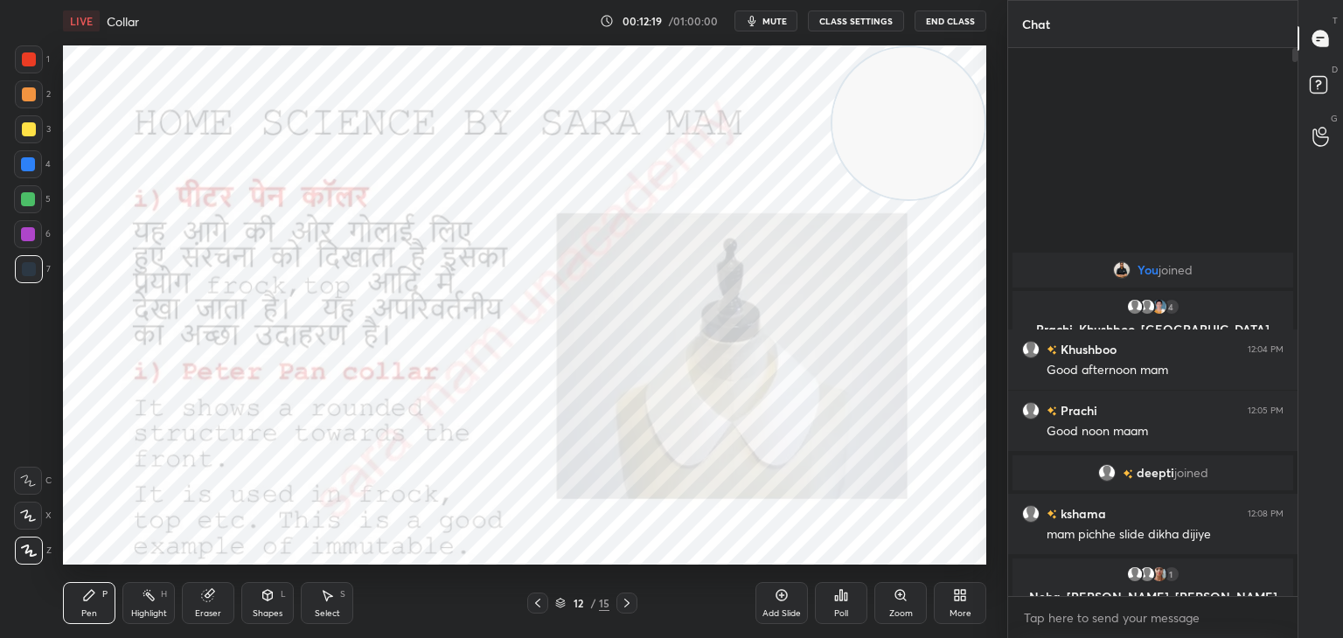
click at [629, 602] on icon at bounding box center [627, 603] width 14 height 14
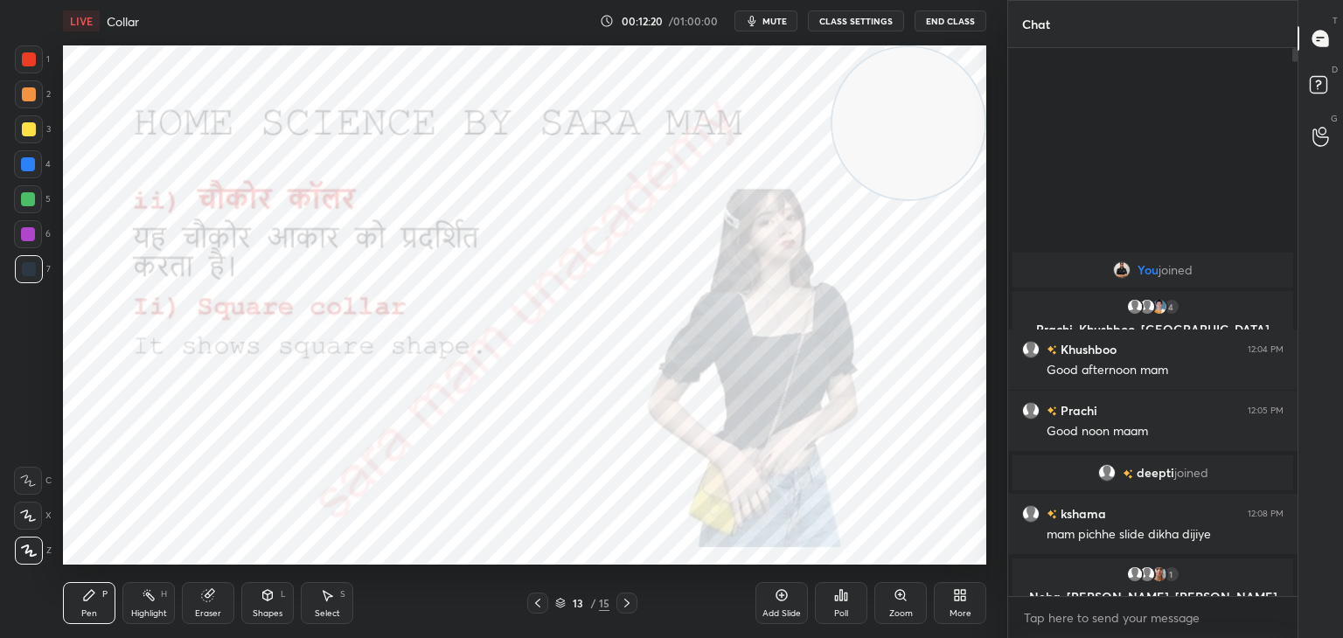
click at [631, 606] on icon at bounding box center [627, 603] width 14 height 14
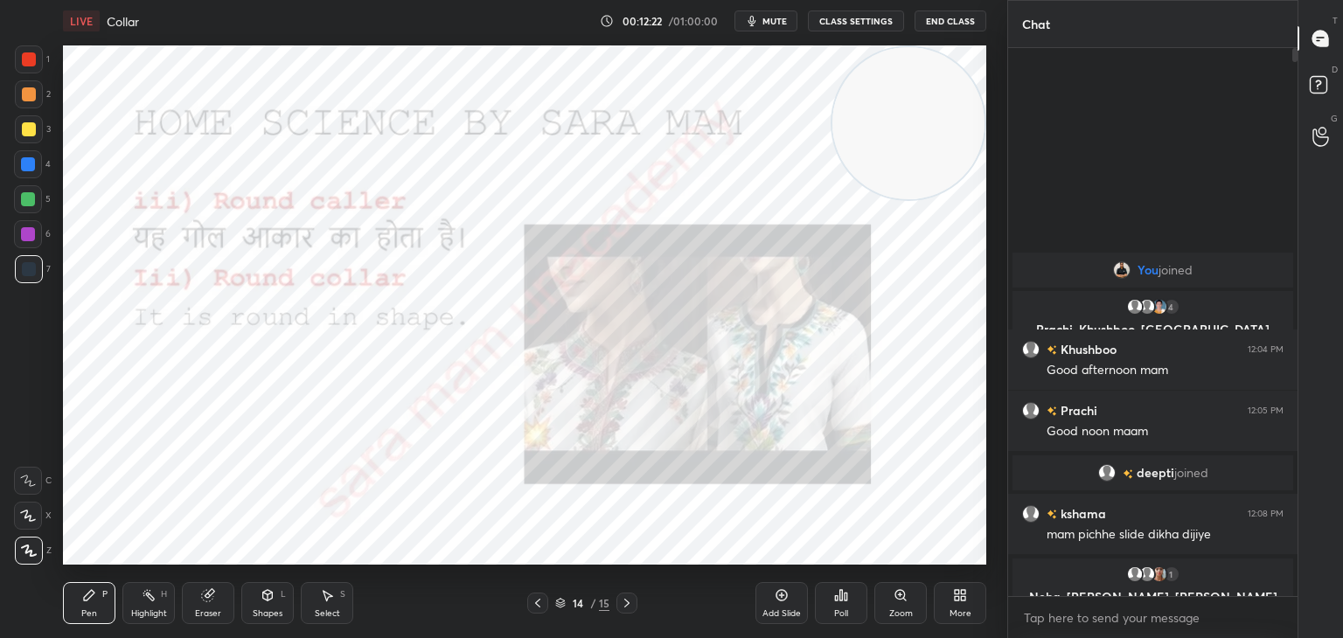
click at [624, 607] on icon at bounding box center [626, 603] width 5 height 9
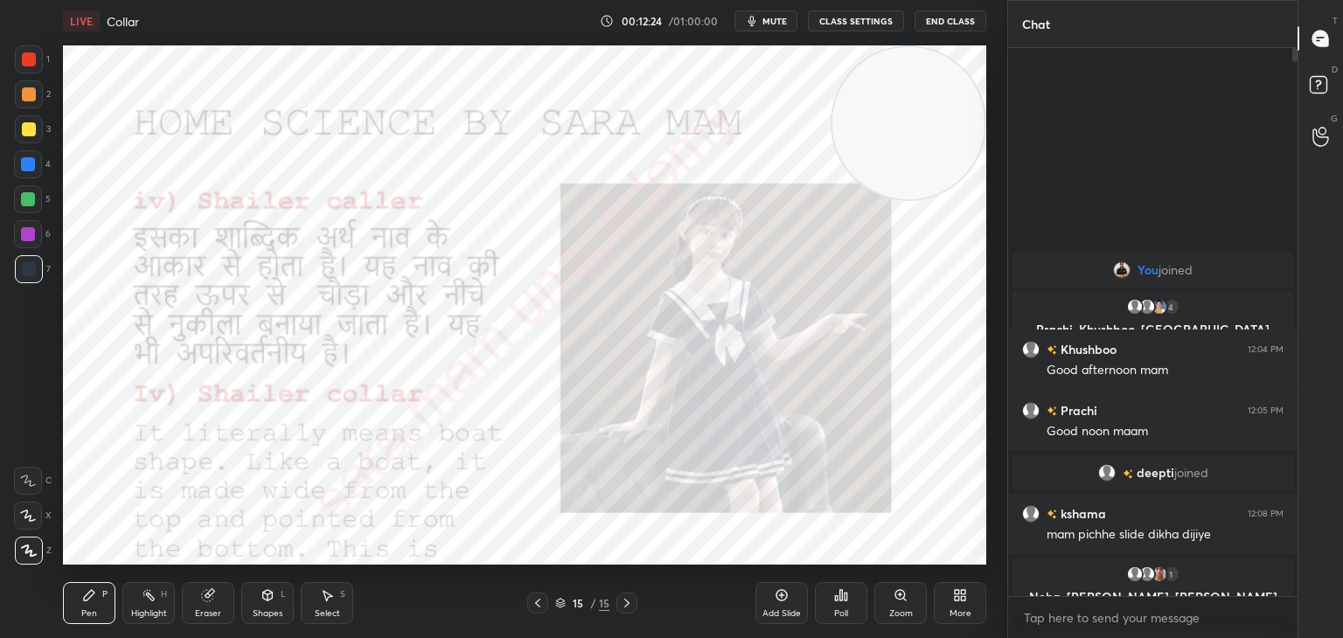
click at [628, 601] on icon at bounding box center [627, 603] width 14 height 14
click at [613, 597] on div "15 / 15" at bounding box center [582, 603] width 110 height 21
click at [535, 602] on icon at bounding box center [538, 603] width 14 height 14
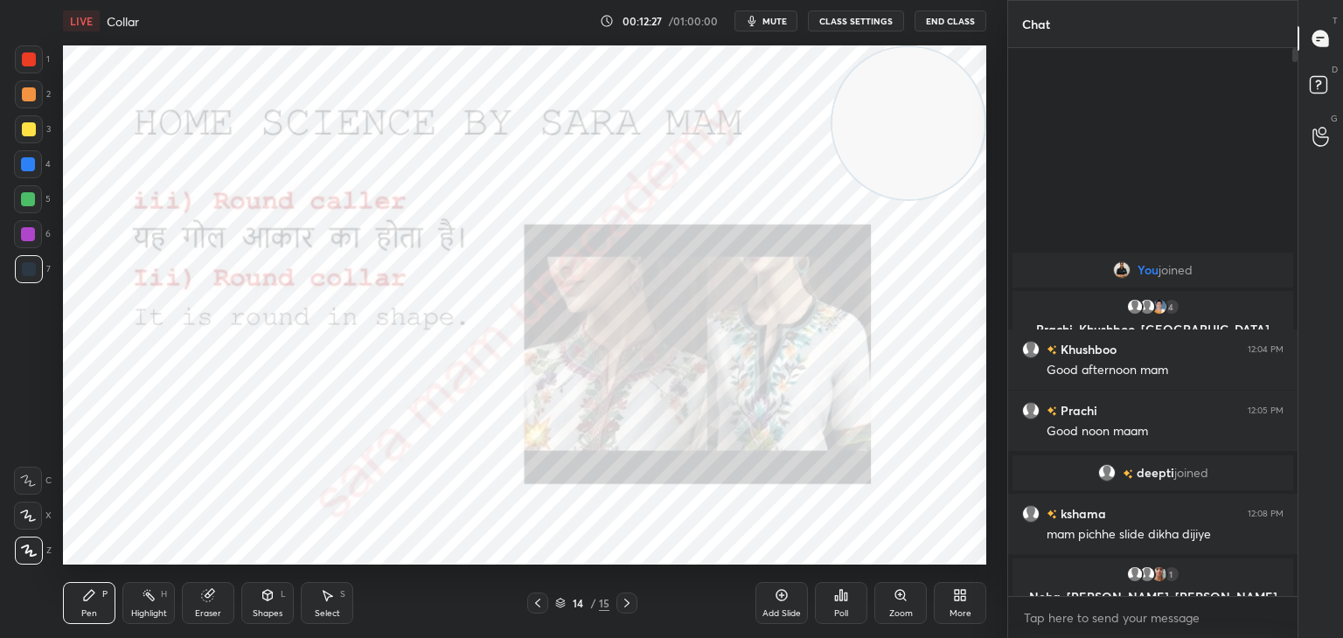
click at [538, 607] on icon at bounding box center [538, 603] width 14 height 14
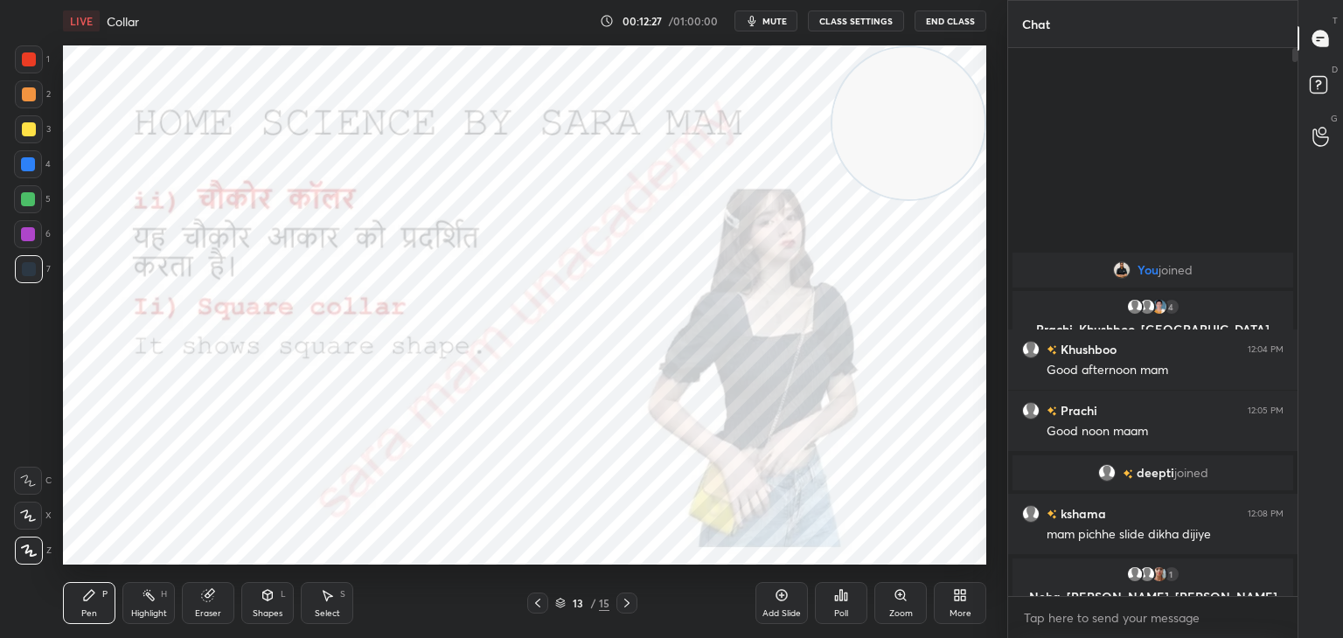
click at [540, 609] on icon at bounding box center [538, 603] width 14 height 14
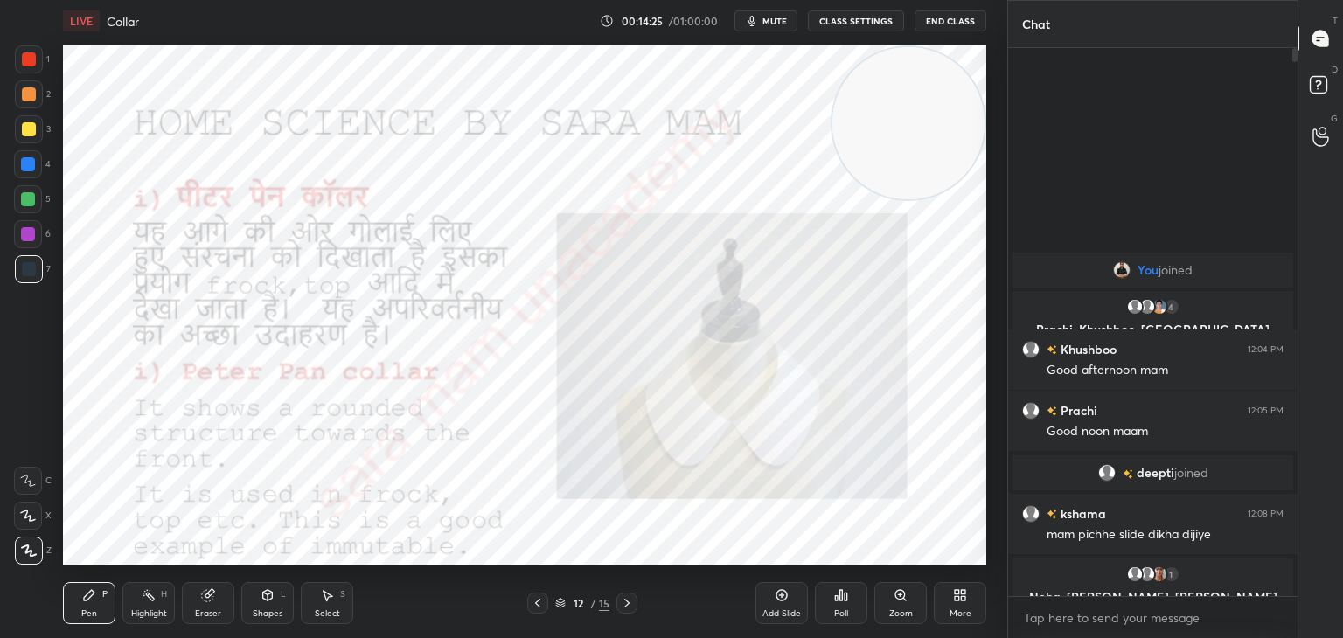
click at [622, 601] on icon at bounding box center [627, 603] width 14 height 14
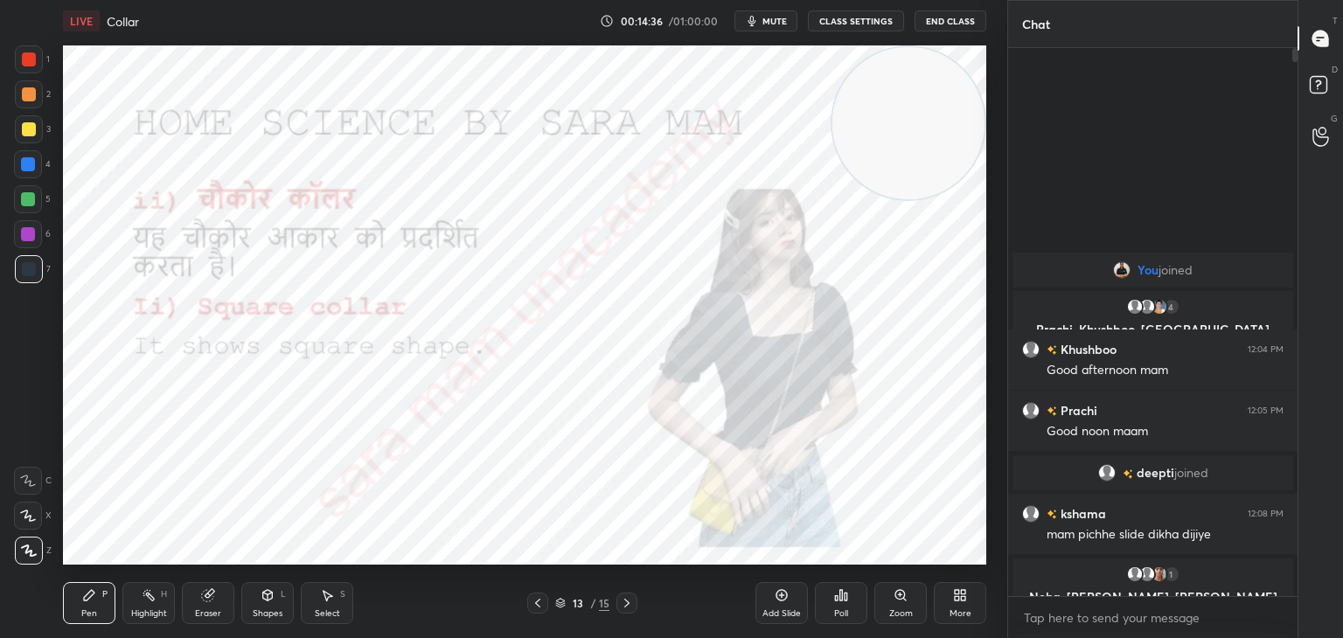
click at [629, 607] on icon at bounding box center [627, 603] width 14 height 14
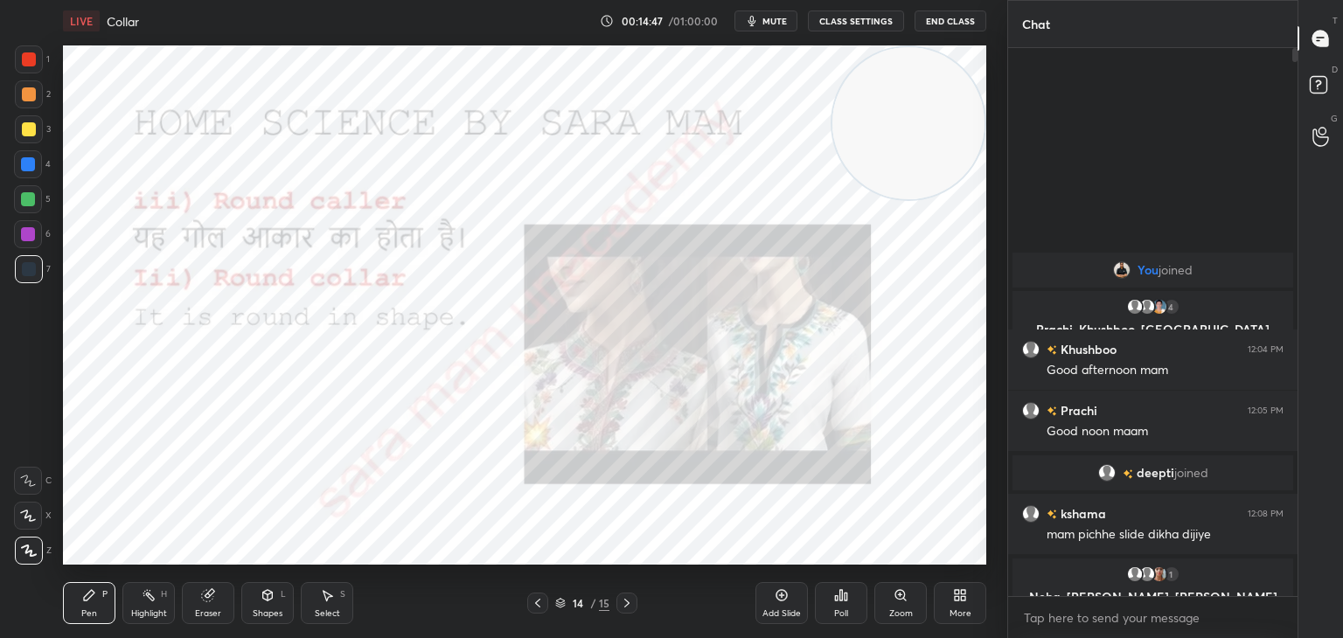
click at [617, 599] on div at bounding box center [626, 603] width 21 height 21
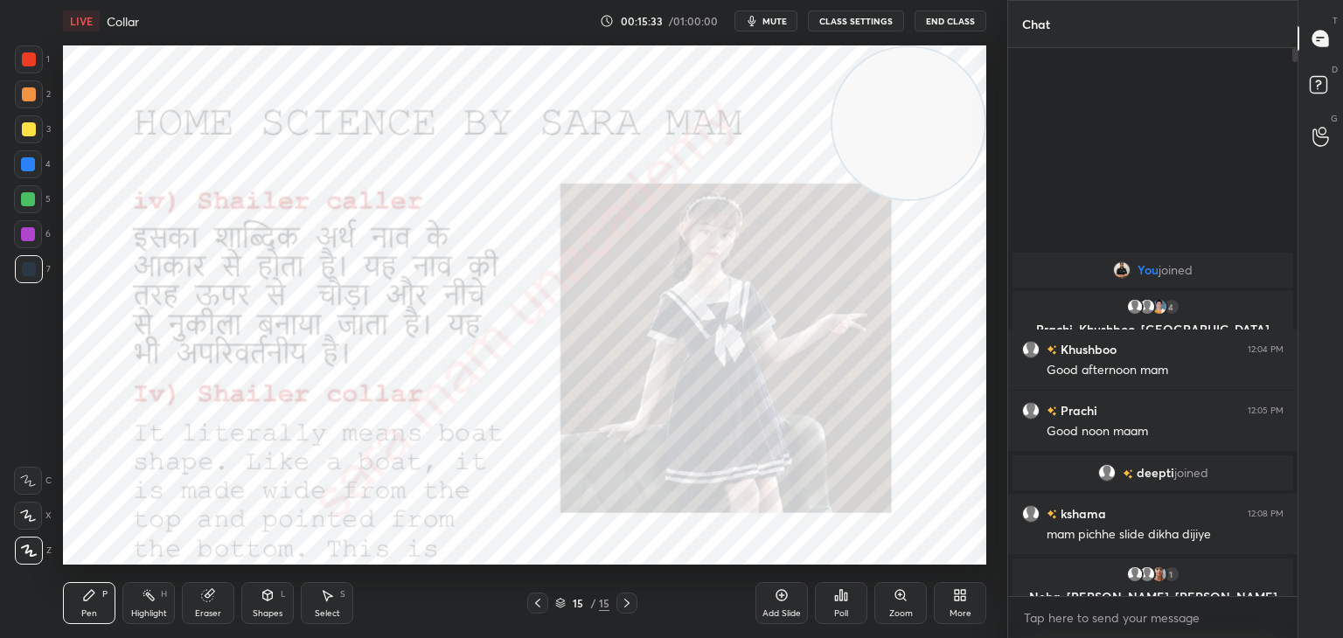
click at [624, 609] on icon at bounding box center [627, 603] width 14 height 14
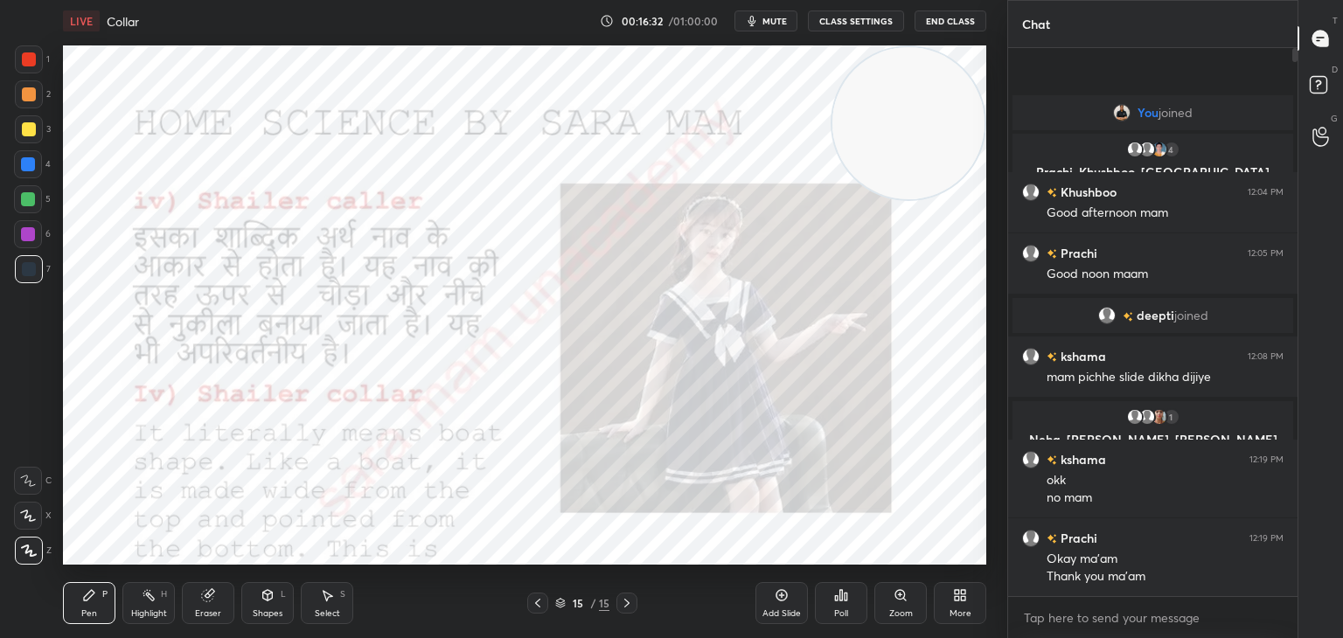
scroll to position [6, 5]
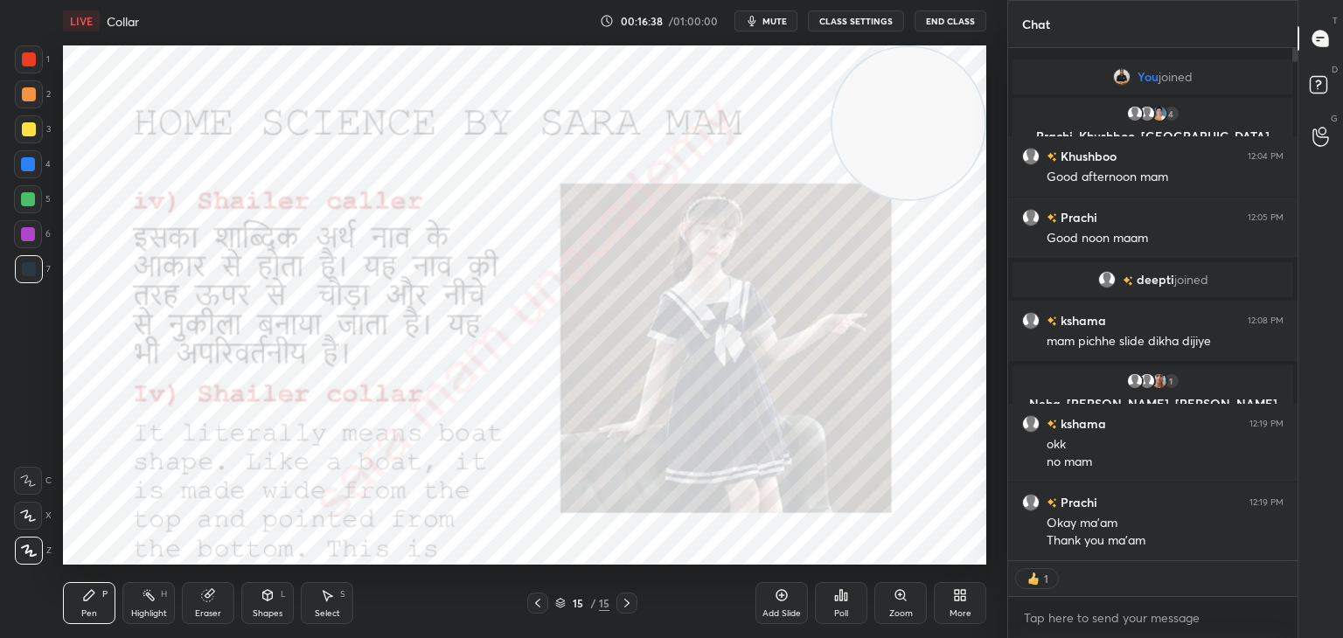
click at [958, 22] on button "End Class" at bounding box center [951, 20] width 72 height 21
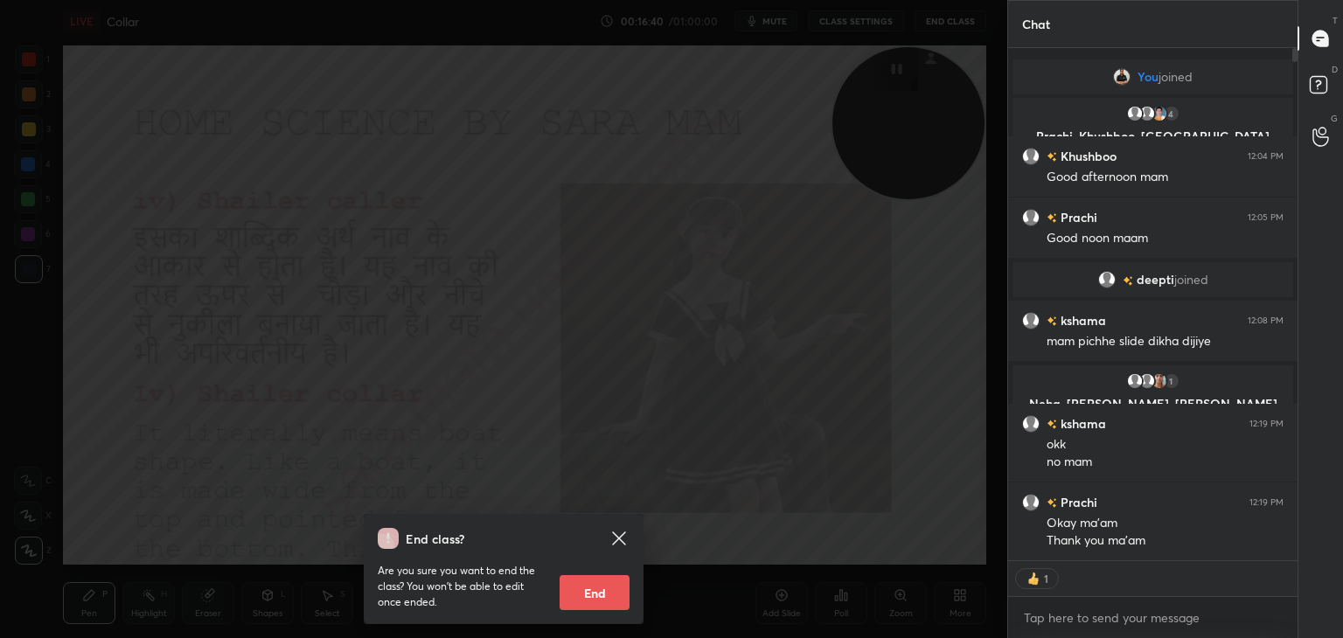
click at [607, 592] on button "End" at bounding box center [595, 592] width 70 height 35
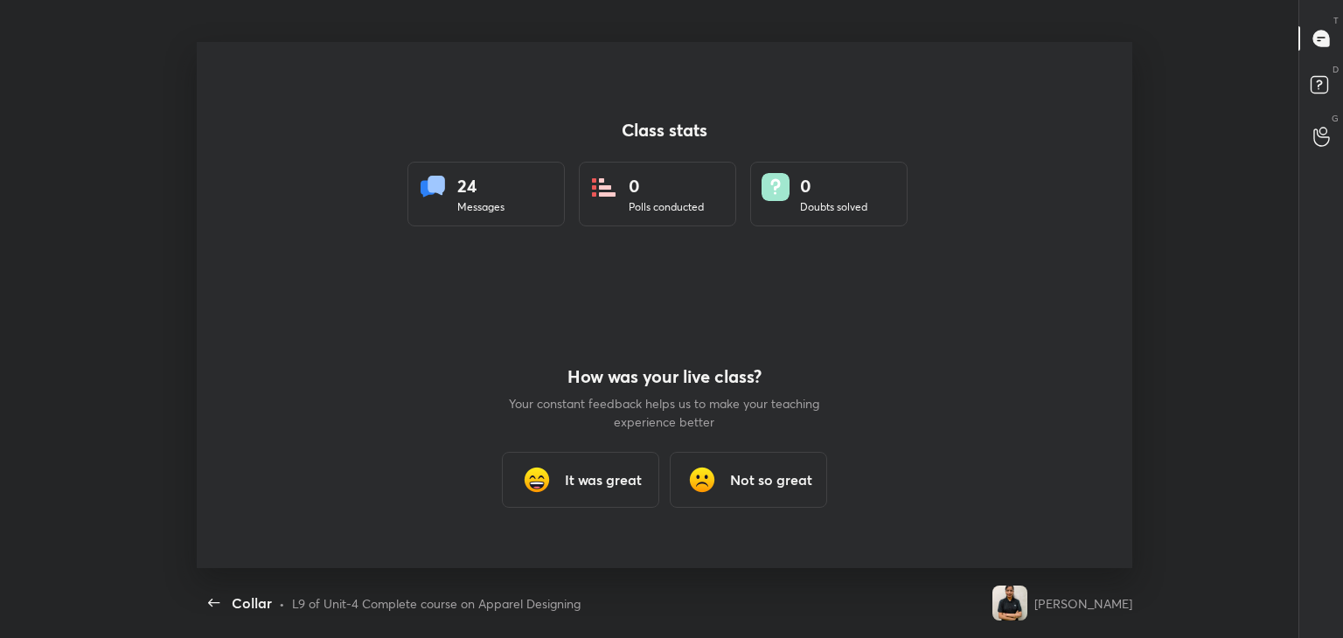
scroll to position [526, 1329]
type textarea "x"
click at [592, 475] on h3 "It was great" at bounding box center [603, 479] width 77 height 21
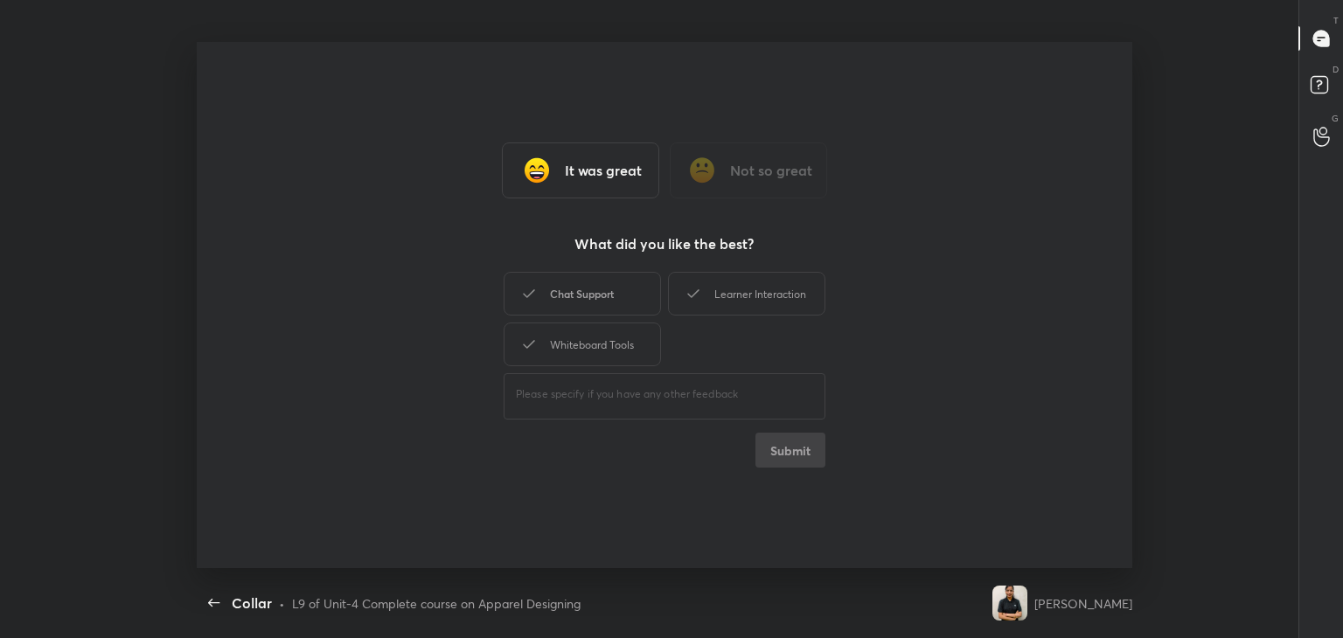
click at [612, 289] on div "Chat Support" at bounding box center [582, 294] width 157 height 44
click at [744, 282] on div "Learner Interaction" at bounding box center [746, 294] width 157 height 44
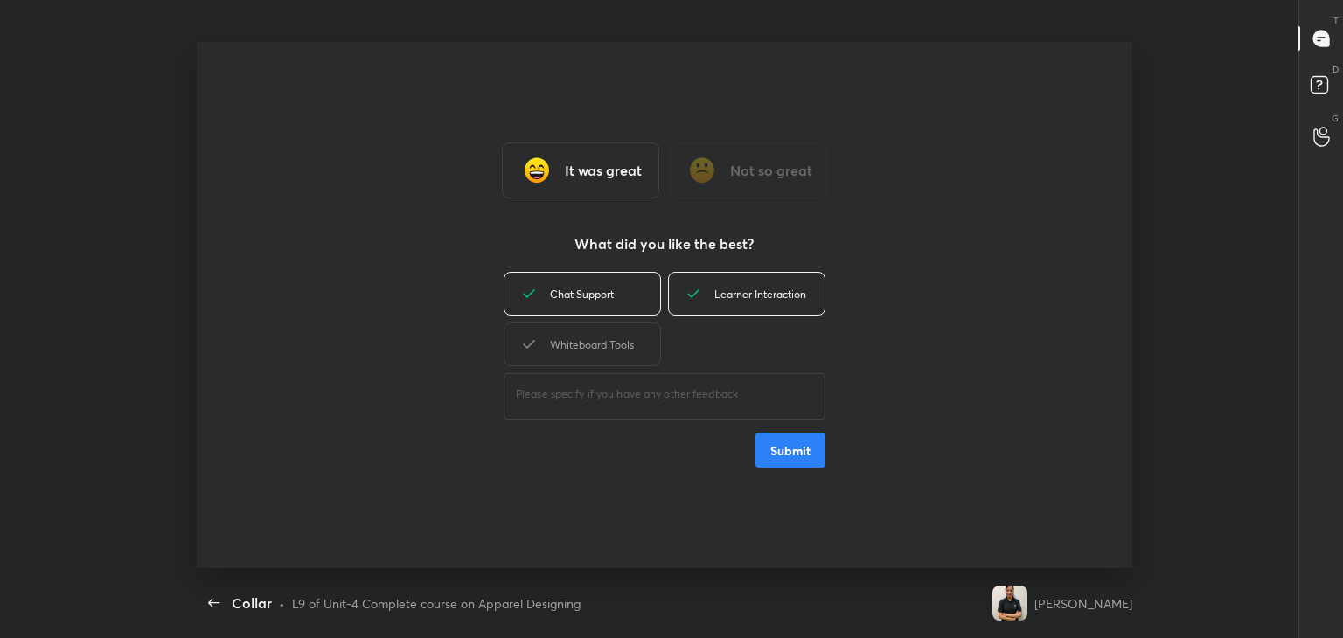
click at [606, 350] on div "Whiteboard Tools" at bounding box center [582, 345] width 157 height 44
click at [805, 452] on button "Submit" at bounding box center [790, 450] width 70 height 35
